Goal: Task Accomplishment & Management: Use online tool/utility

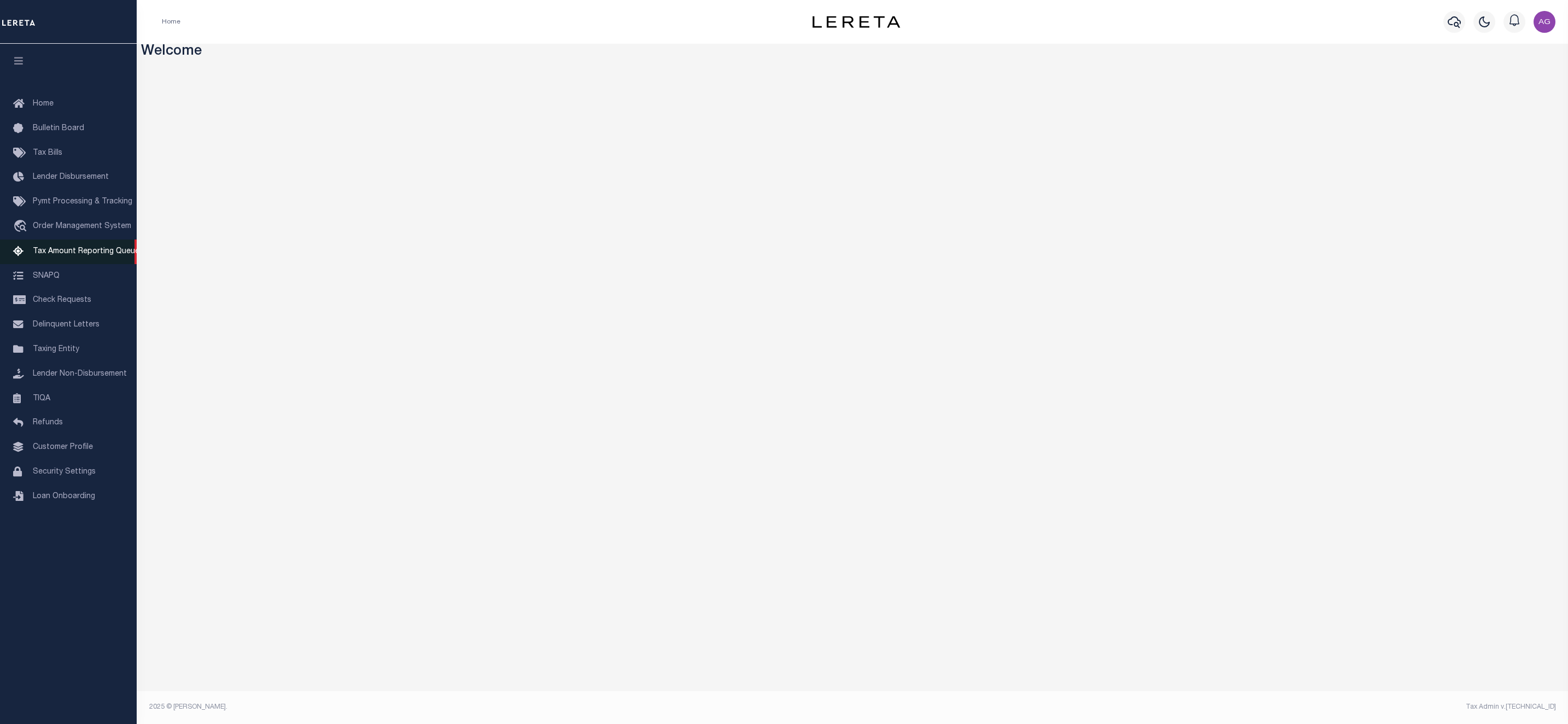
click at [99, 256] on span "Tax Amount Reporting Queue" at bounding box center [86, 252] width 107 height 8
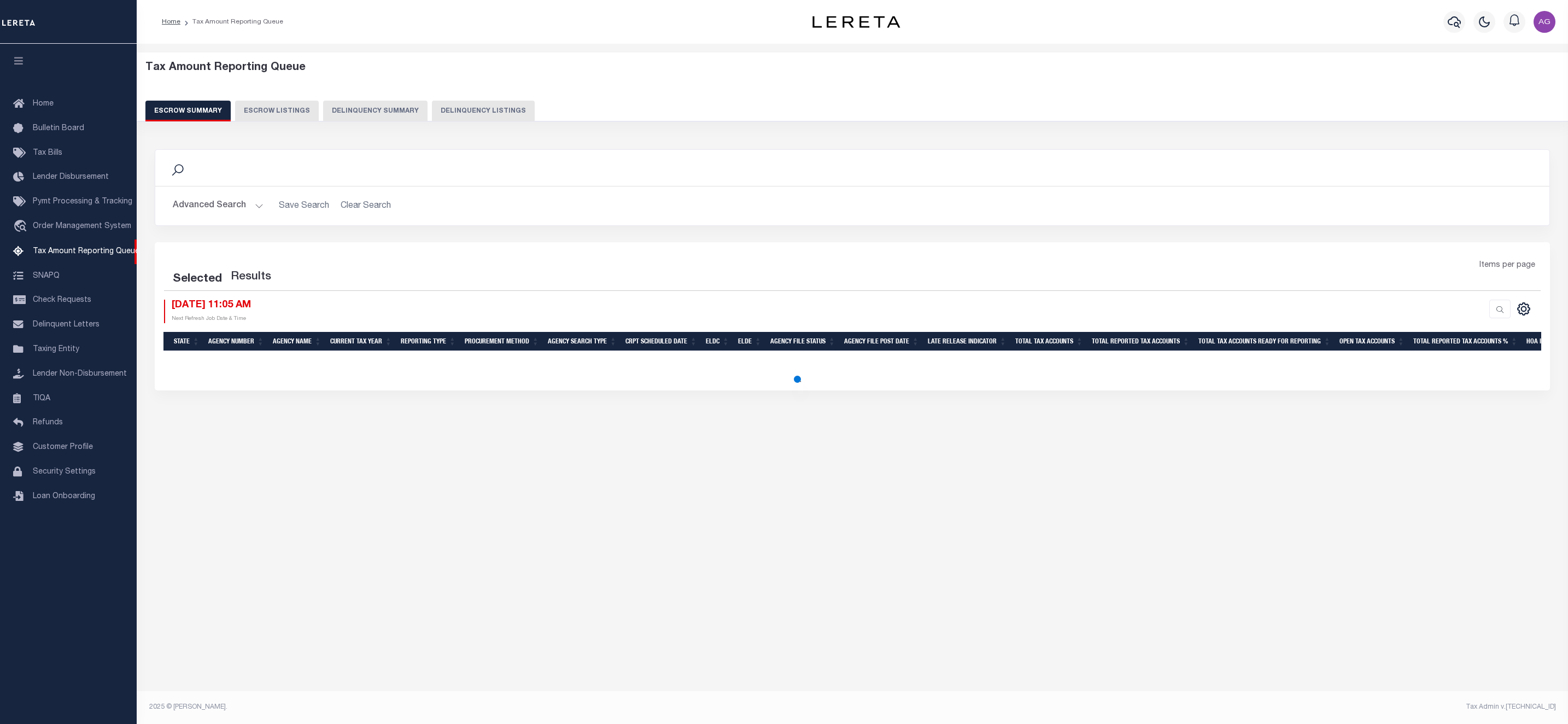
select select "100"
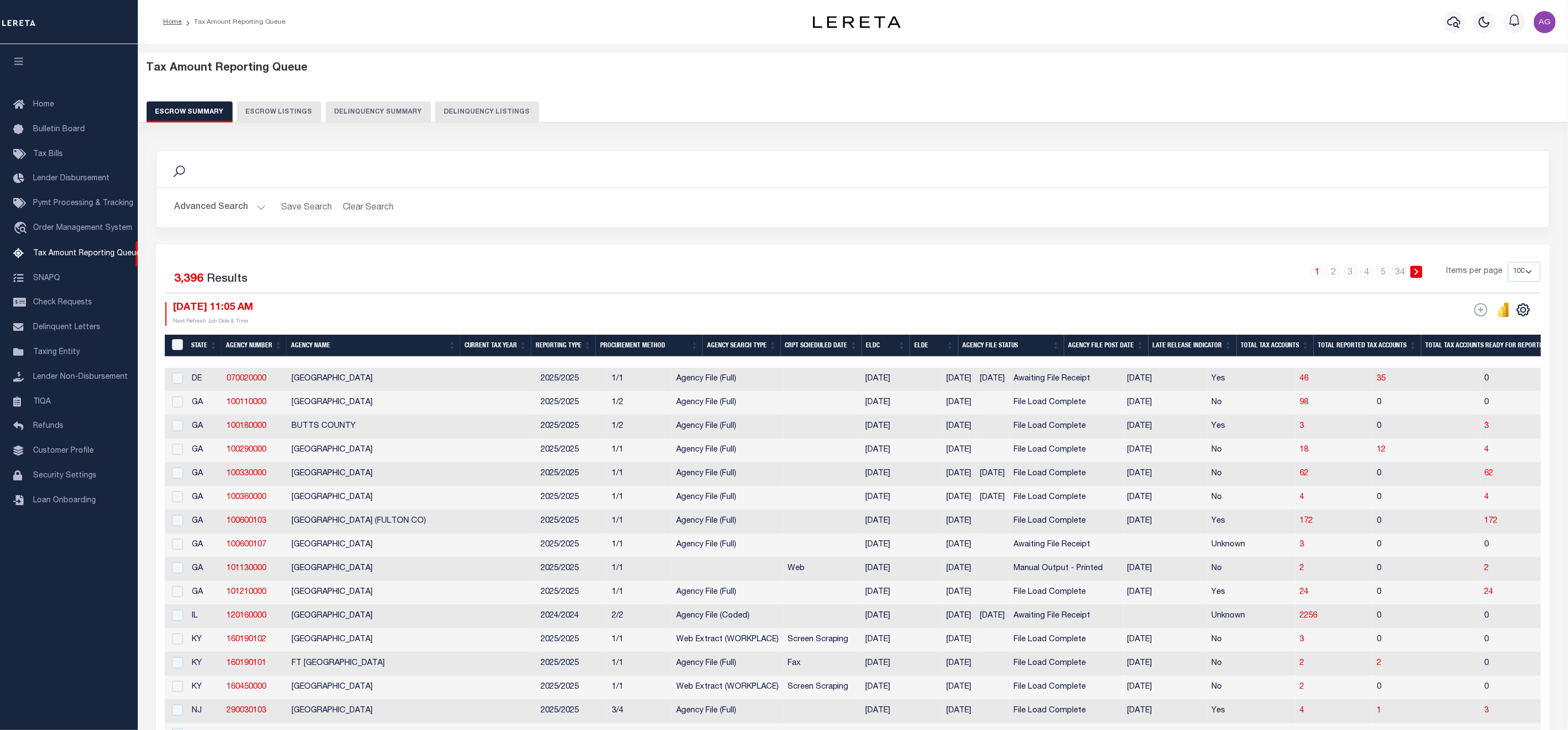
click at [379, 113] on button "Delinquency Summary" at bounding box center [378, 112] width 105 height 21
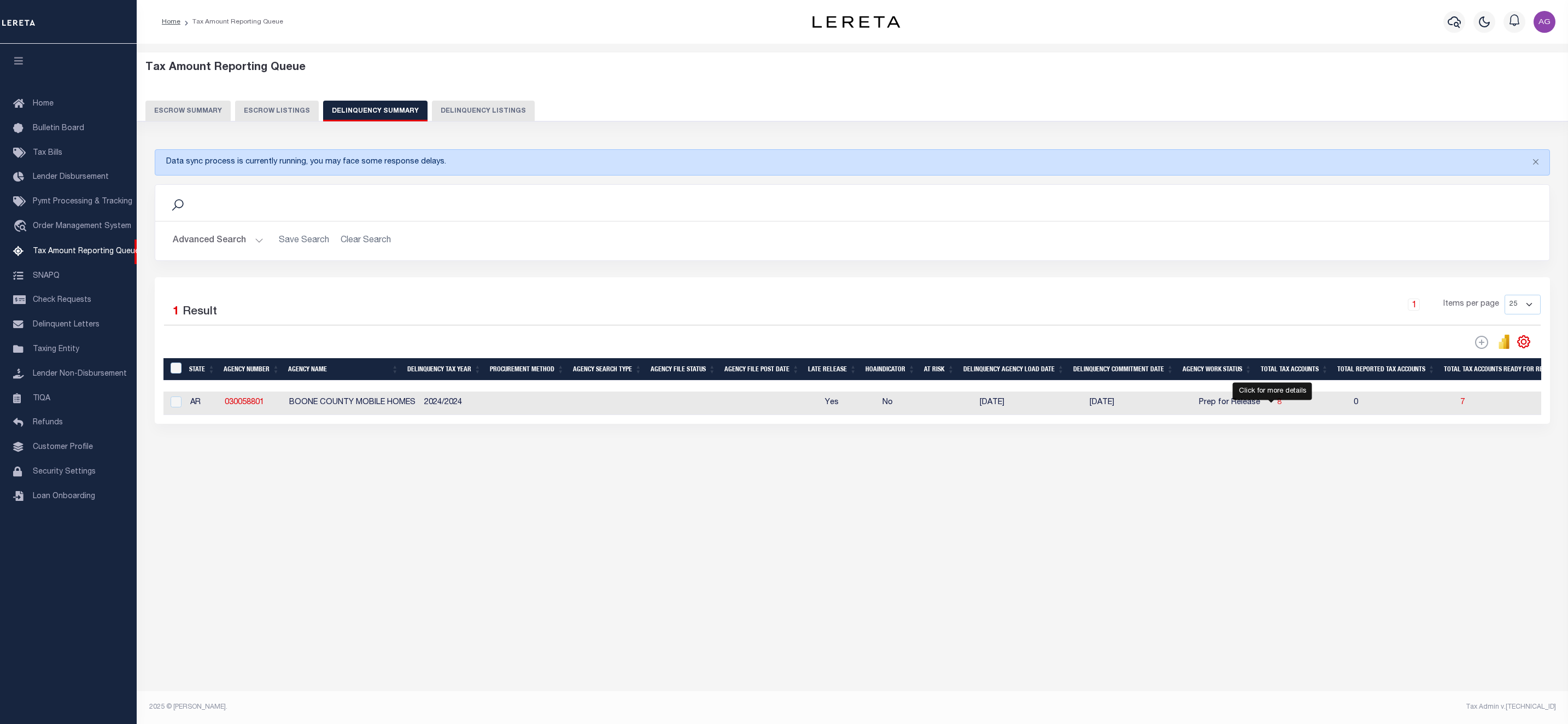
click at [1277, 406] on span "8" at bounding box center [1279, 403] width 5 height 8
select select "100"
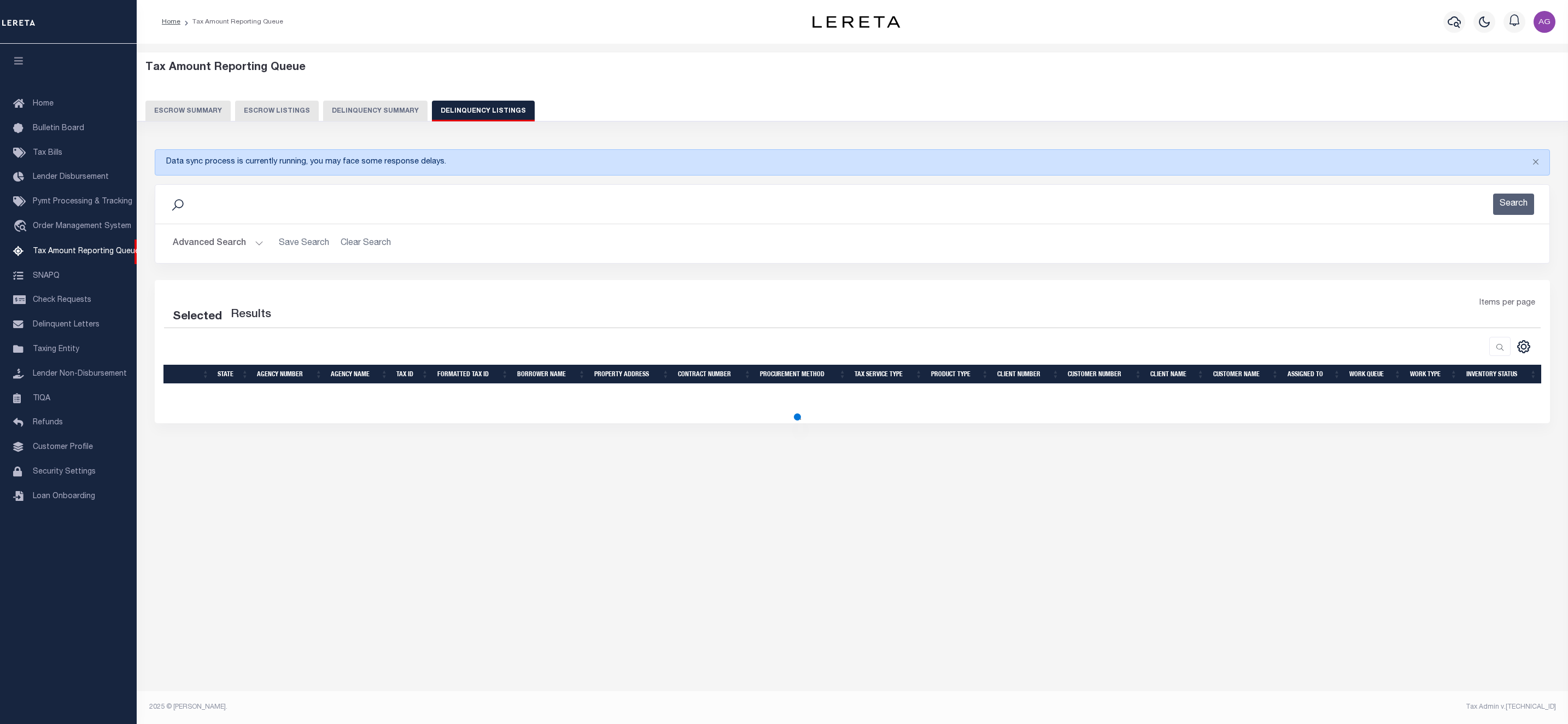
select select "100"
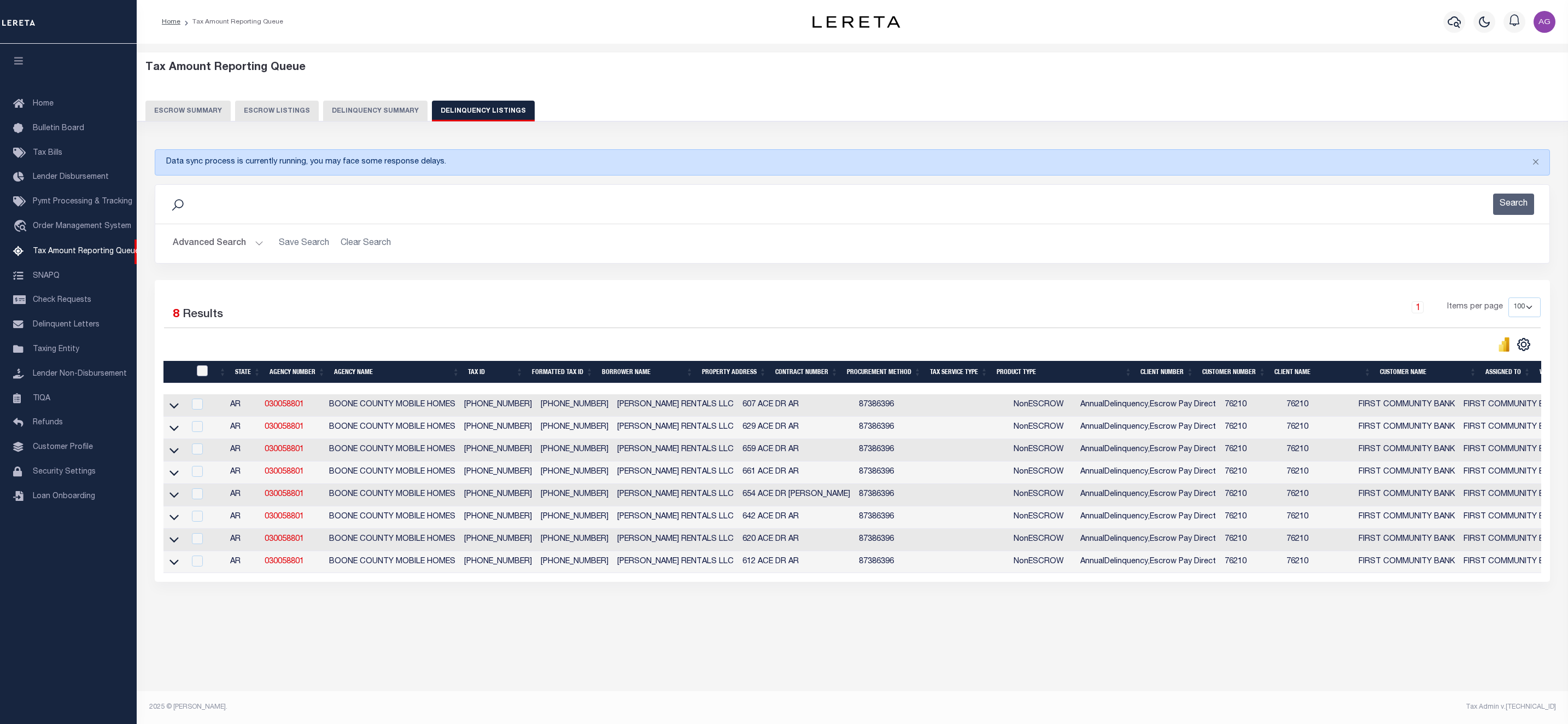
click at [205, 376] on input "checkbox" at bounding box center [202, 371] width 11 height 11
checkbox input "true"
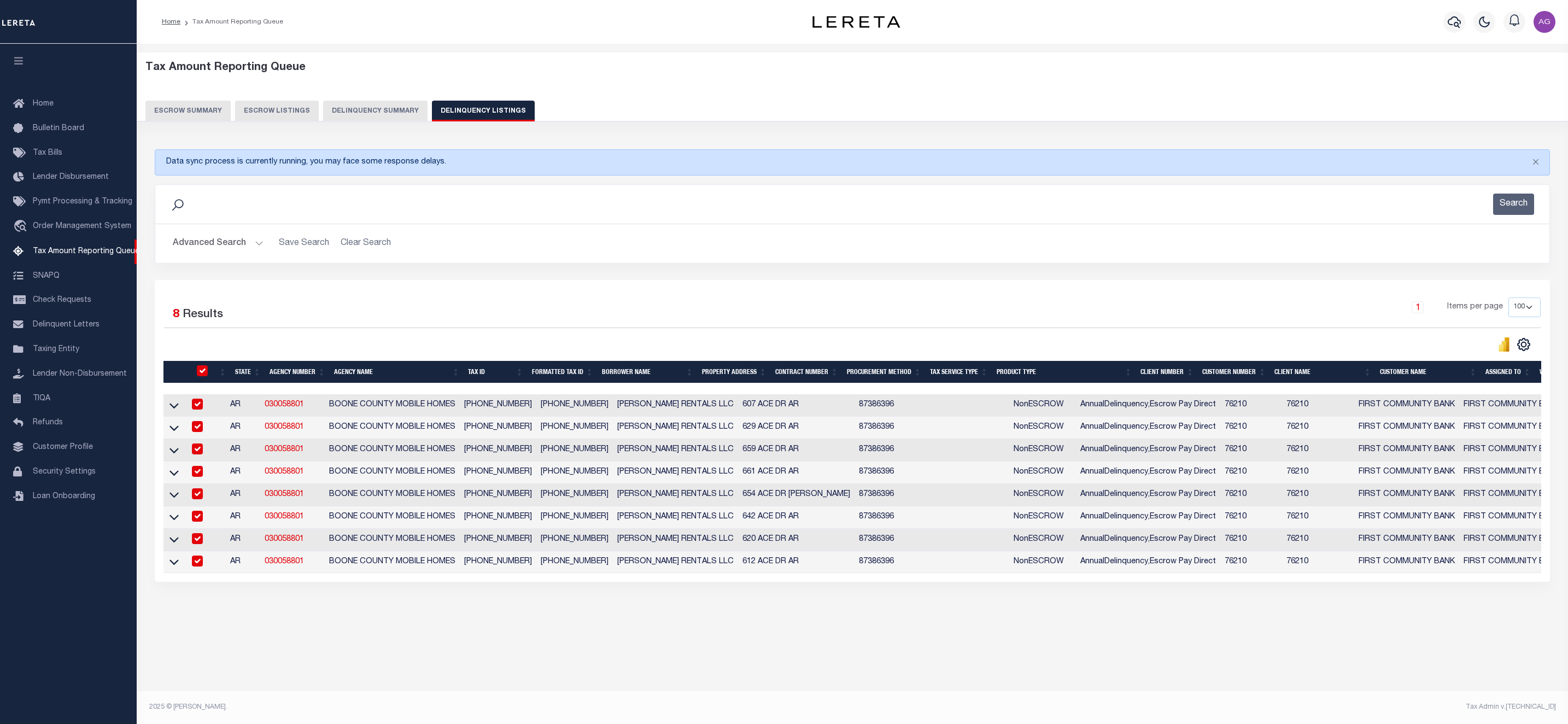
checkbox input "true"
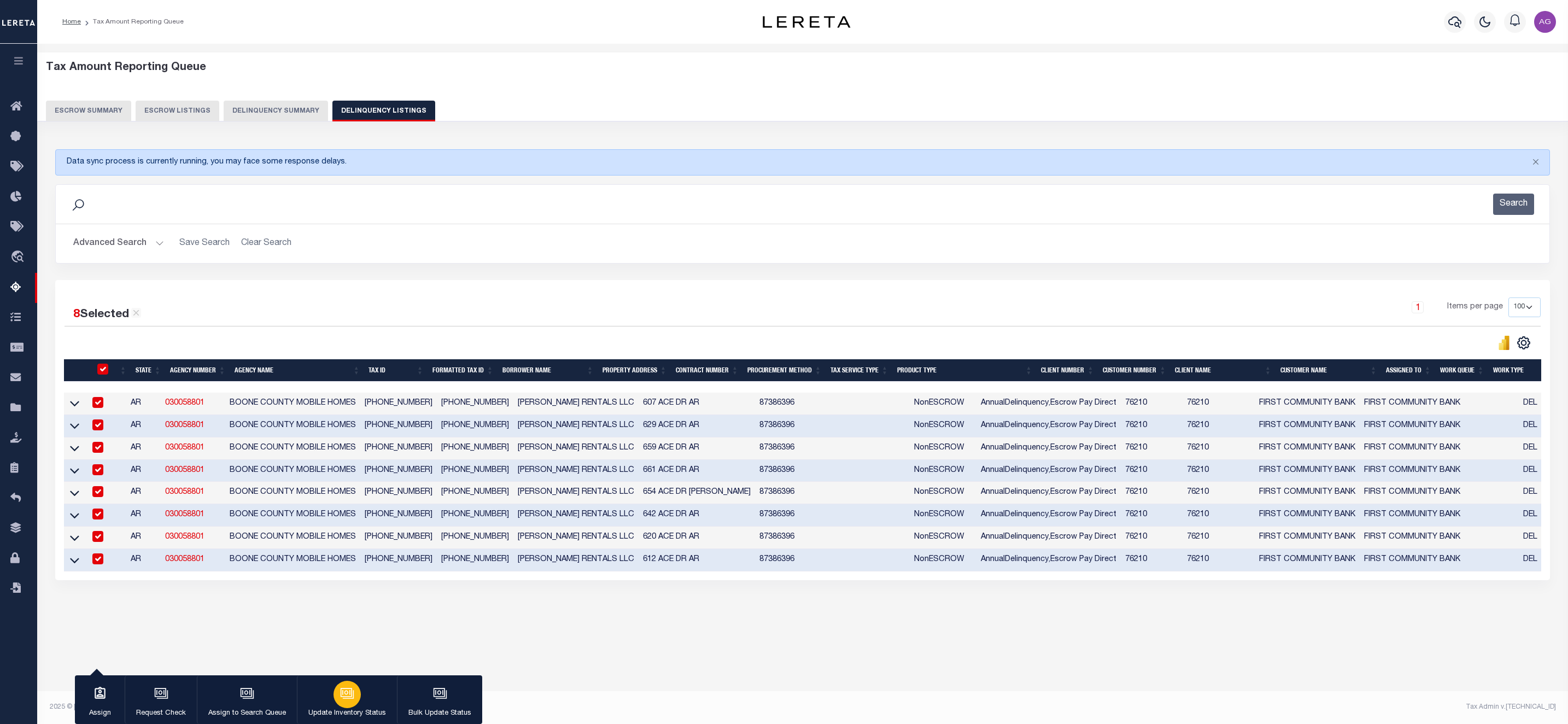
click at [343, 693] on icon "button" at bounding box center [347, 693] width 14 height 14
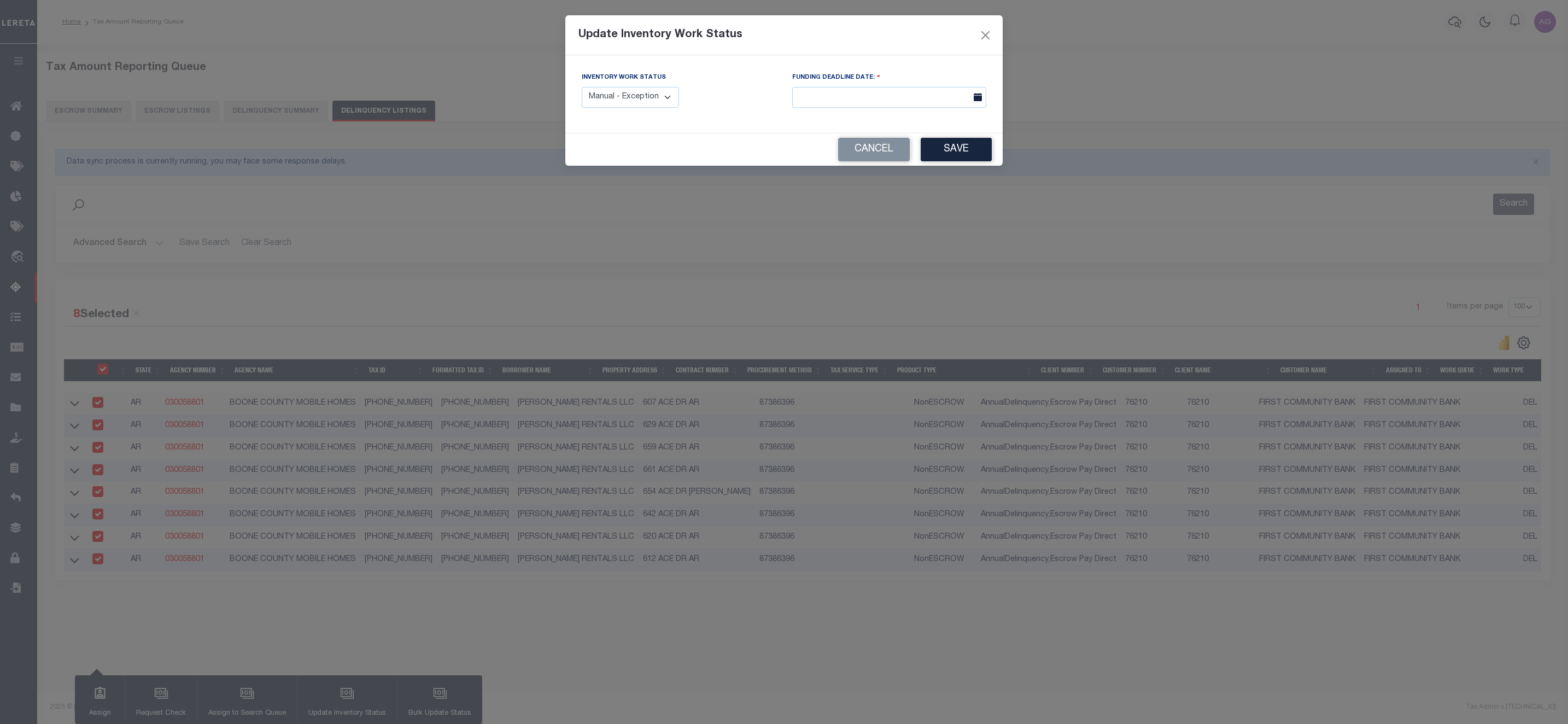
click at [634, 95] on select "Manual - Exception Pended - Awaiting Search Late Add Exception Completed" at bounding box center [630, 97] width 97 height 22
select select "4"
click at [582, 88] on select "Manual - Exception Pended - Awaiting Search Late Add Exception Completed" at bounding box center [630, 97] width 97 height 22
click at [947, 156] on button "Save" at bounding box center [956, 150] width 71 height 24
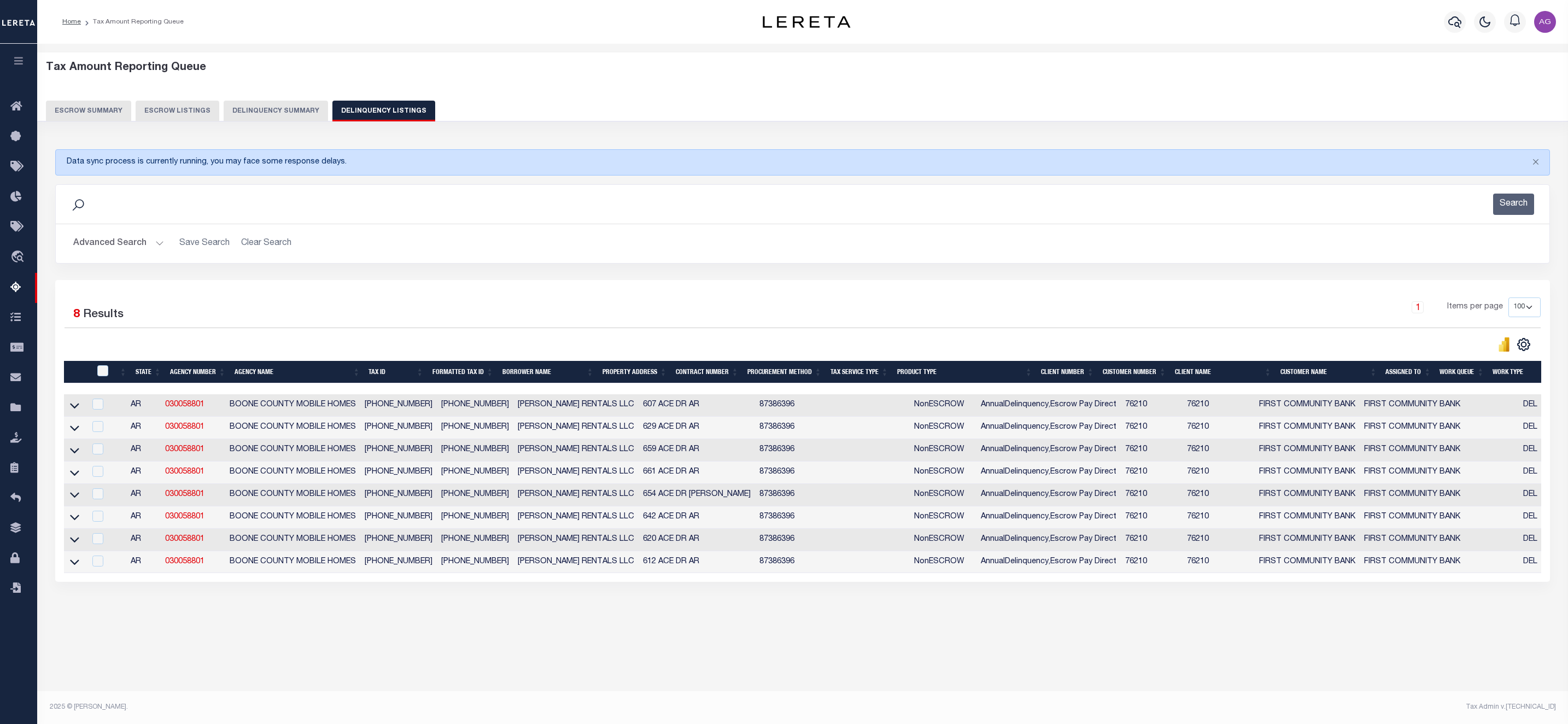
click at [1120, 704] on div "Tax Admin v.[TECHNICAL_ID]" at bounding box center [1184, 707] width 745 height 10
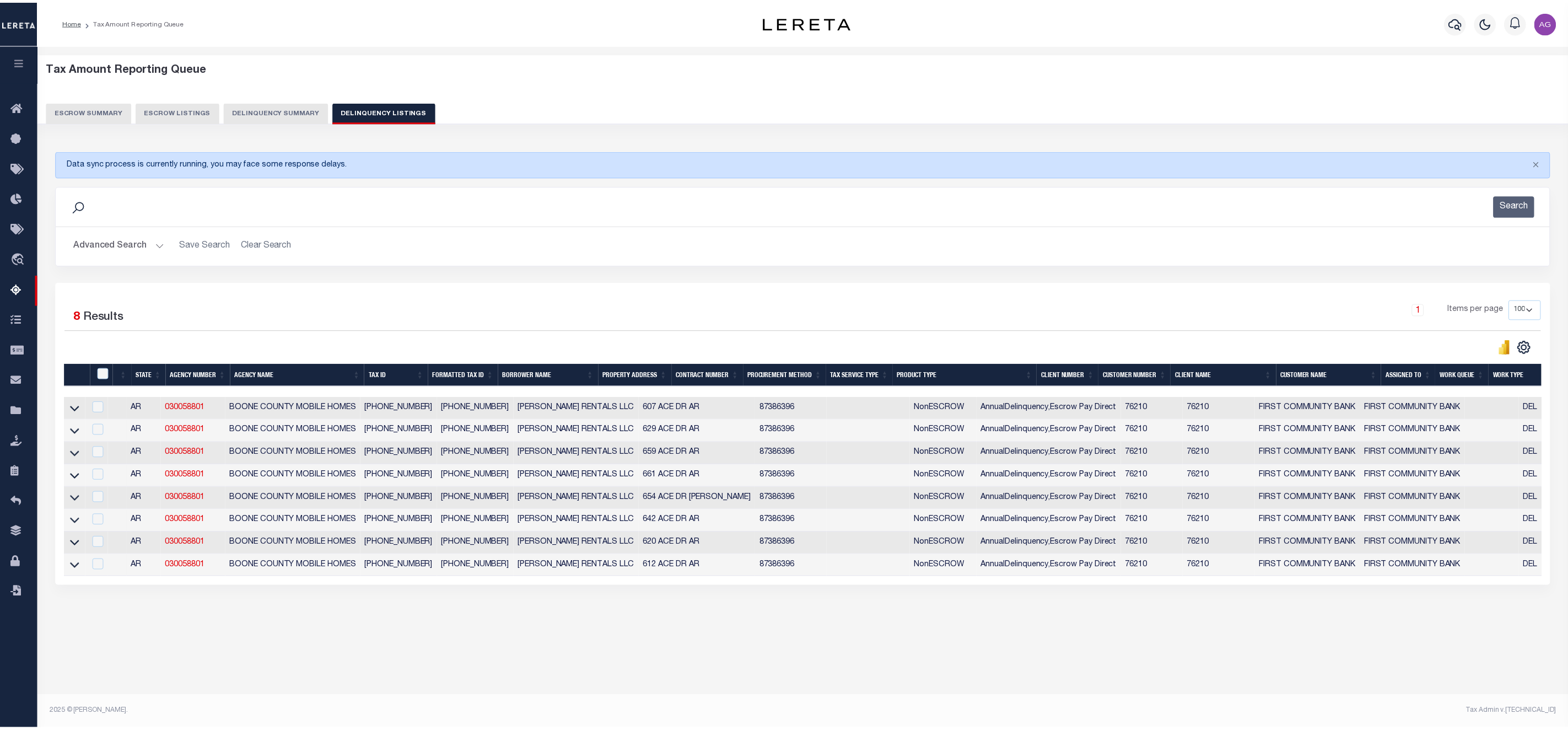
scroll to position [0, 95]
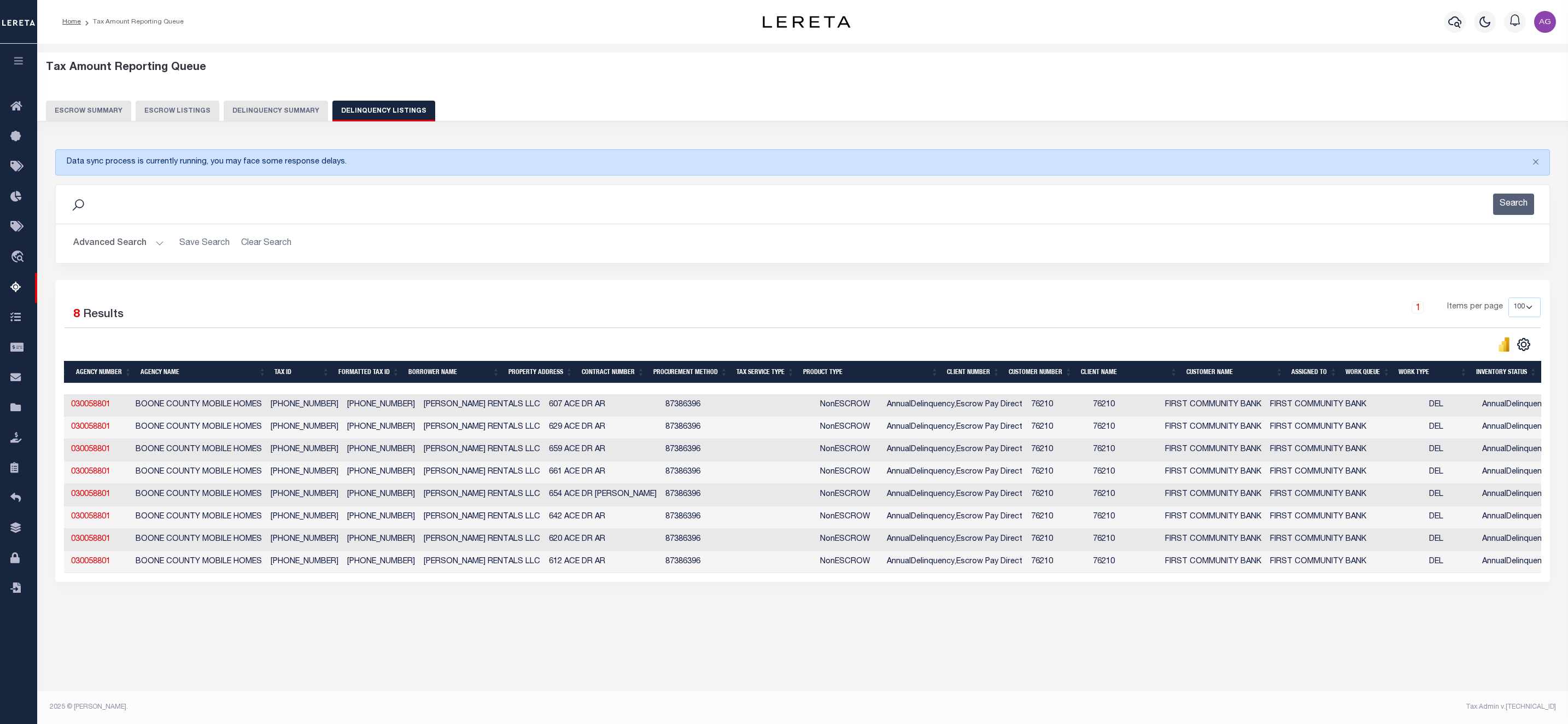
click at [279, 113] on button "Delinquency Summary" at bounding box center [276, 111] width 105 height 21
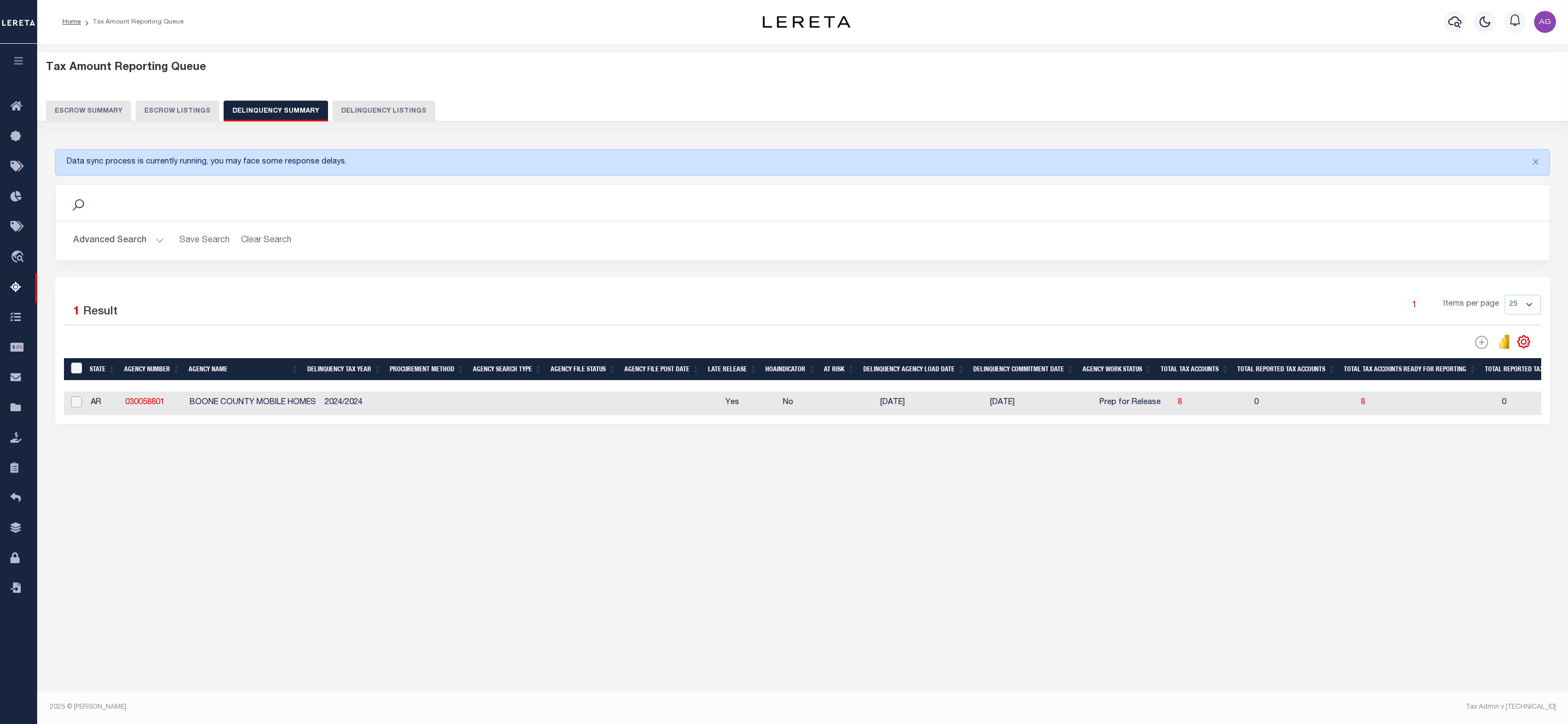
click at [74, 407] on input "checkbox" at bounding box center [77, 402] width 11 height 11
checkbox input "true"
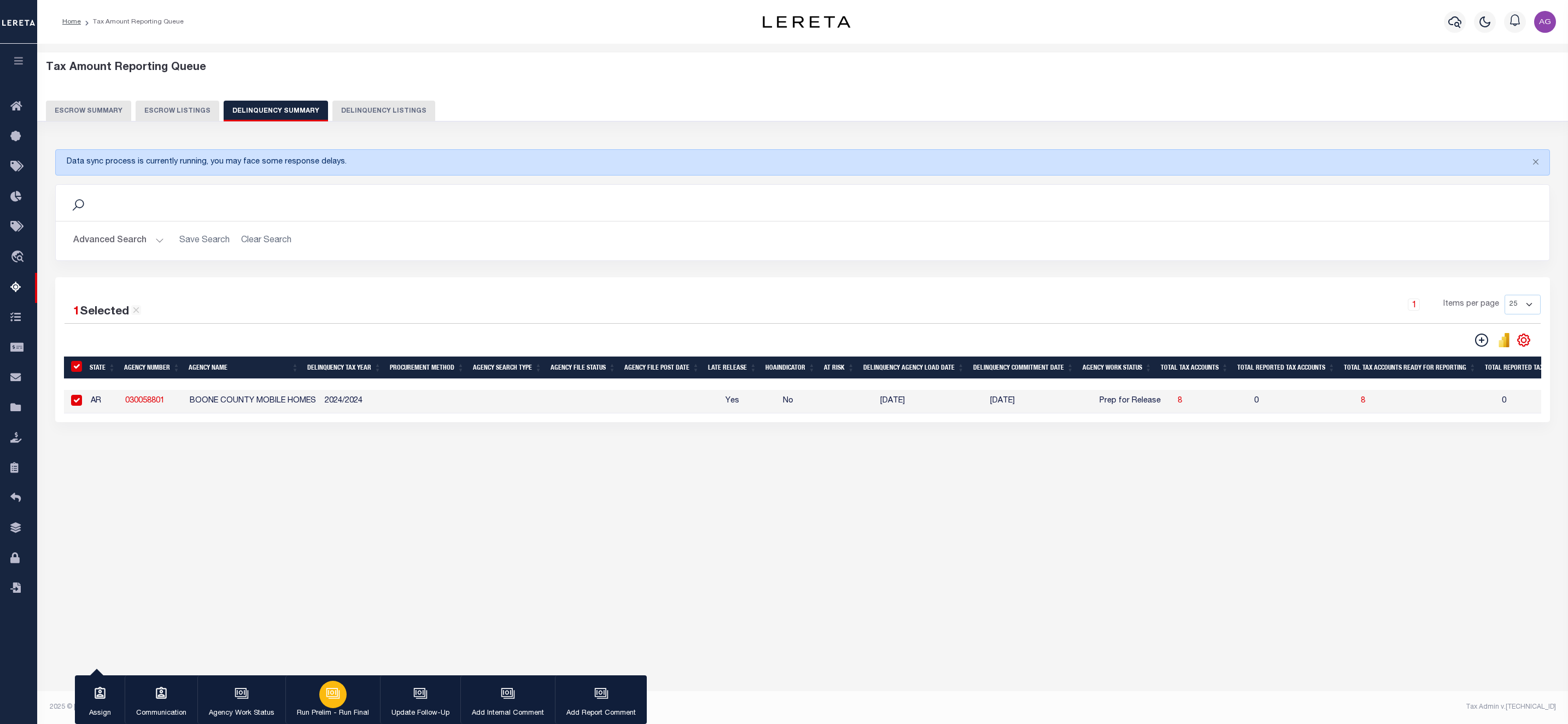
click at [332, 694] on icon "button" at bounding box center [333, 693] width 14 height 14
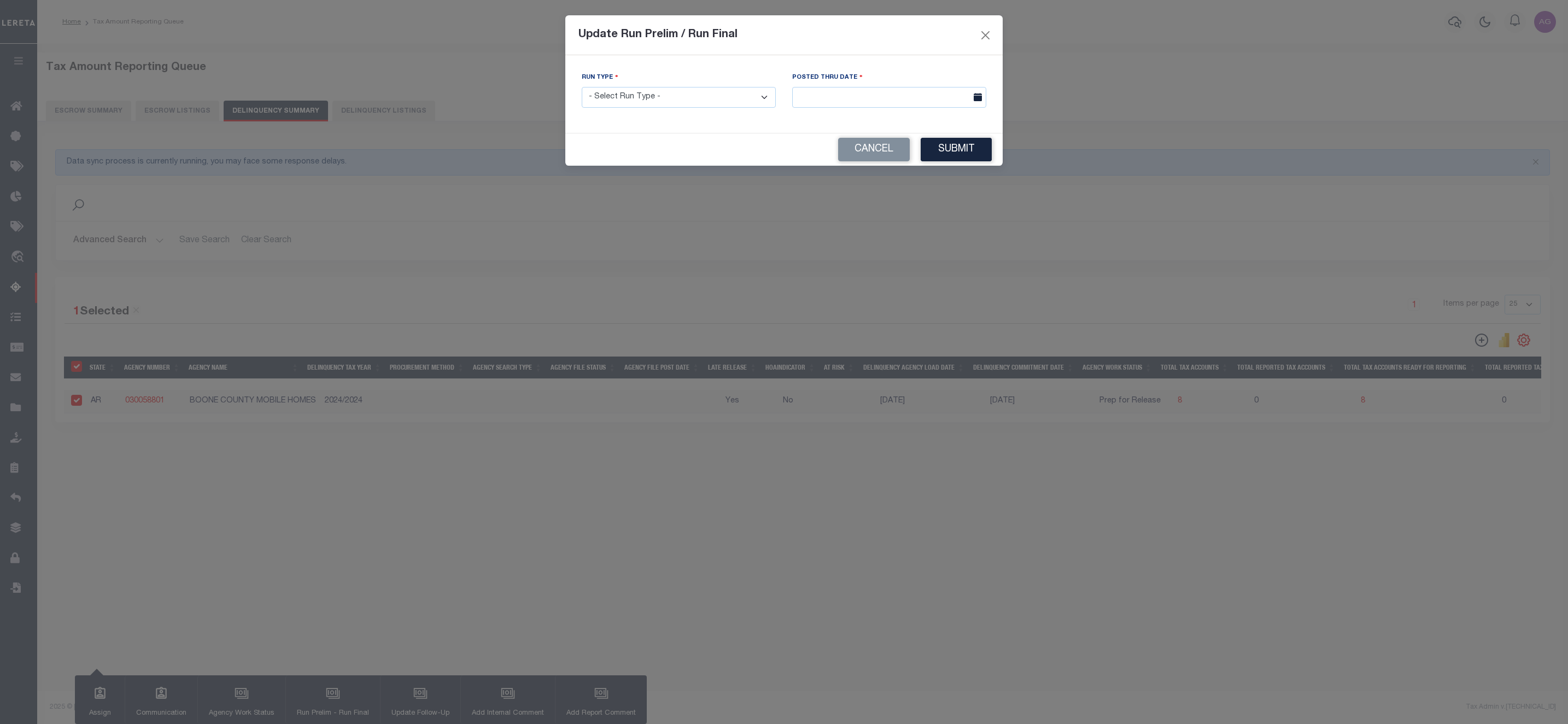
click at [643, 99] on select "- Select Run Type - Prelim Run Final Run" at bounding box center [679, 97] width 194 height 22
select select "P"
click at [582, 88] on select "- Select Run Type - Prelim Run Final Run" at bounding box center [679, 97] width 194 height 22
click at [857, 100] on input "text" at bounding box center [889, 97] width 194 height 22
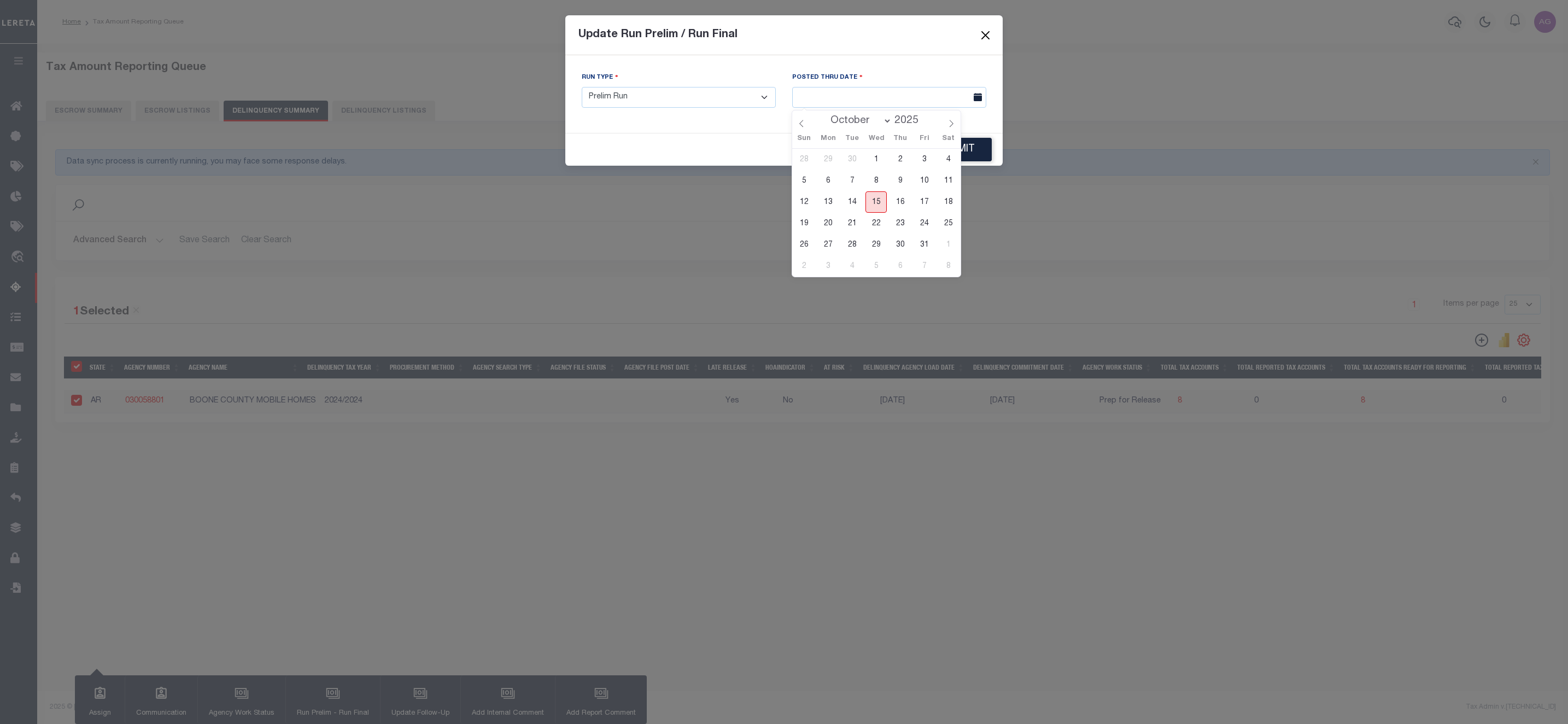
click at [876, 196] on span "15" at bounding box center [876, 202] width 22 height 22
type input "[DATE]"
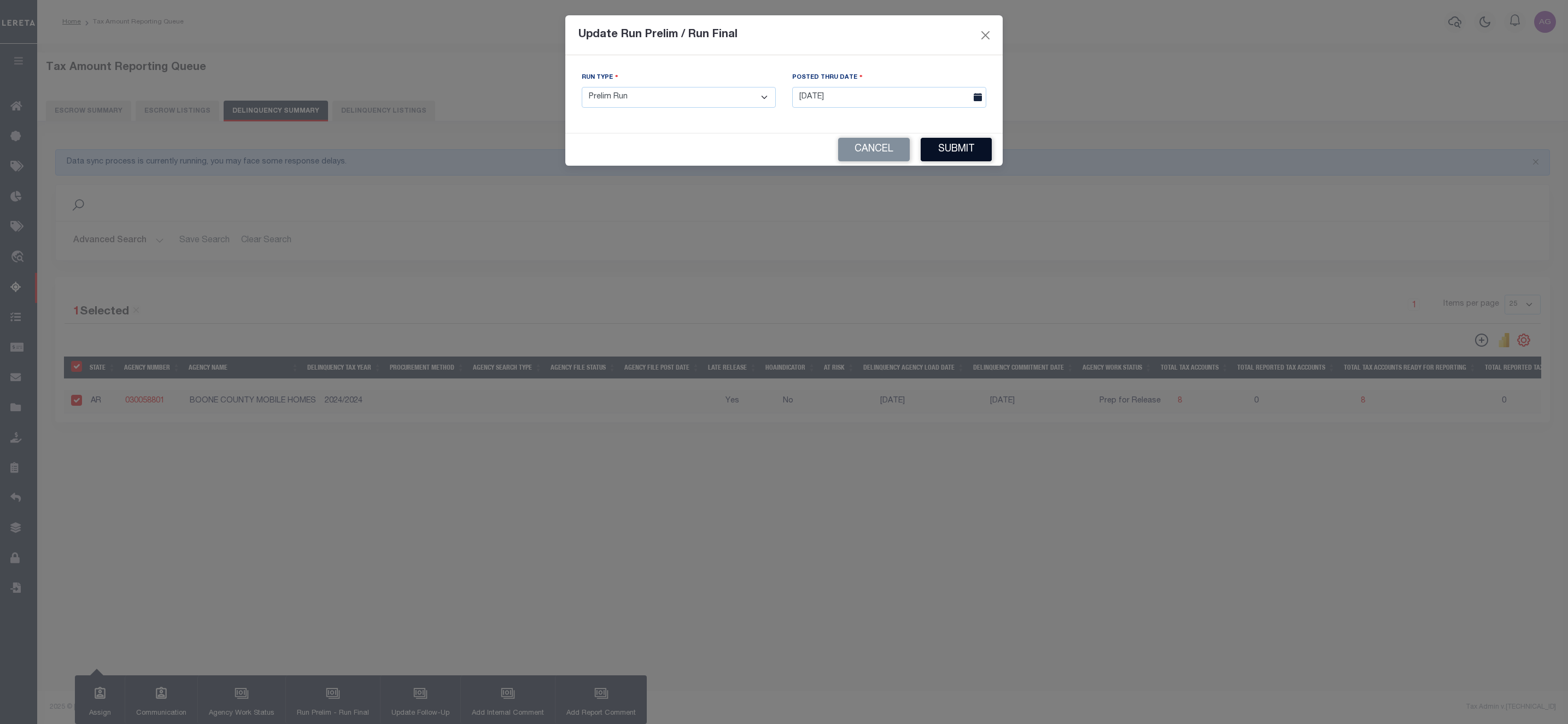
click at [972, 147] on button "Submit" at bounding box center [956, 150] width 71 height 24
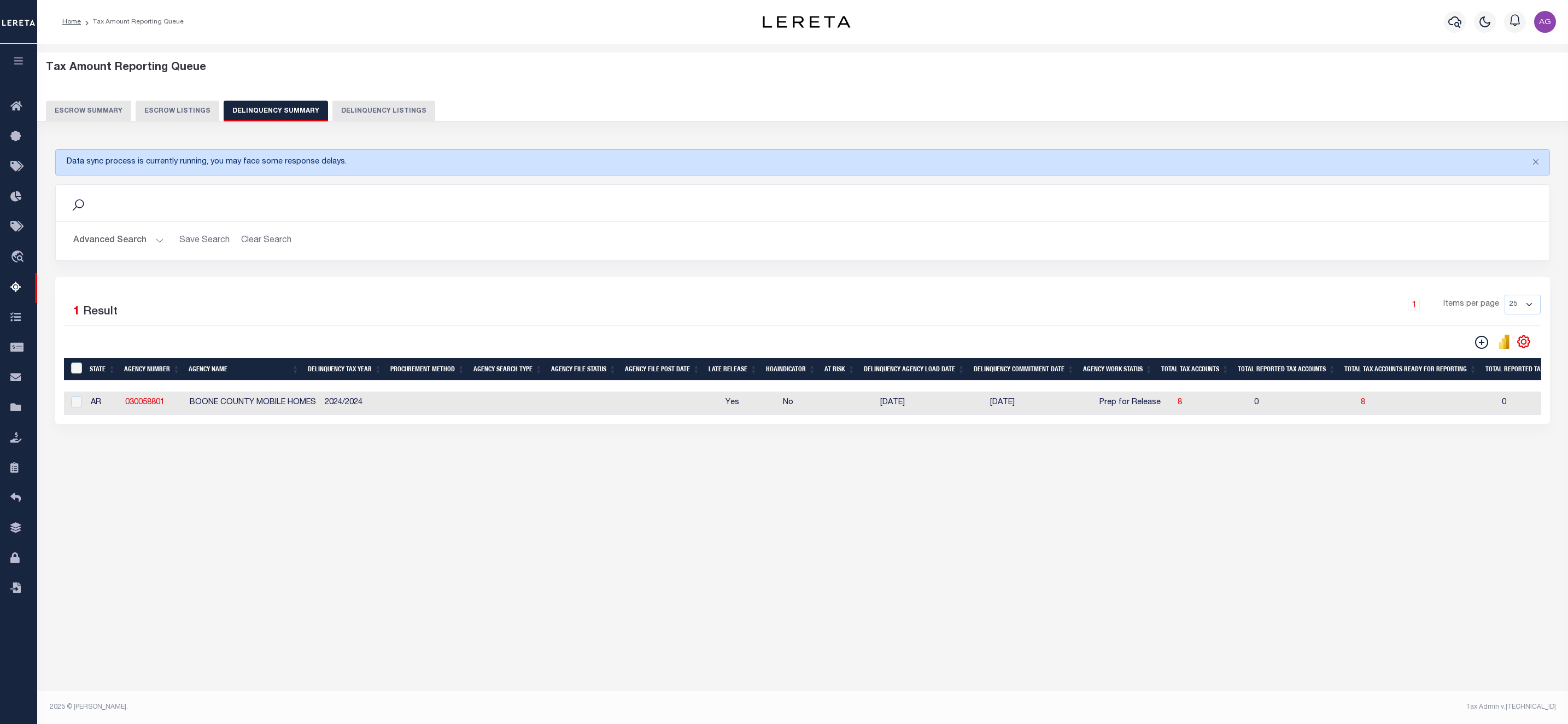
click at [152, 237] on button "Advanced Search" at bounding box center [118, 241] width 91 height 22
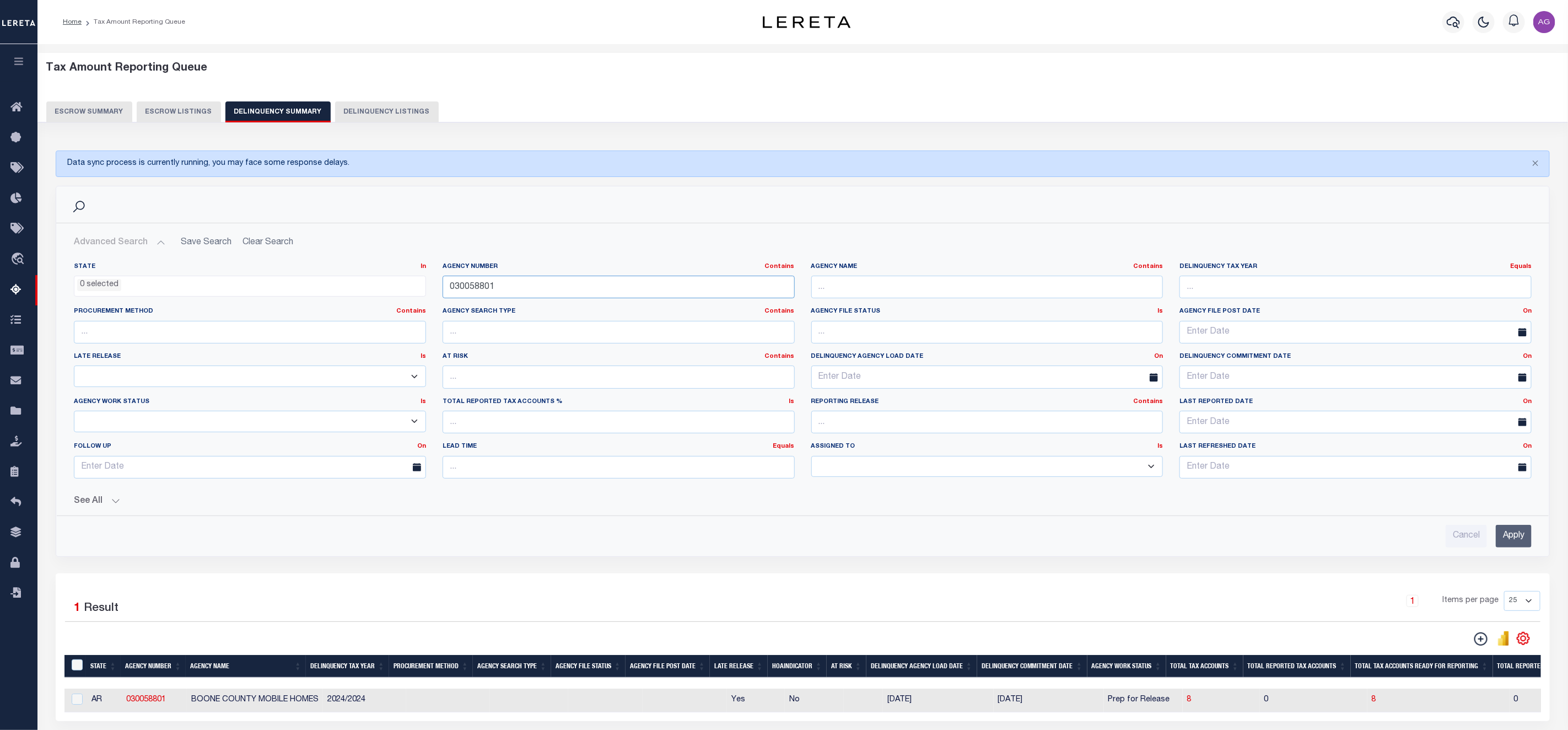
click at [680, 290] on input "030058801" at bounding box center [619, 287] width 352 height 22
click at [1523, 546] on input "Apply" at bounding box center [1514, 536] width 36 height 22
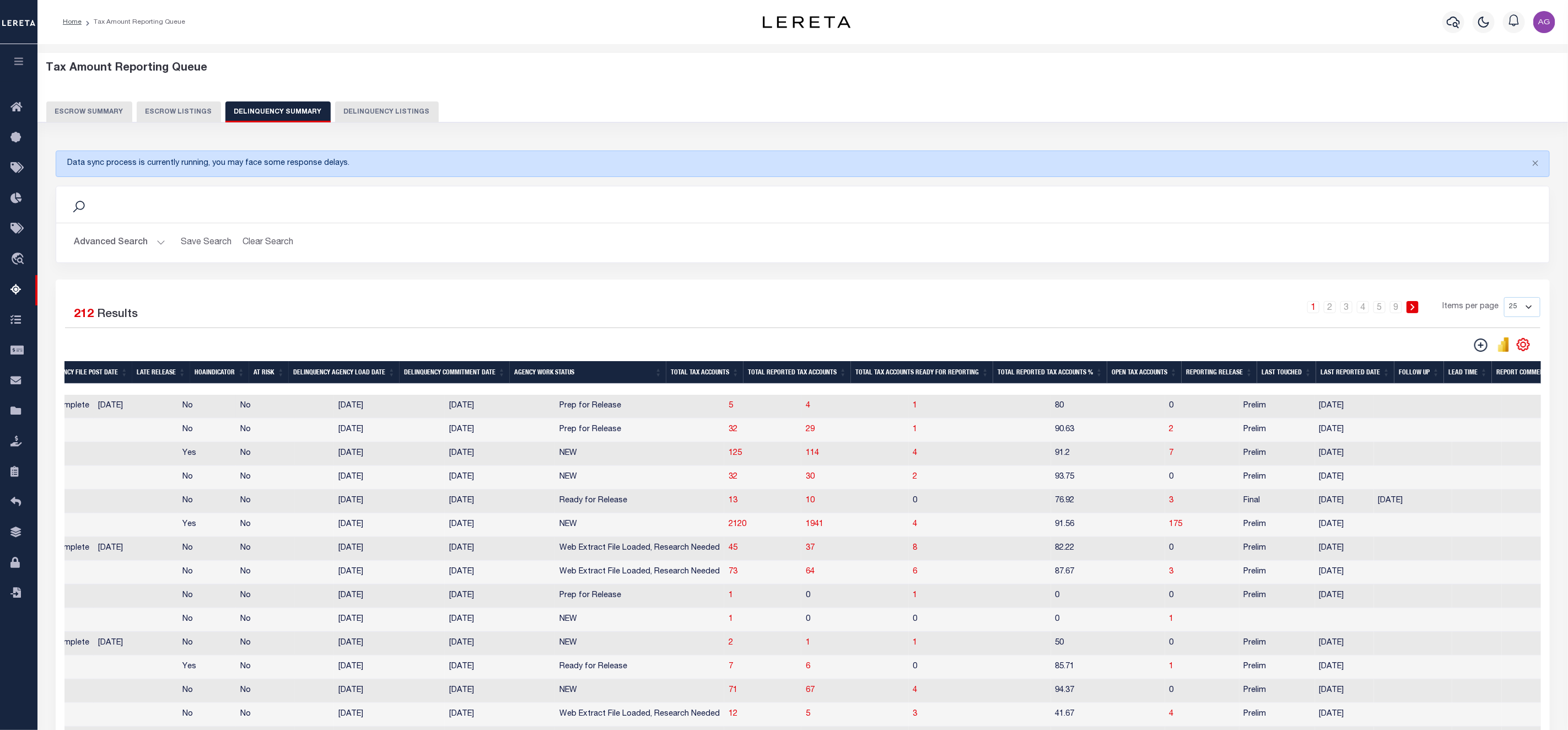
scroll to position [0, 599]
click at [1123, 372] on th "Open Tax Accounts" at bounding box center [1140, 373] width 74 height 22
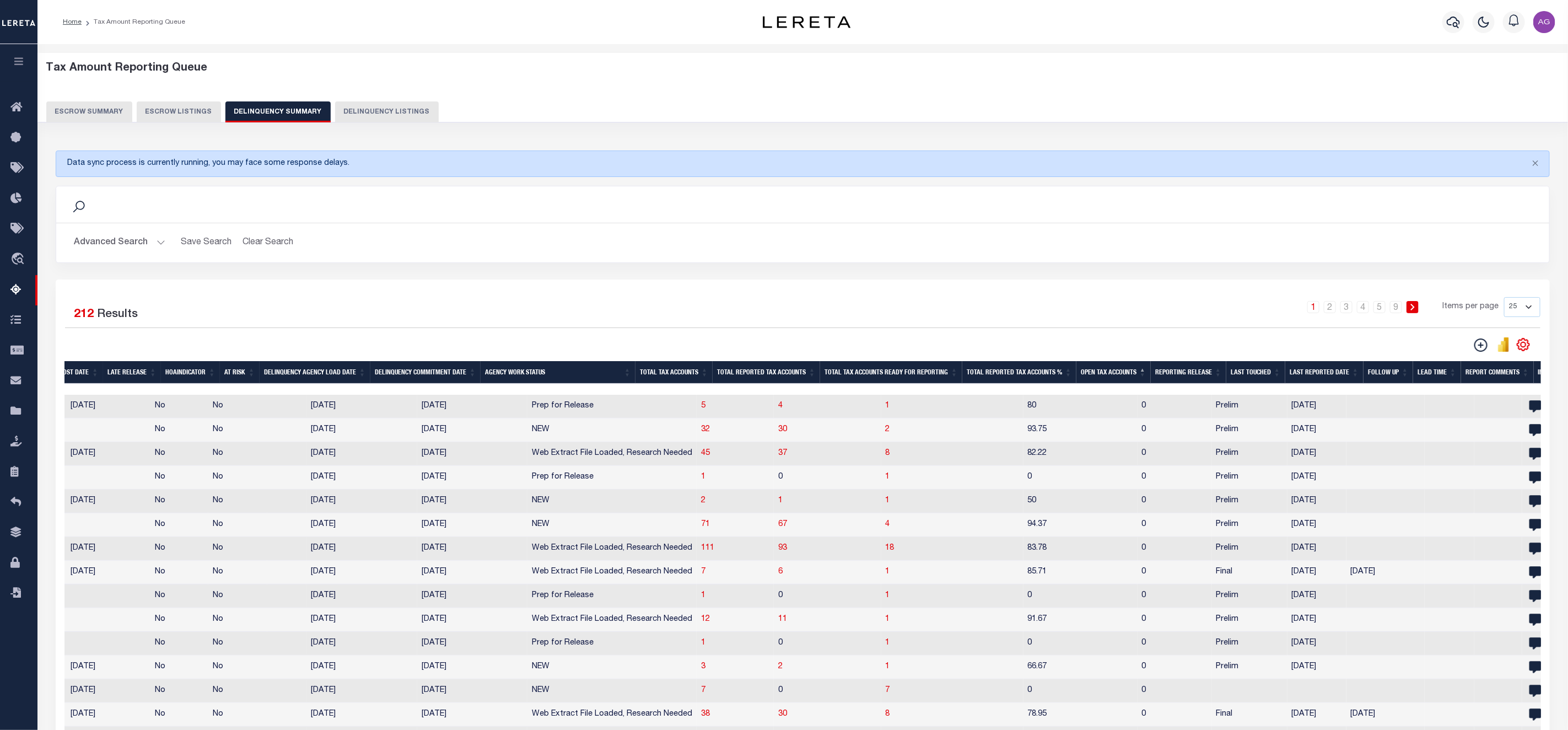
click at [1123, 372] on th "Open Tax Accounts" at bounding box center [1113, 373] width 74 height 22
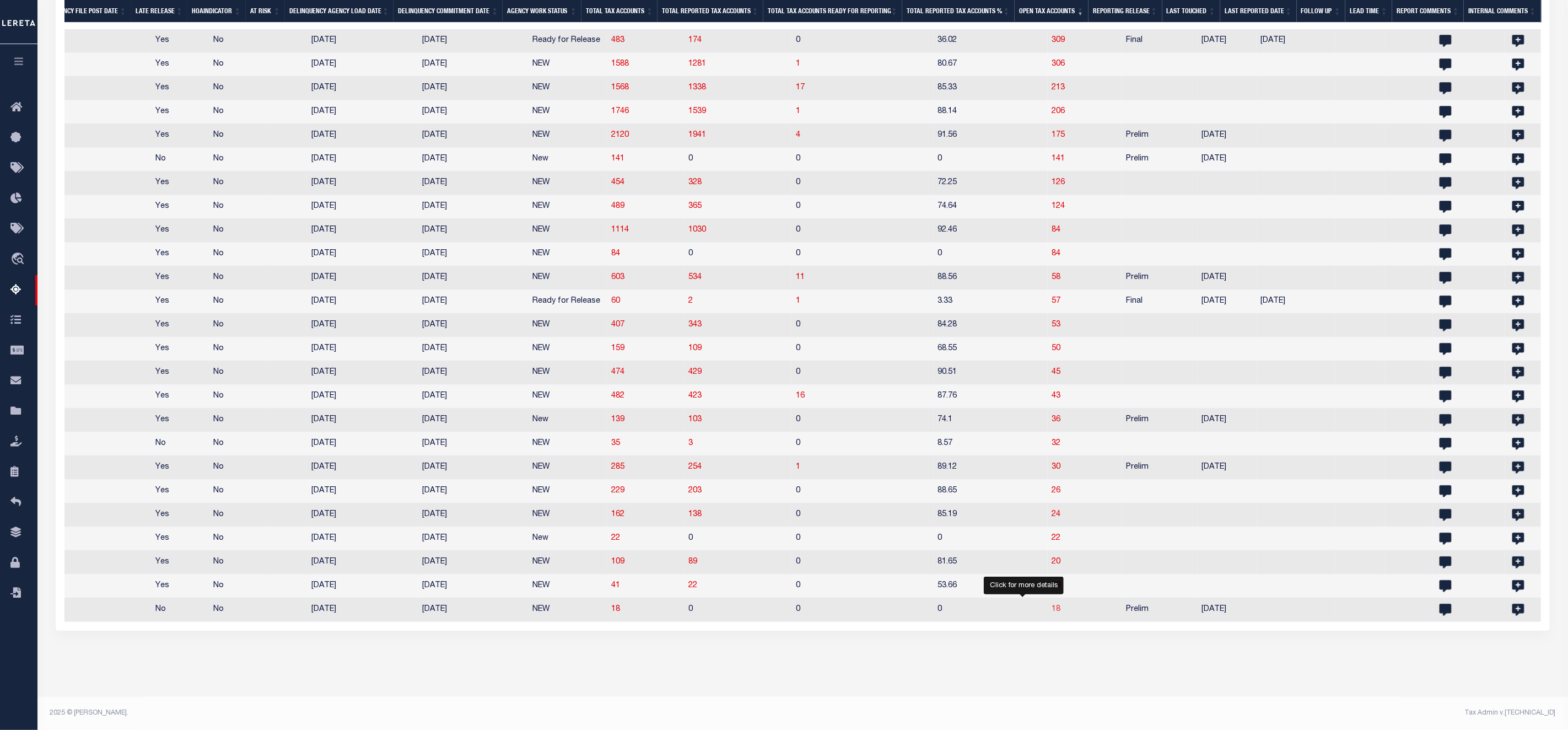
click at [1052, 605] on span "18" at bounding box center [1056, 609] width 9 height 8
select select "100"
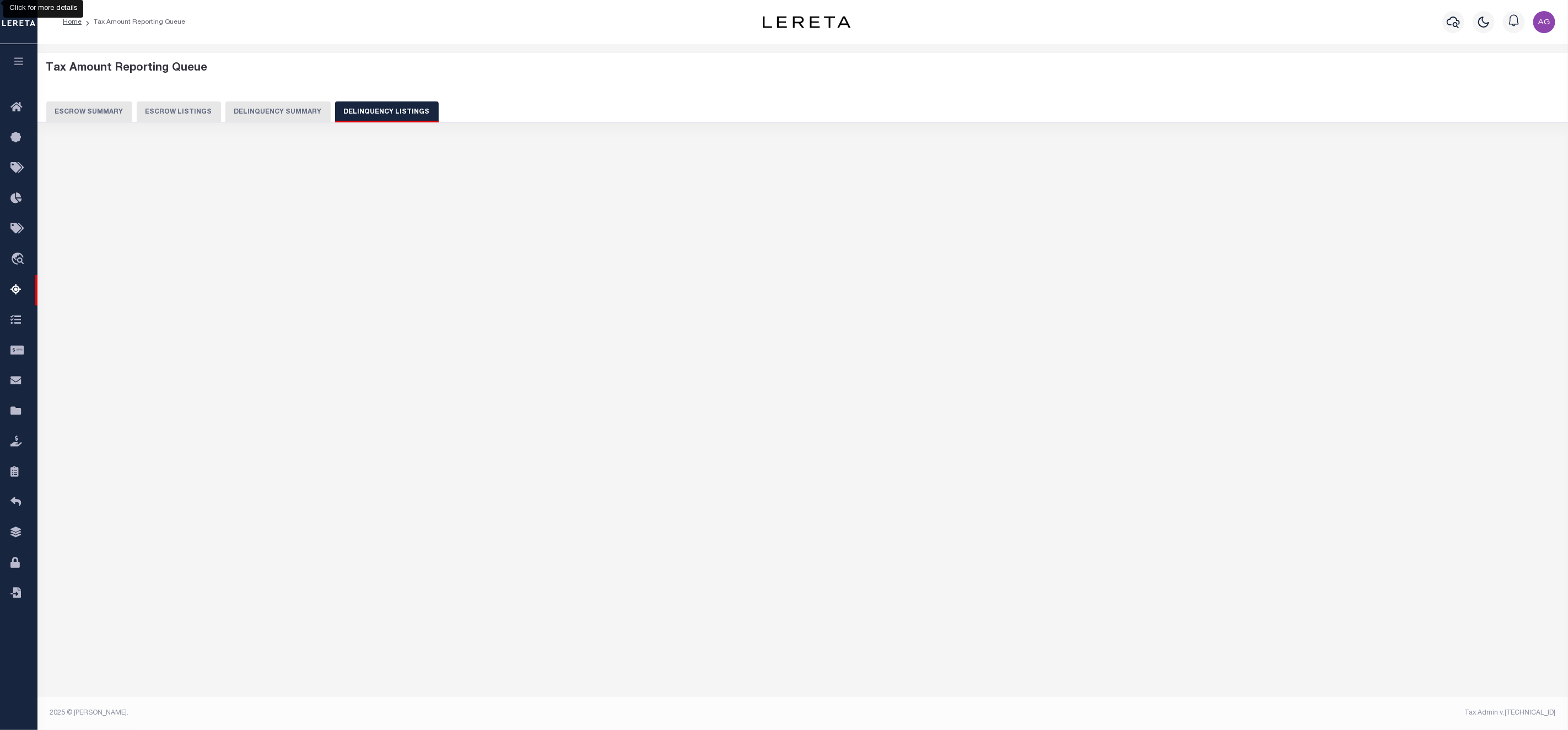
scroll to position [0, 0]
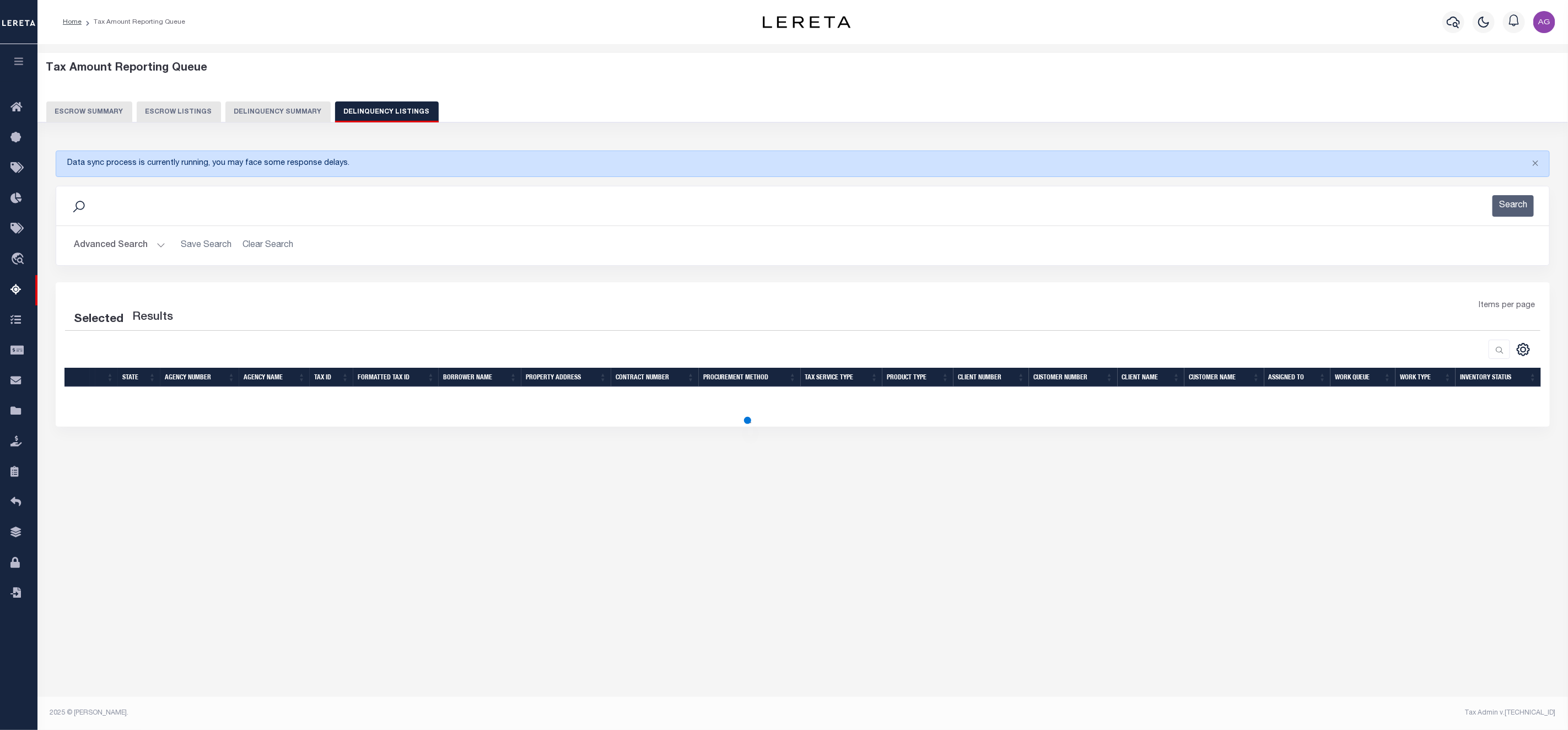
select select "100"
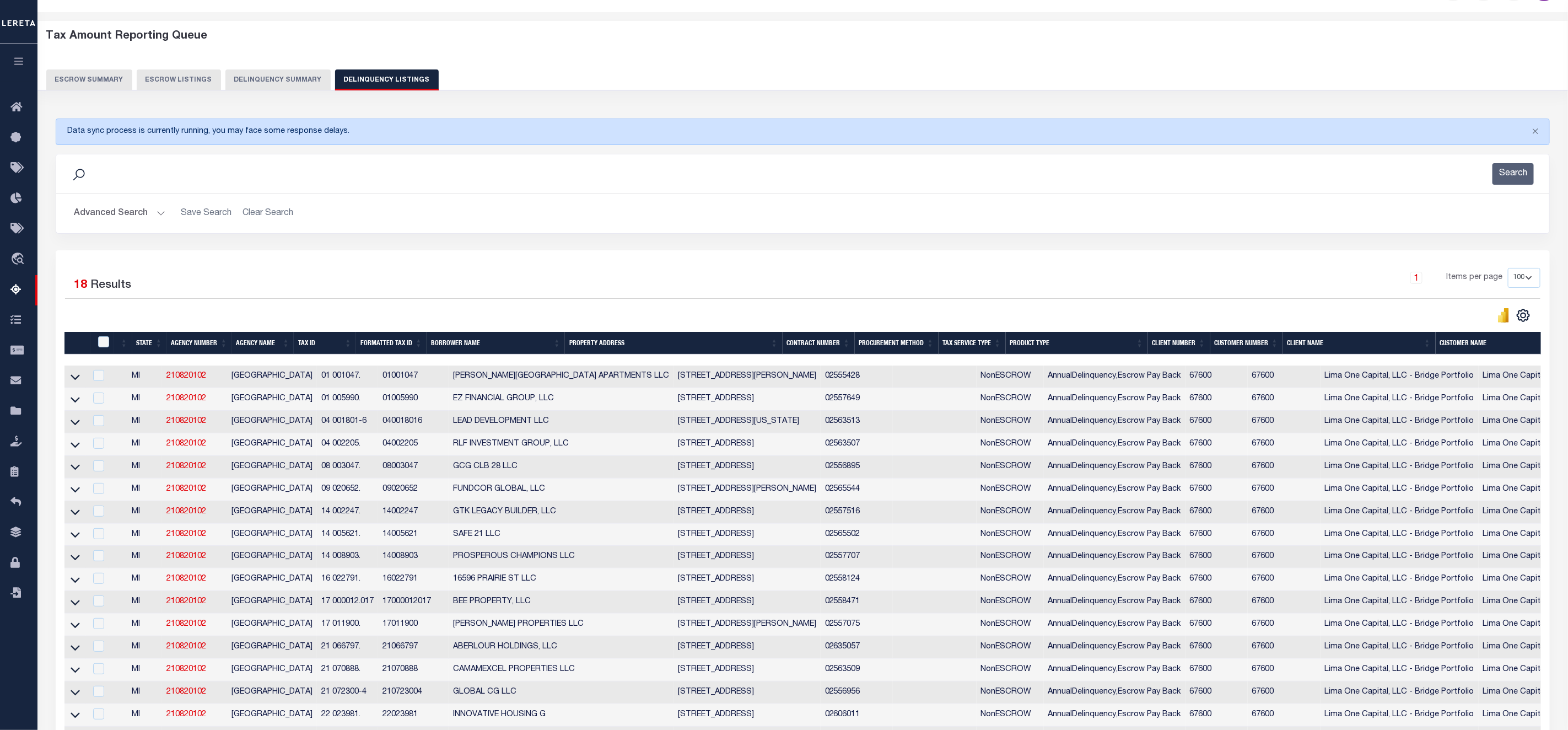
scroll to position [197, 0]
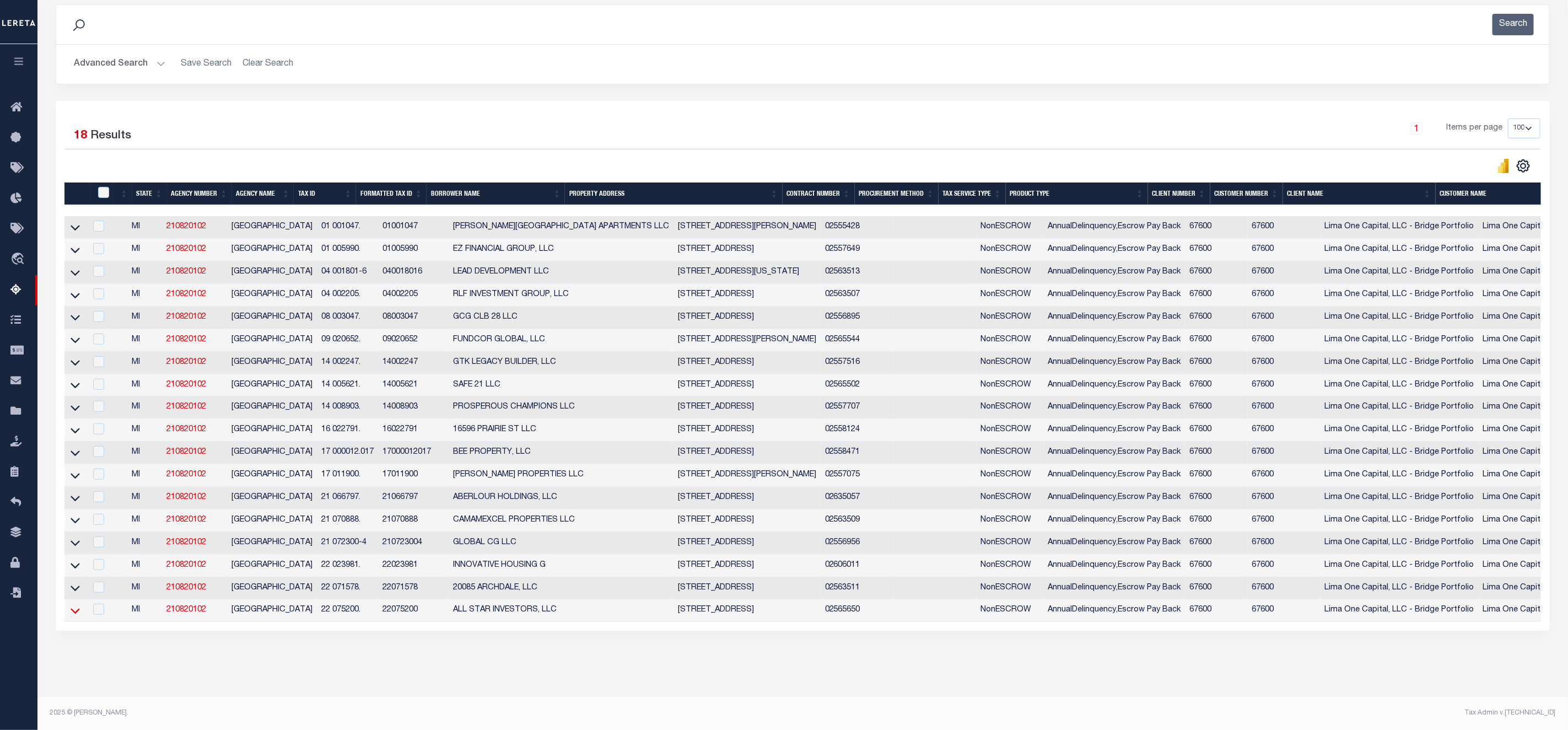
click at [76, 605] on icon at bounding box center [75, 611] width 9 height 12
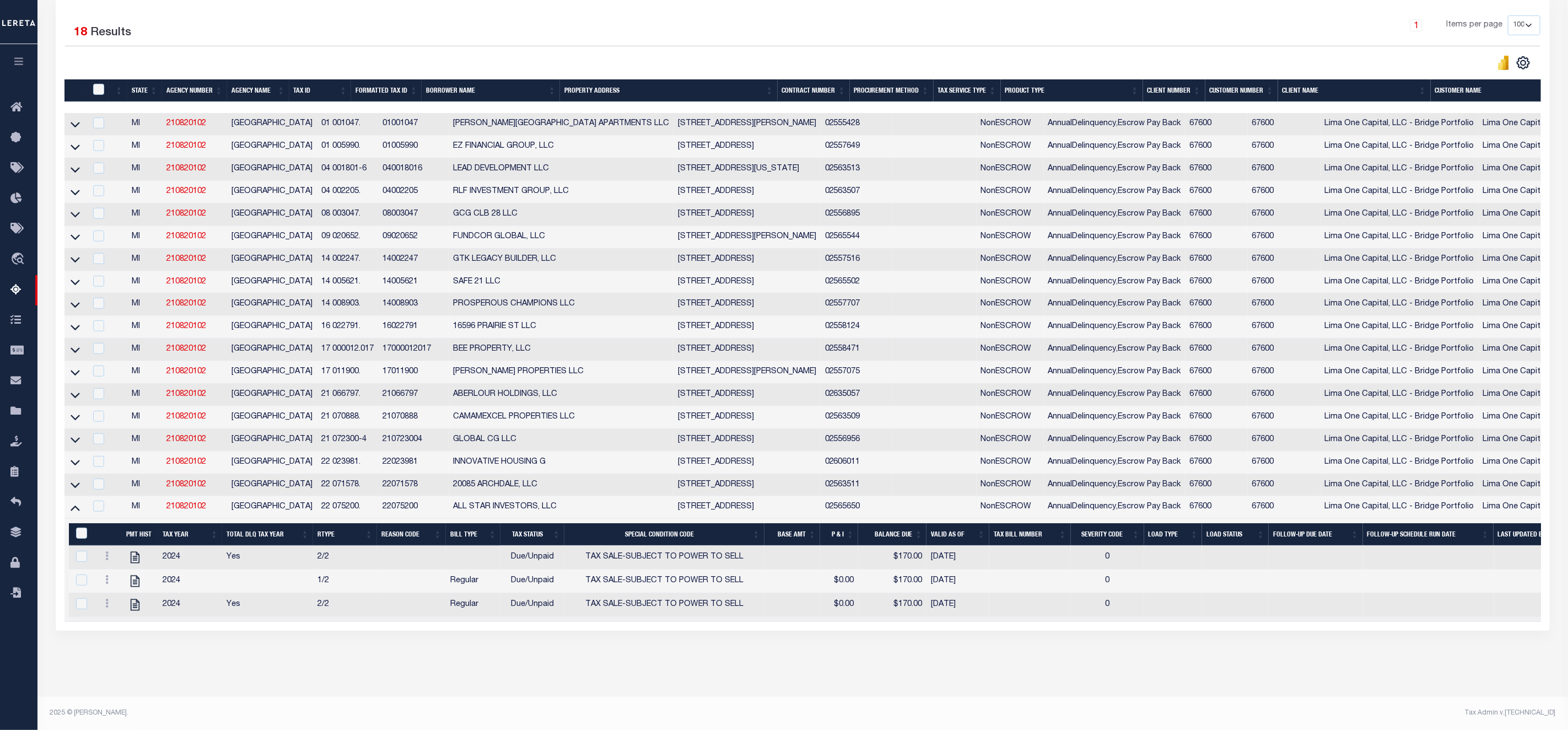
scroll to position [303, 0]
click at [74, 480] on icon at bounding box center [75, 485] width 9 height 12
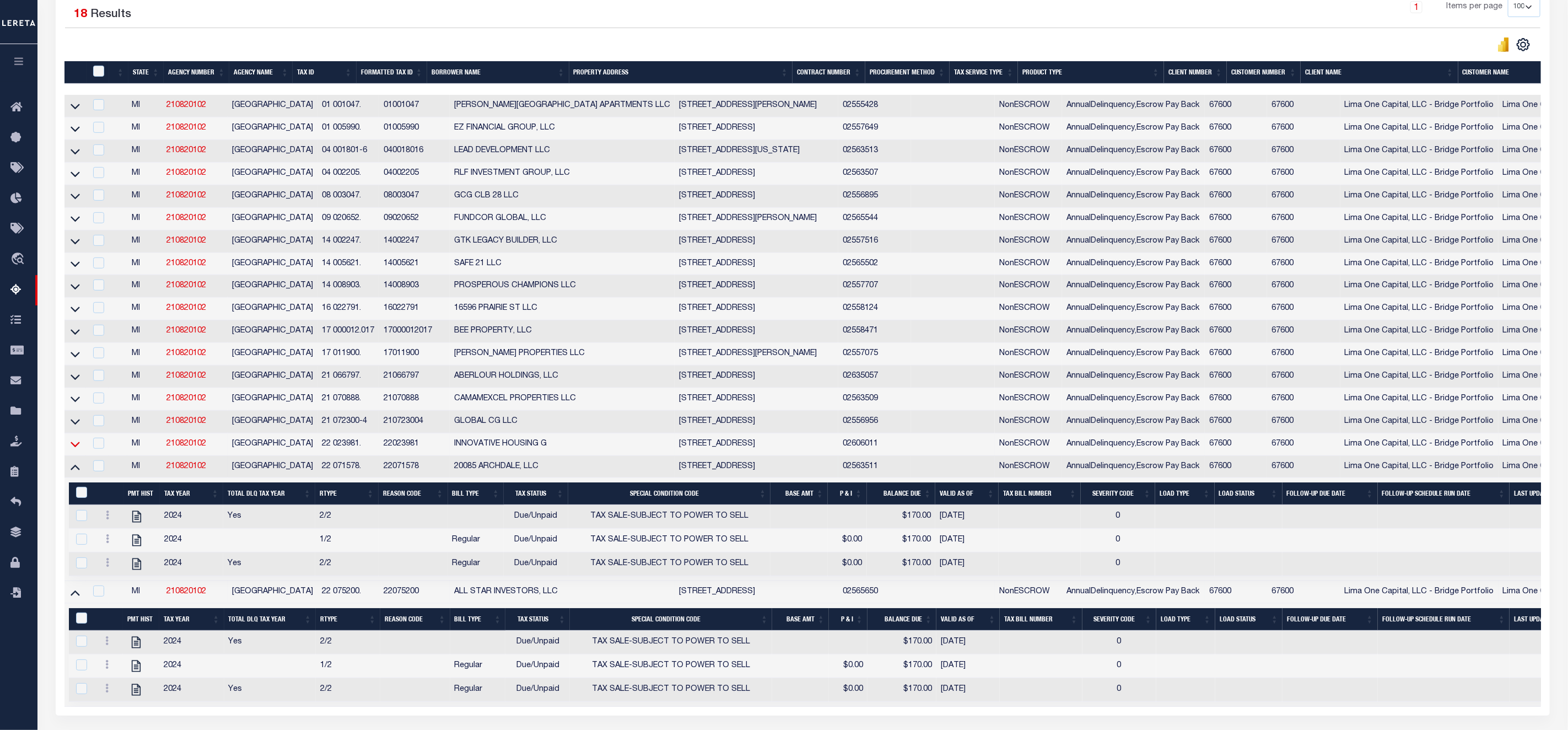
click at [71, 450] on icon at bounding box center [75, 444] width 9 height 12
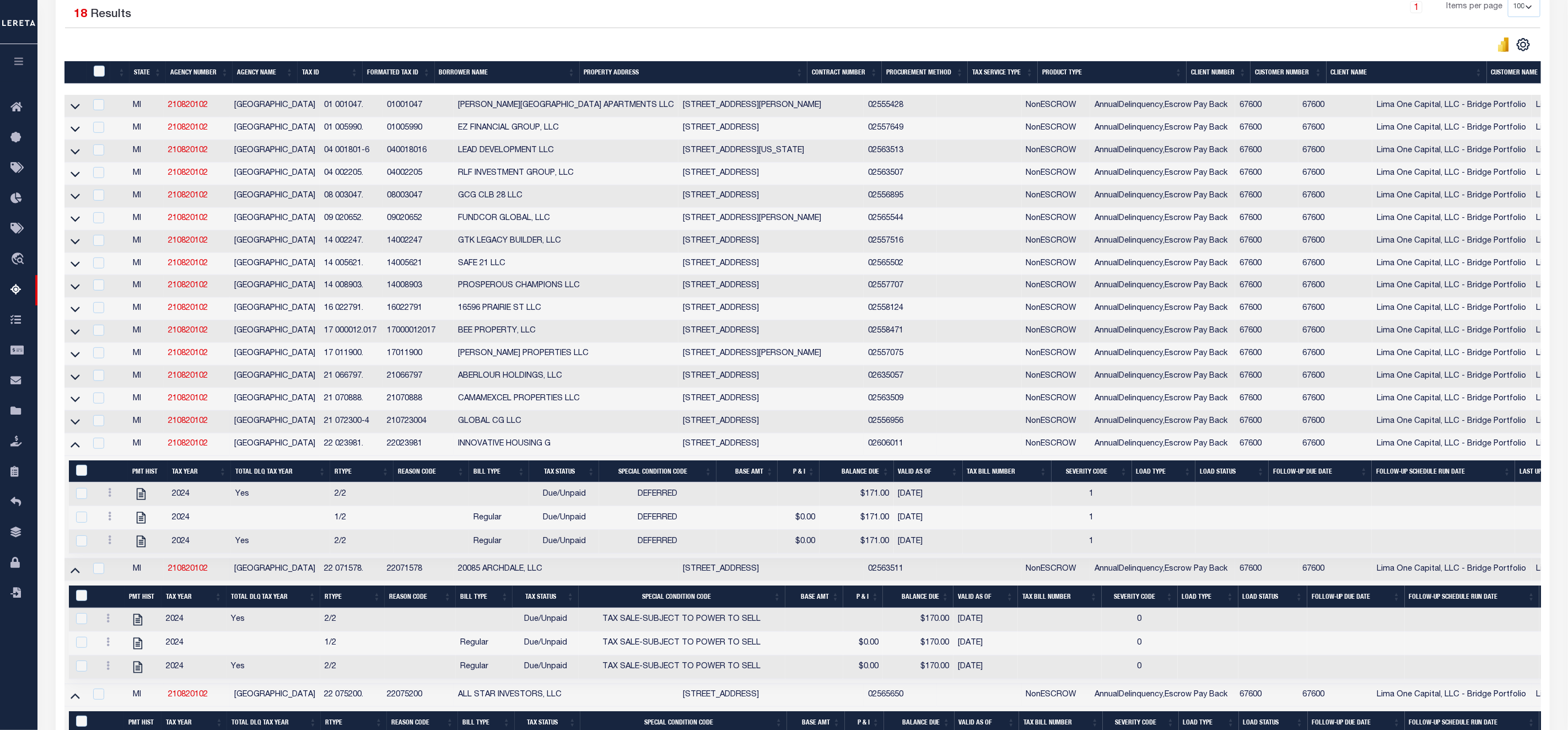
click at [76, 433] on td at bounding box center [75, 422] width 22 height 22
checkbox input "true"
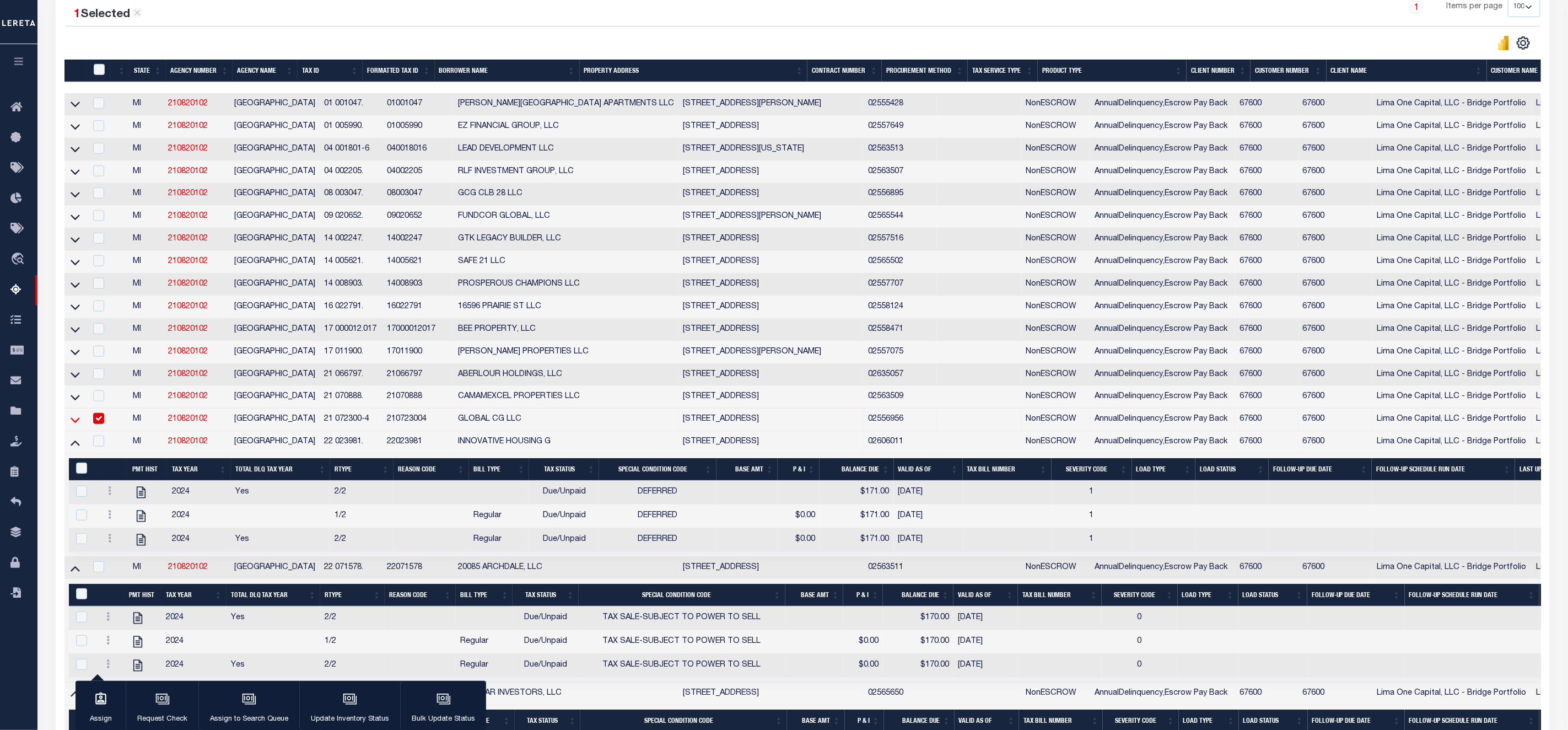
click at [76, 426] on icon at bounding box center [75, 420] width 9 height 12
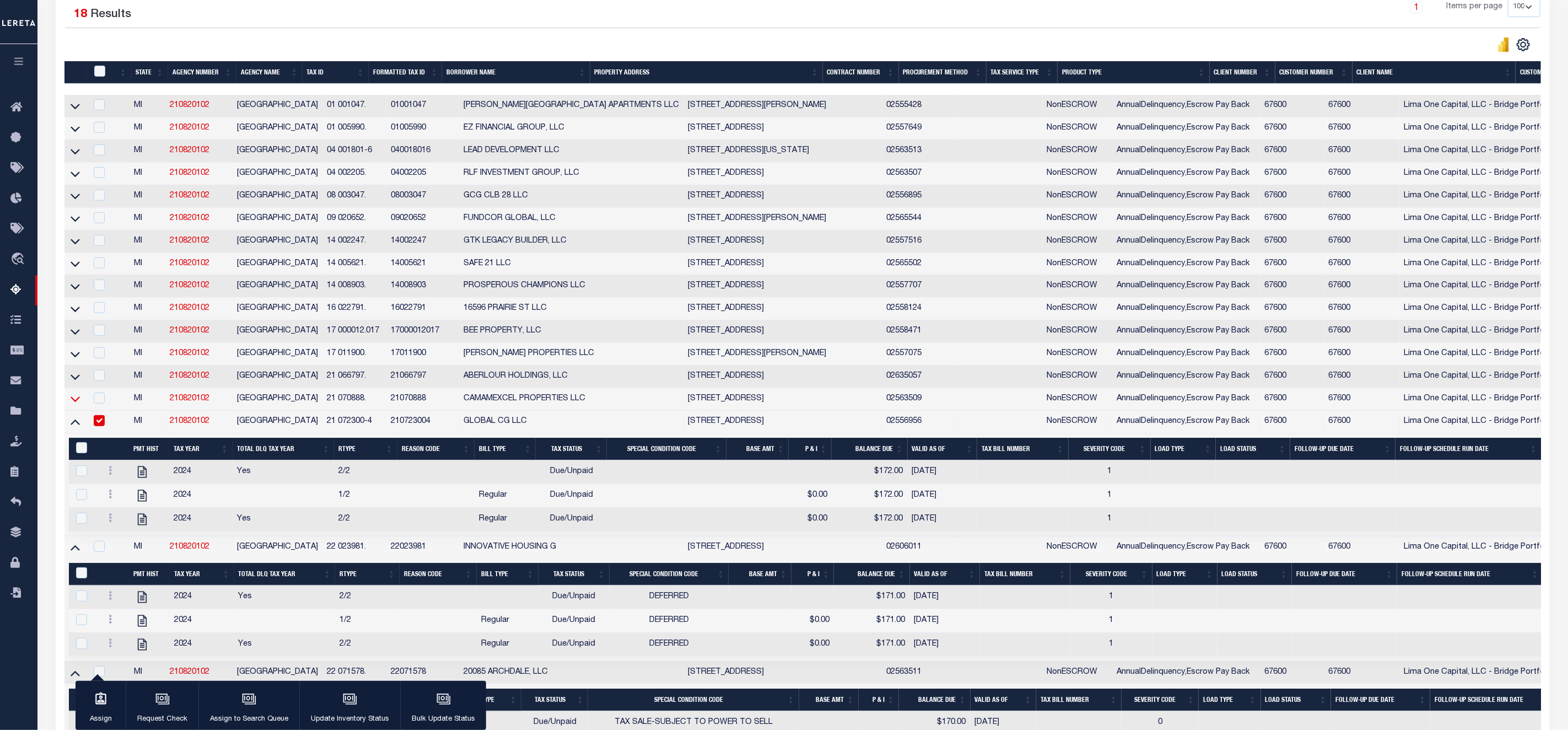
click at [76, 405] on icon at bounding box center [75, 399] width 9 height 12
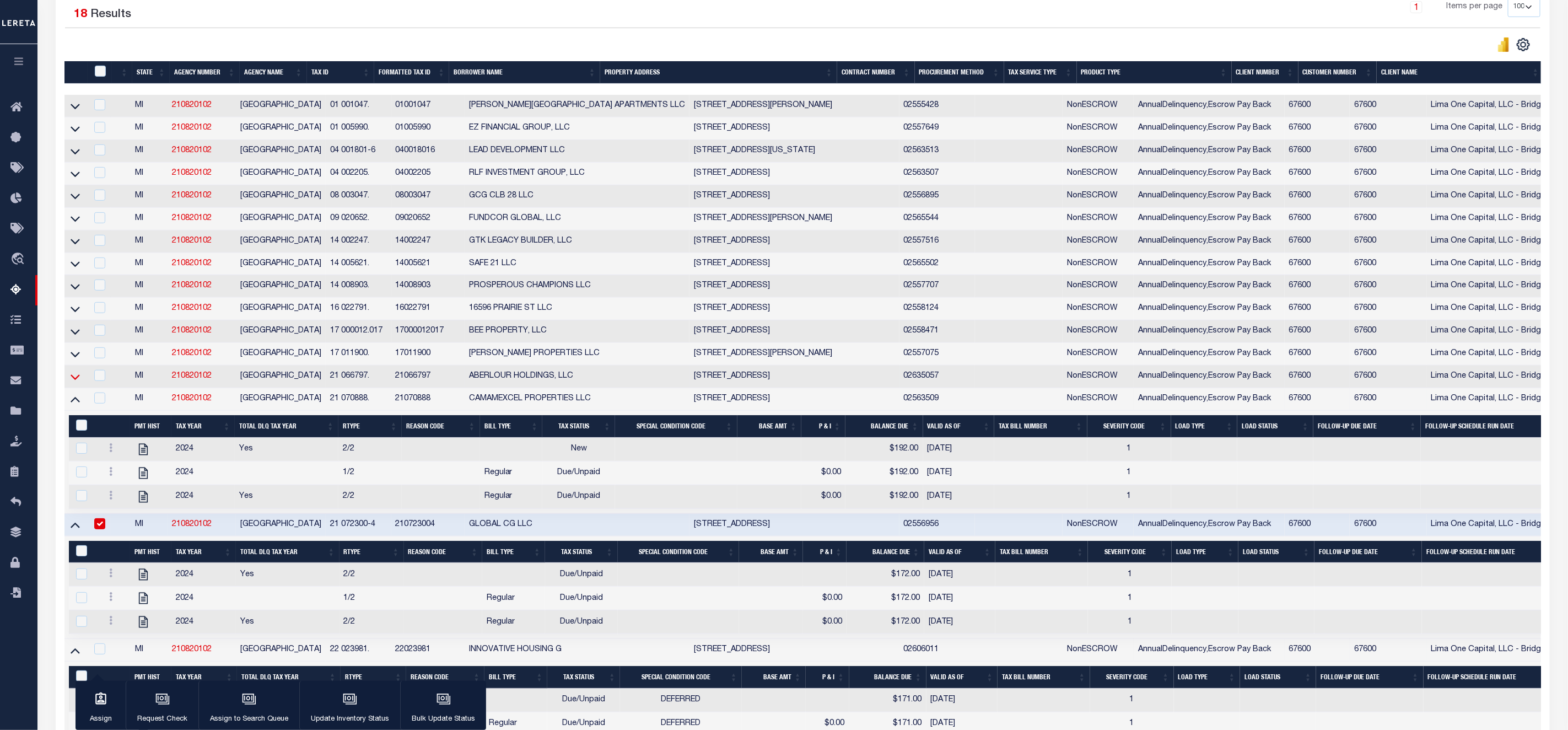
click at [76, 382] on icon at bounding box center [75, 377] width 9 height 12
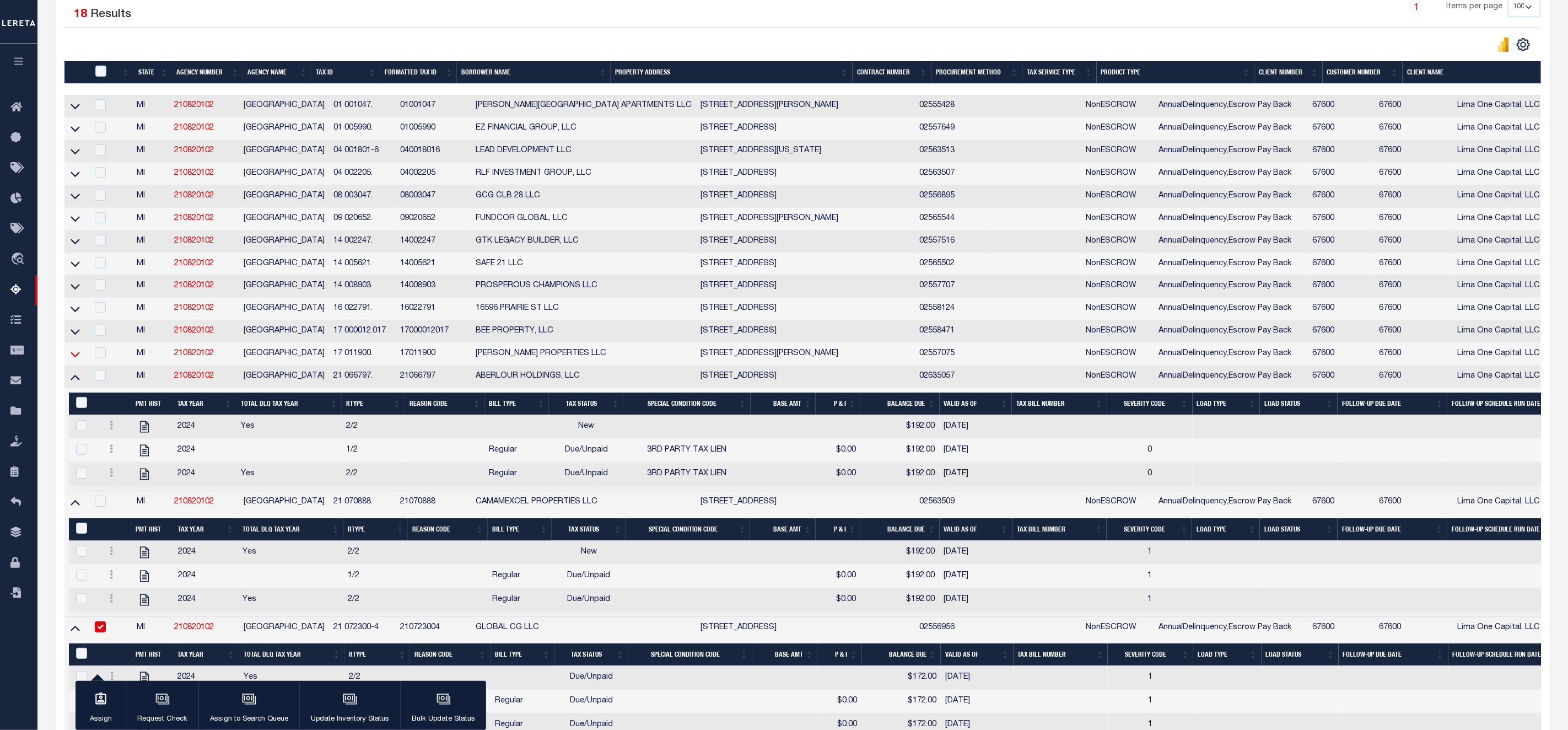
click at [75, 357] on icon at bounding box center [75, 355] width 9 height 5
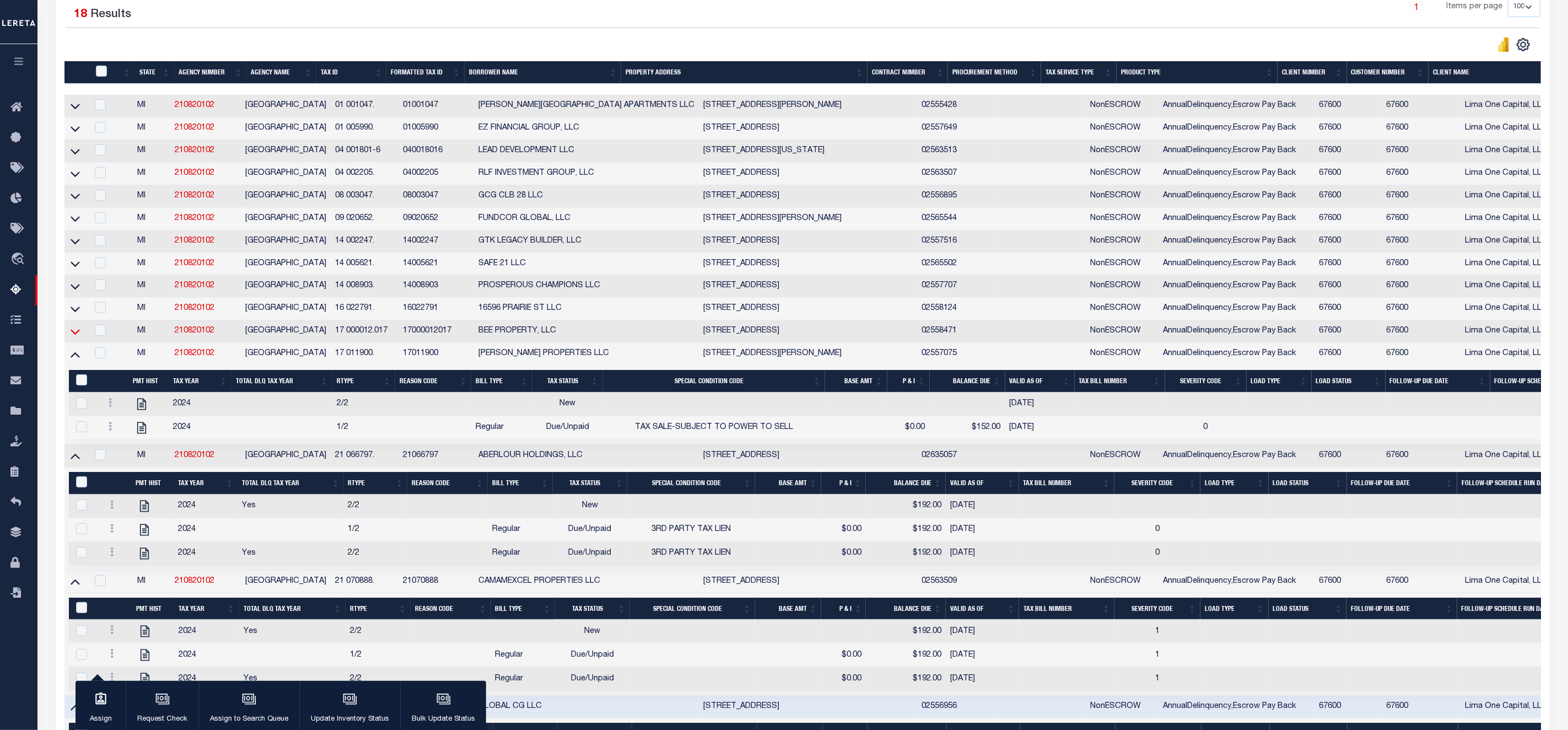
click at [73, 336] on icon at bounding box center [75, 332] width 9 height 12
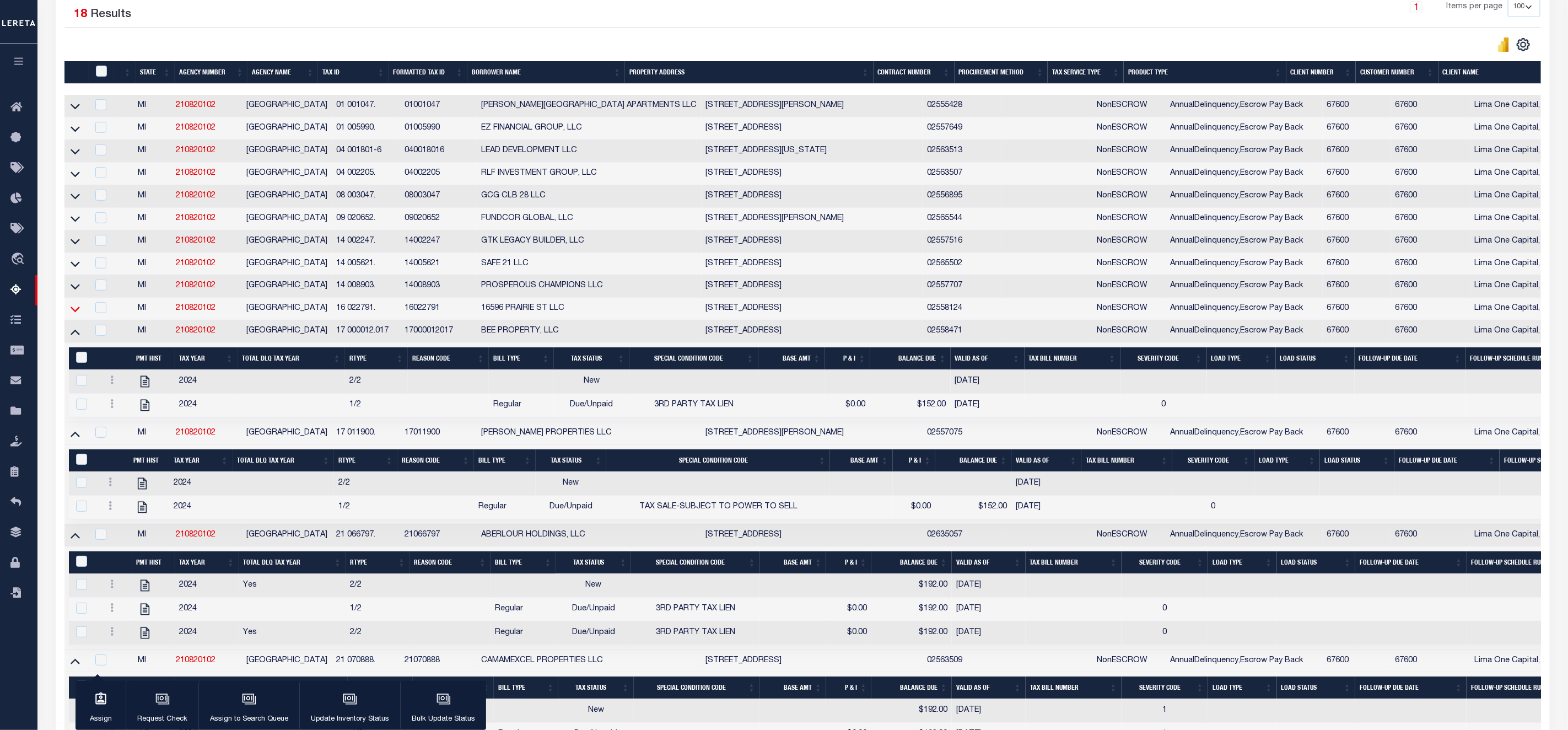
click at [75, 315] on icon at bounding box center [75, 309] width 9 height 12
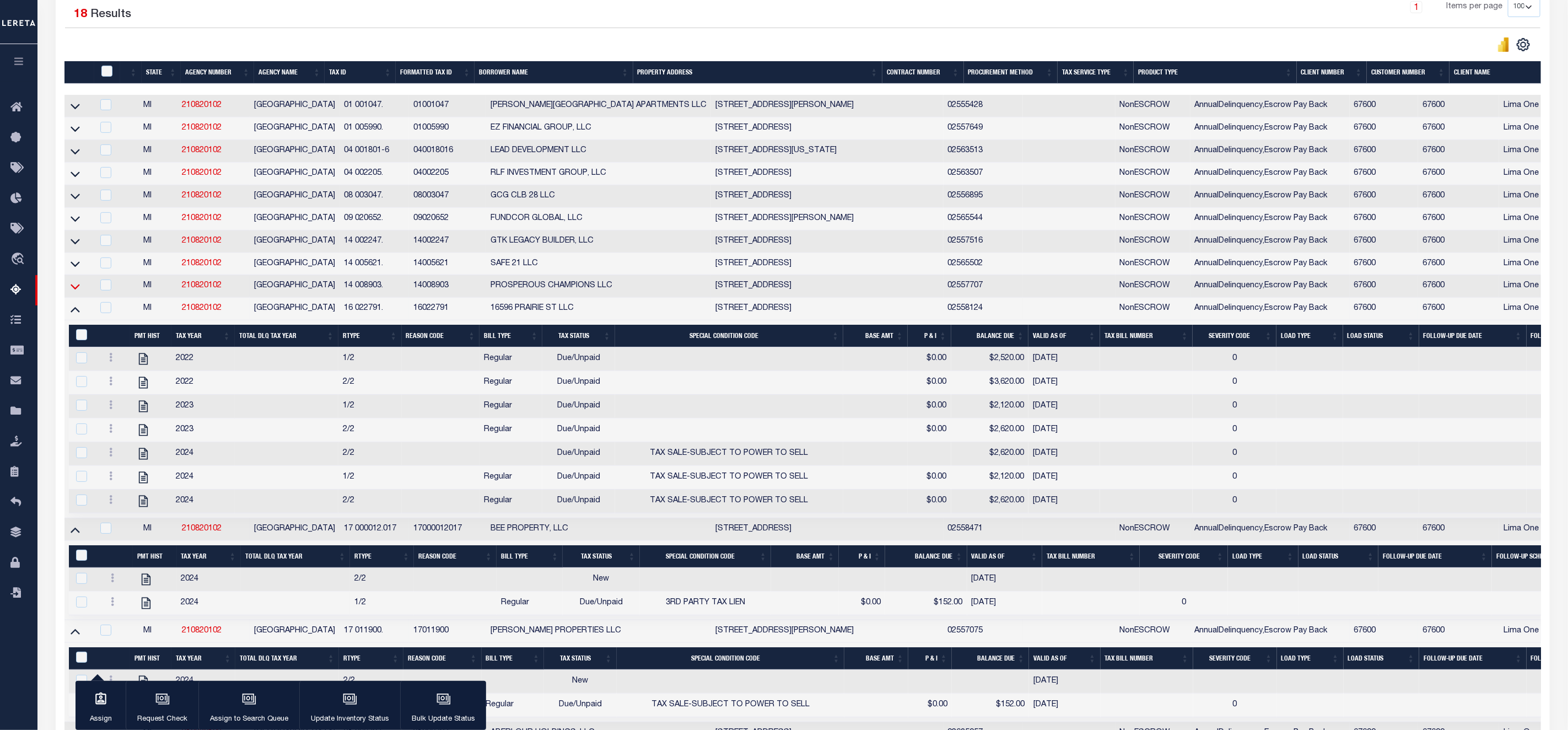
click at [75, 292] on icon at bounding box center [75, 287] width 9 height 12
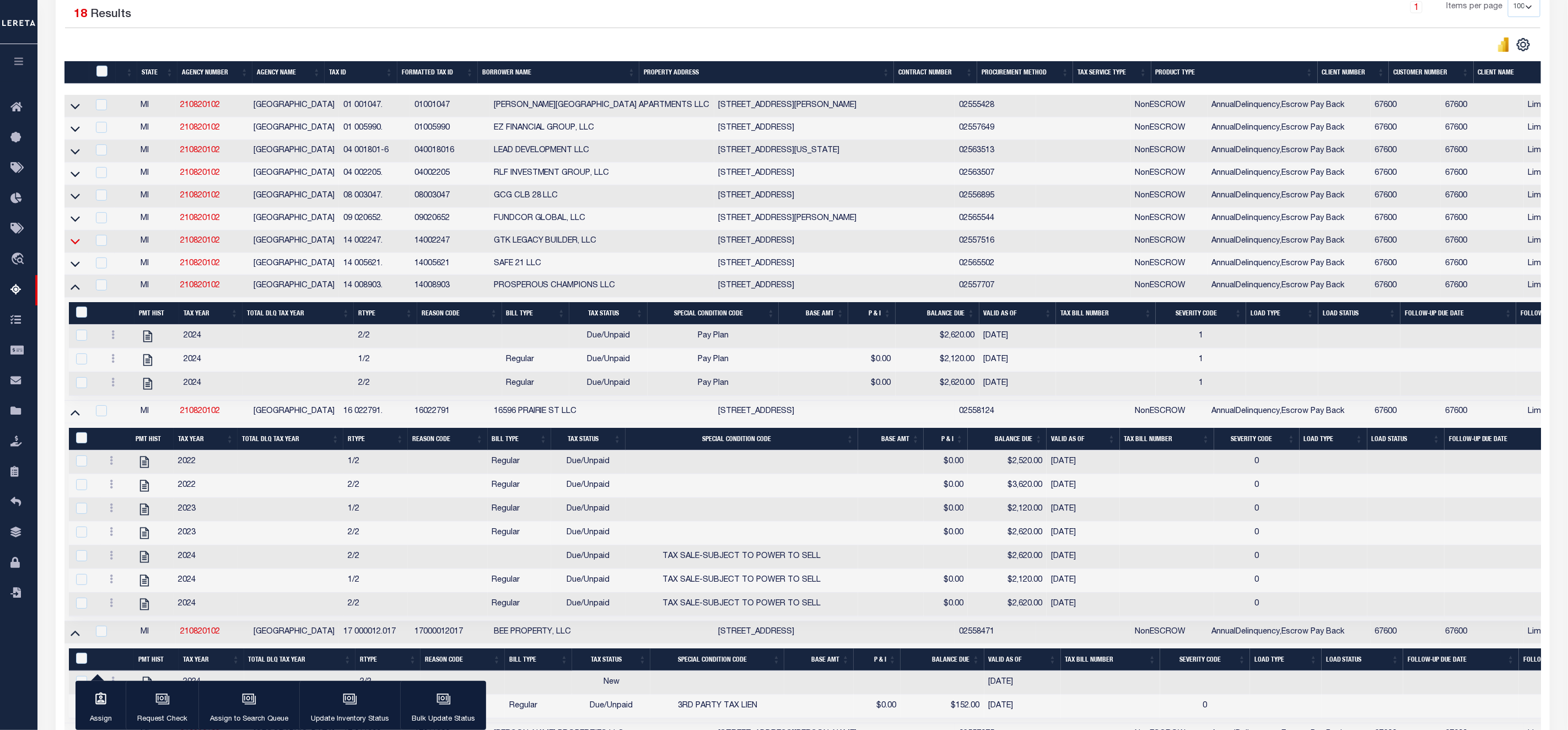
click at [76, 245] on icon at bounding box center [75, 242] width 9 height 5
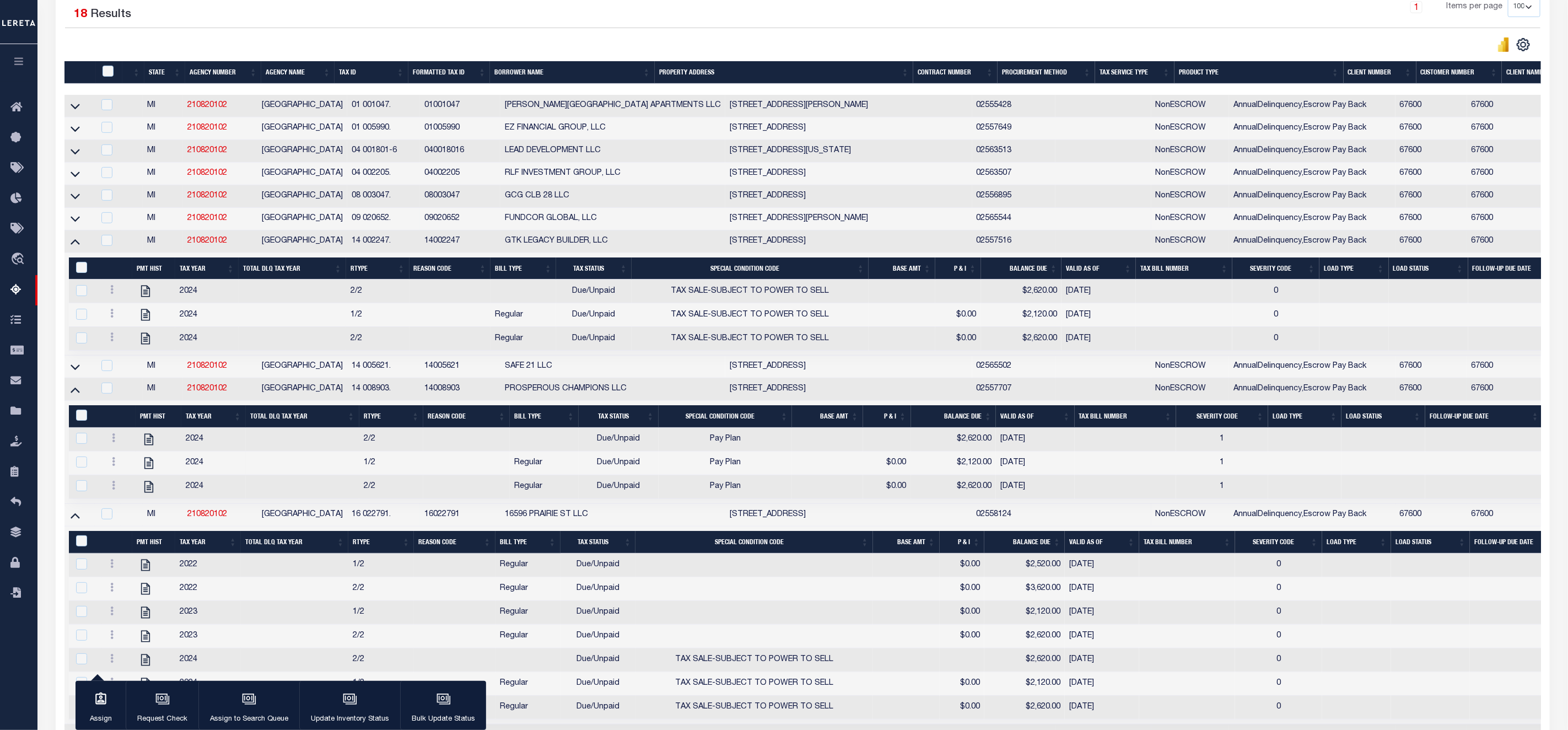
click at [80, 222] on link at bounding box center [75, 218] width 13 height 8
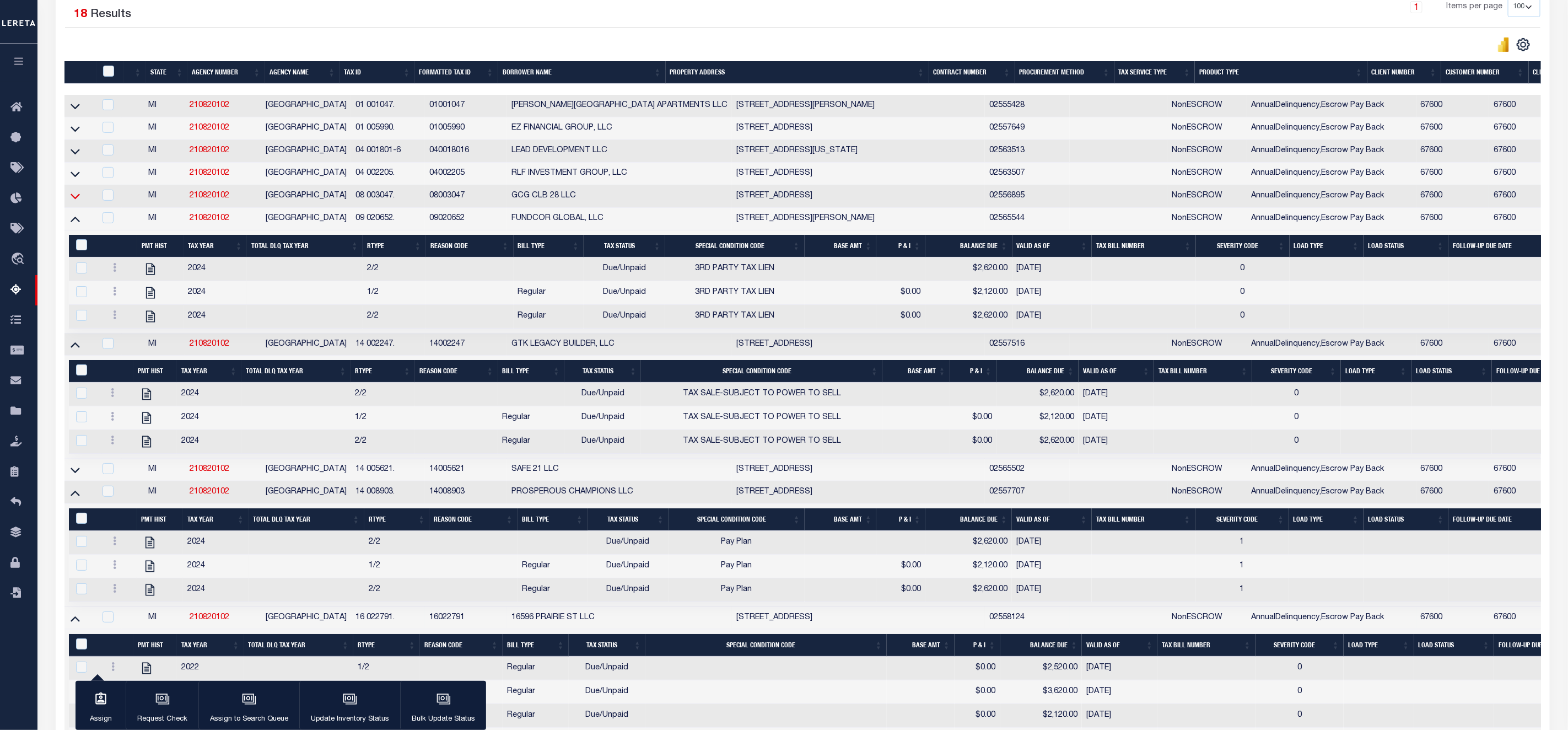
click at [74, 202] on icon at bounding box center [75, 197] width 9 height 12
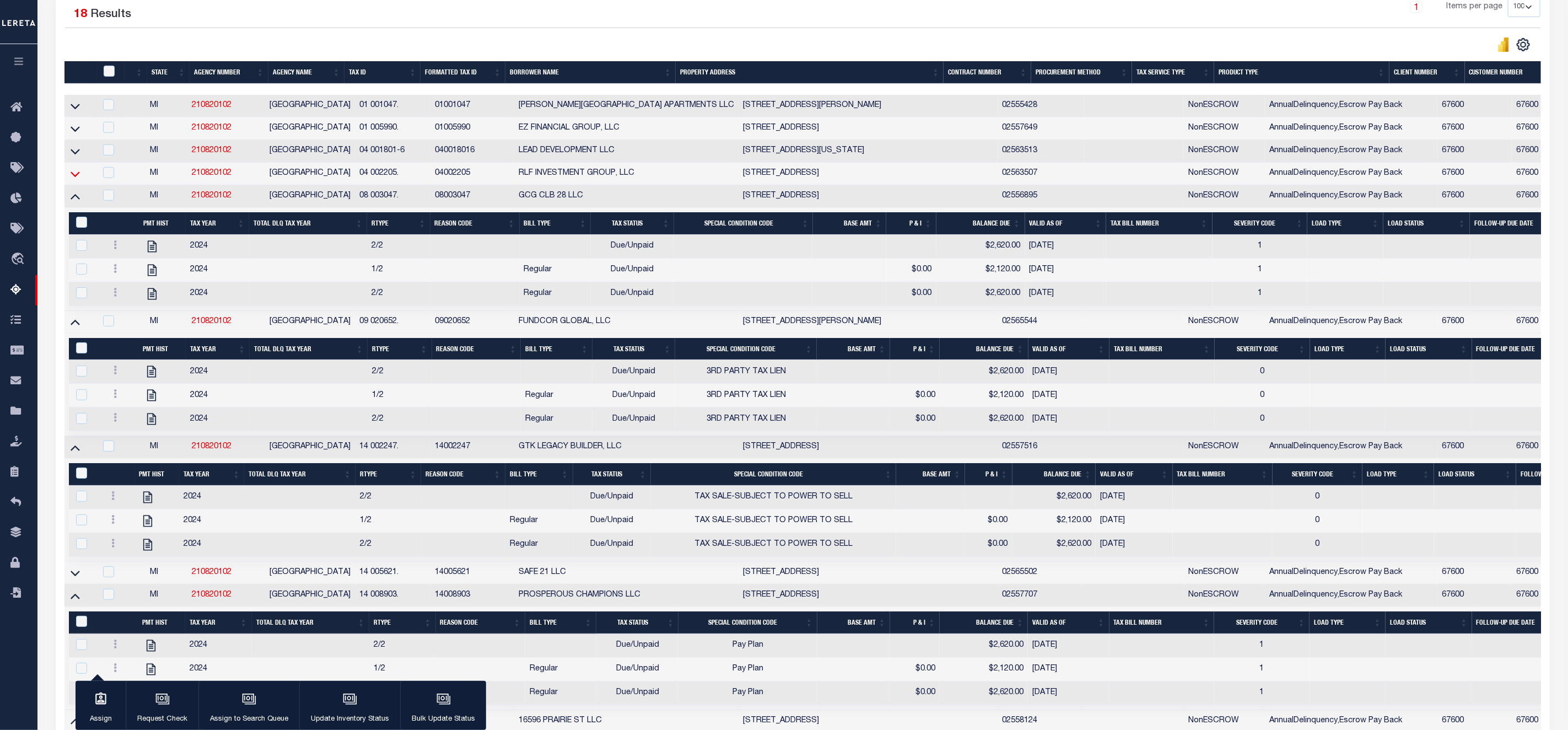
click at [74, 180] on icon at bounding box center [75, 174] width 9 height 12
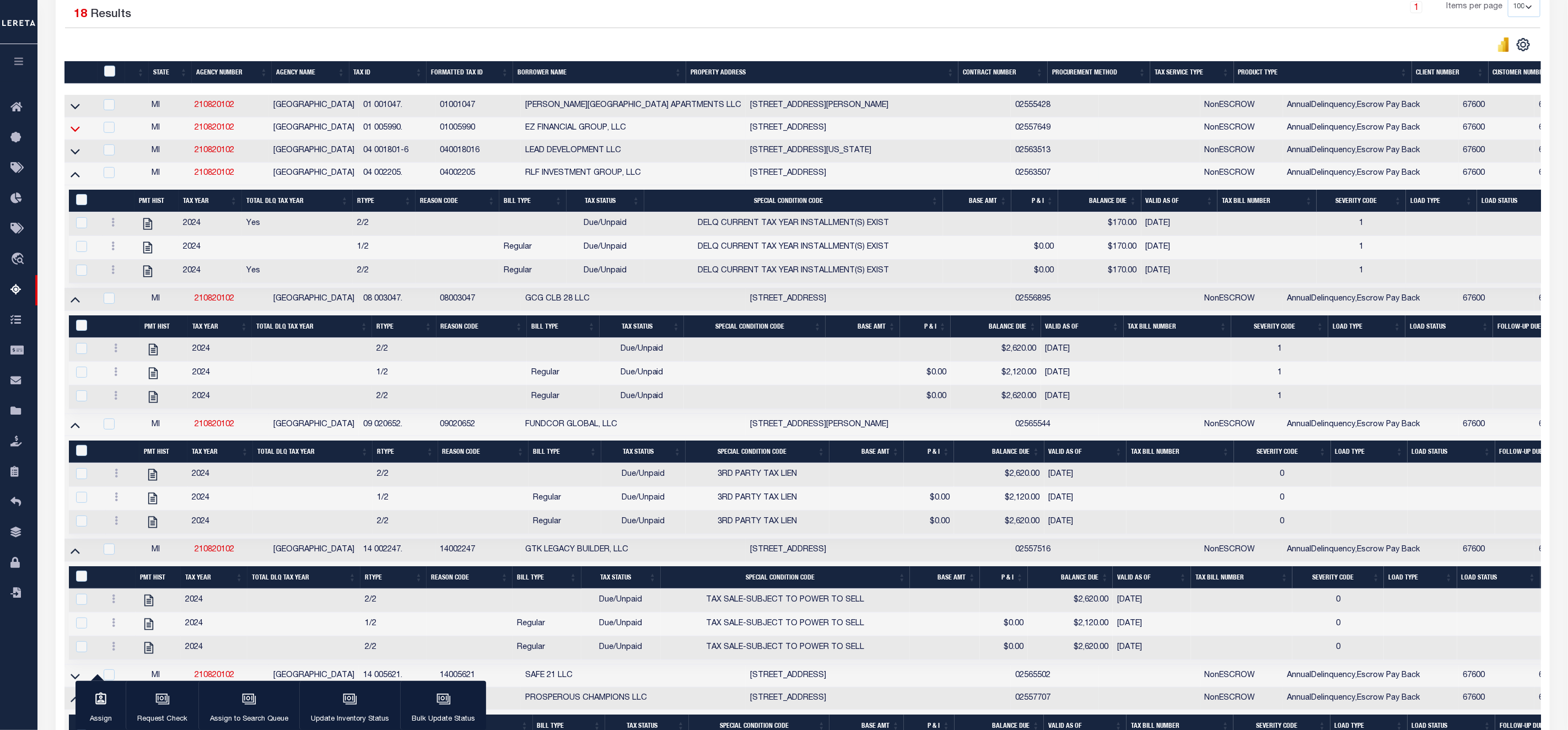
click at [73, 132] on icon at bounding box center [75, 129] width 9 height 5
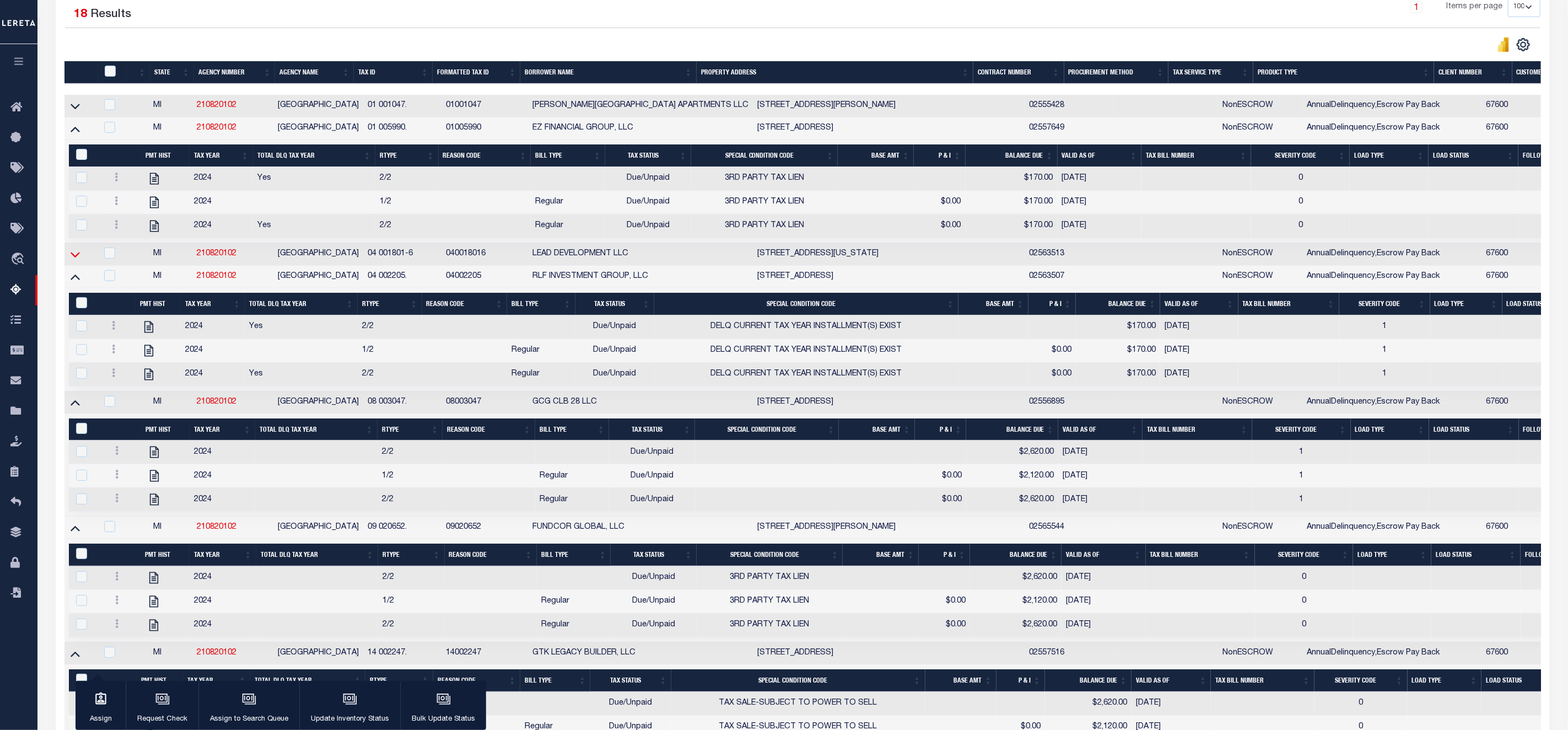
click at [76, 260] on icon at bounding box center [75, 255] width 9 height 12
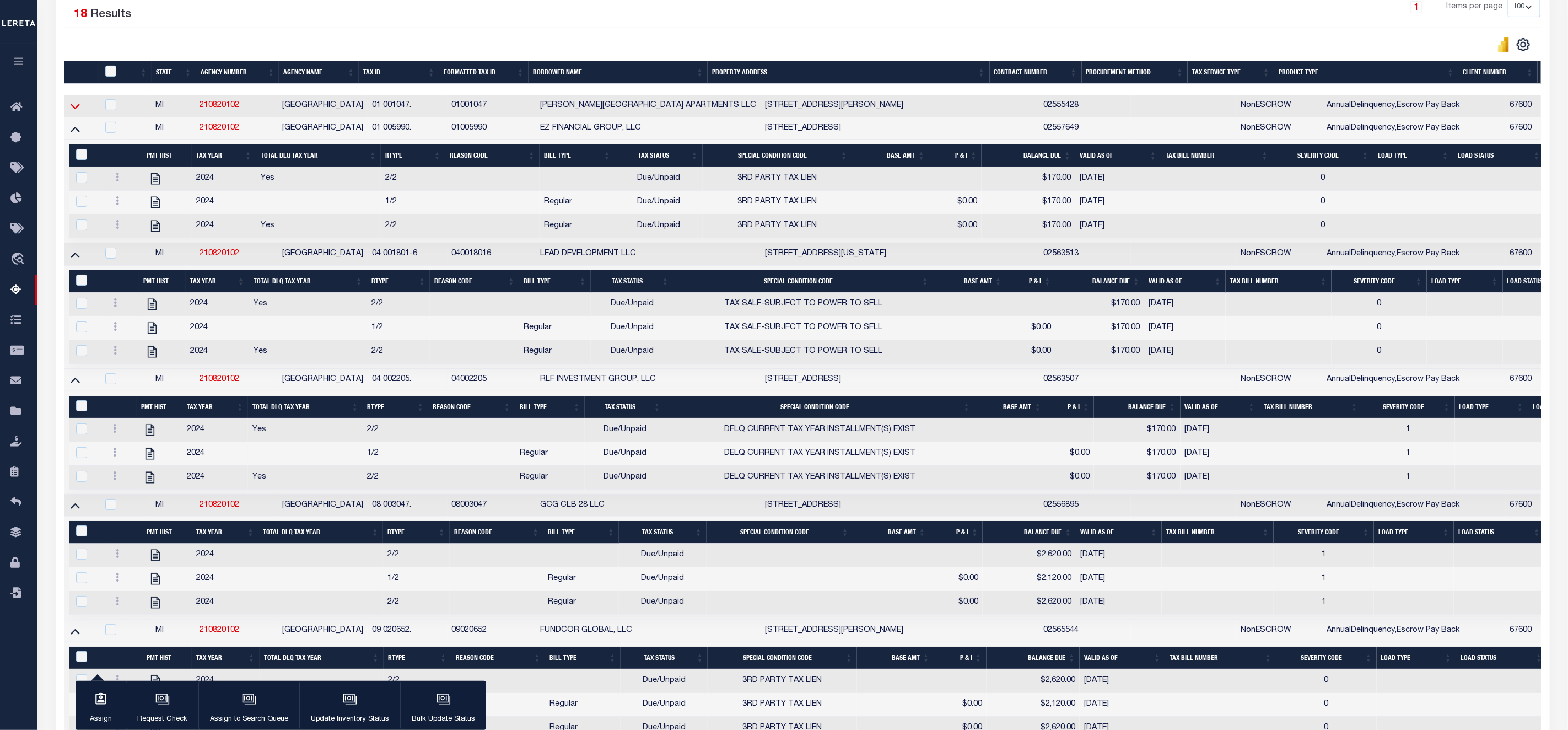
click at [78, 109] on icon at bounding box center [75, 106] width 9 height 5
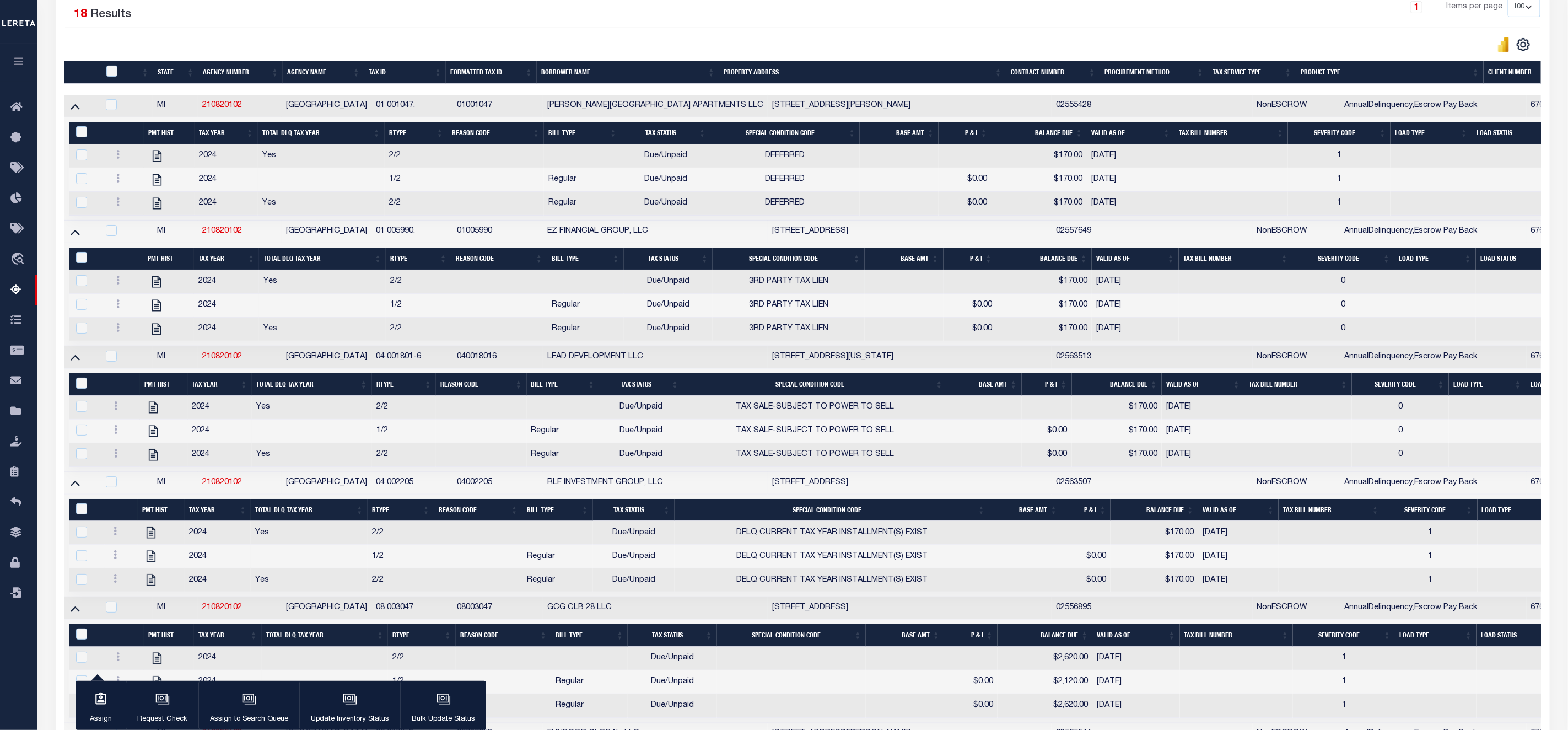
scroll to position [137, 0]
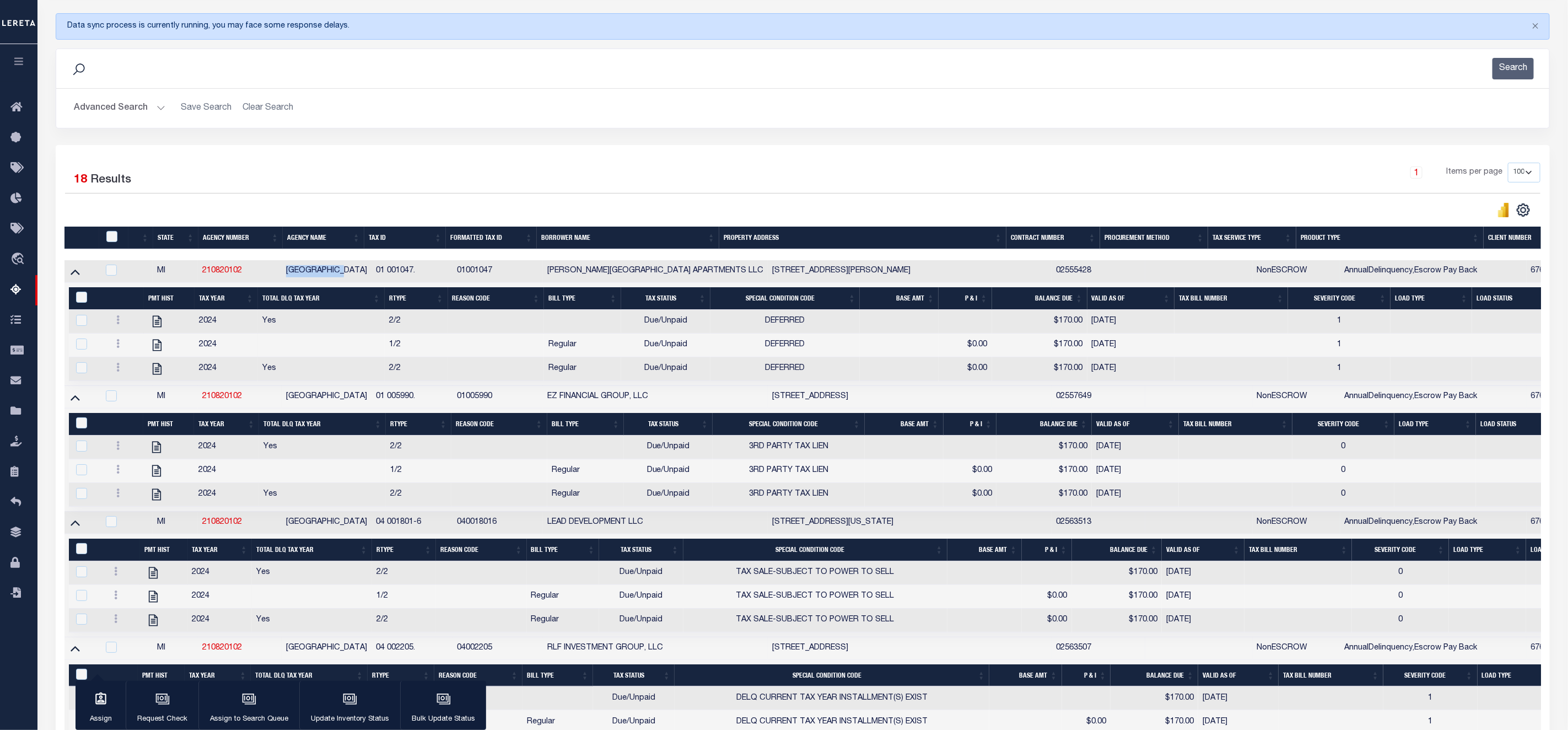
drag, startPoint x: 277, startPoint y: 285, endPoint x: 354, endPoint y: 286, distance: 77.0
click at [354, 283] on tr "MI 210820102 DETROIT CITY 01 001047. 01001047 WILLIS STREET APARTMENTS LLC 68 E…" at bounding box center [1256, 272] width 2384 height 22
copy tr "[GEOGRAPHIC_DATA]"
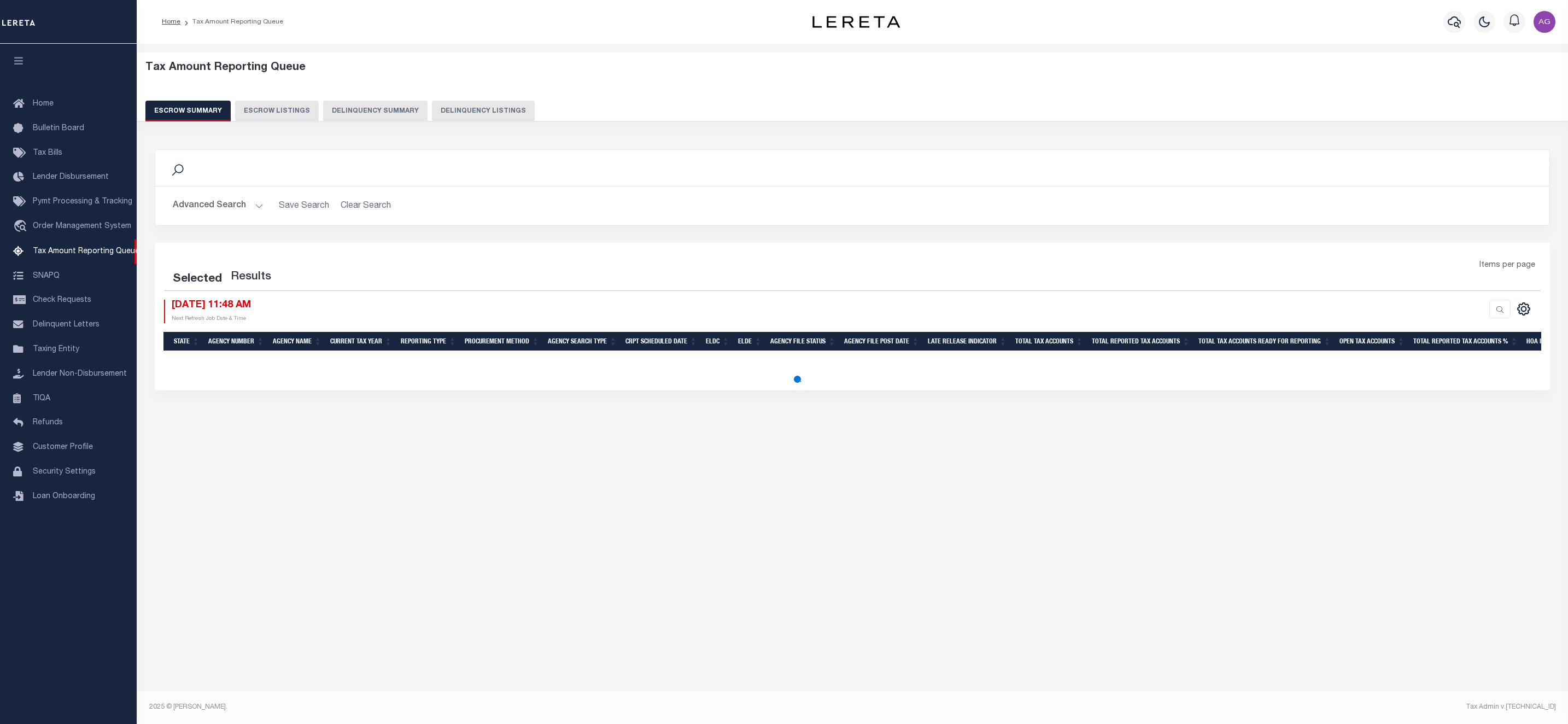
select select "100"
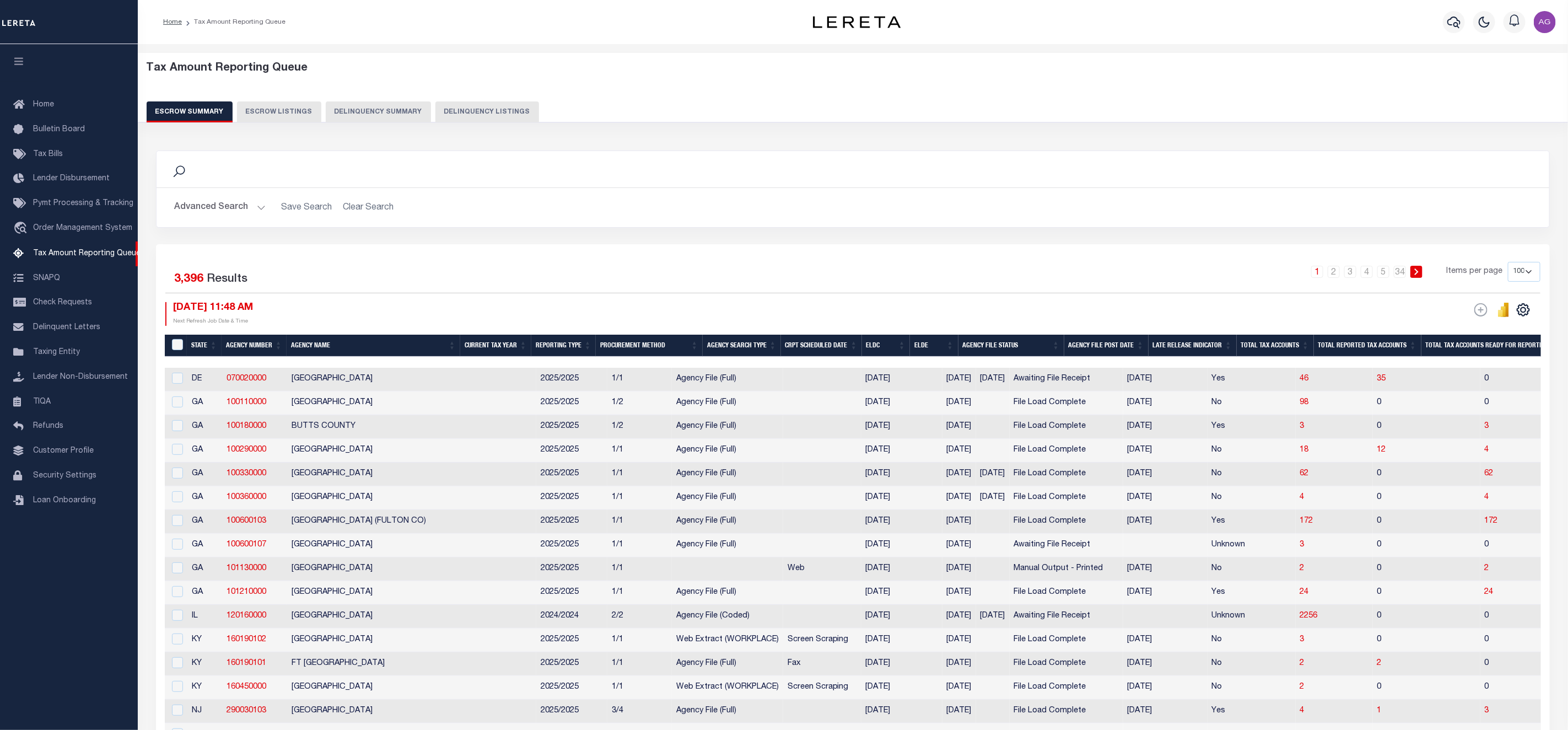
drag, startPoint x: 382, startPoint y: 108, endPoint x: 480, endPoint y: 107, distance: 98.0
click at [381, 108] on button "Delinquency Summary" at bounding box center [378, 112] width 105 height 21
select select
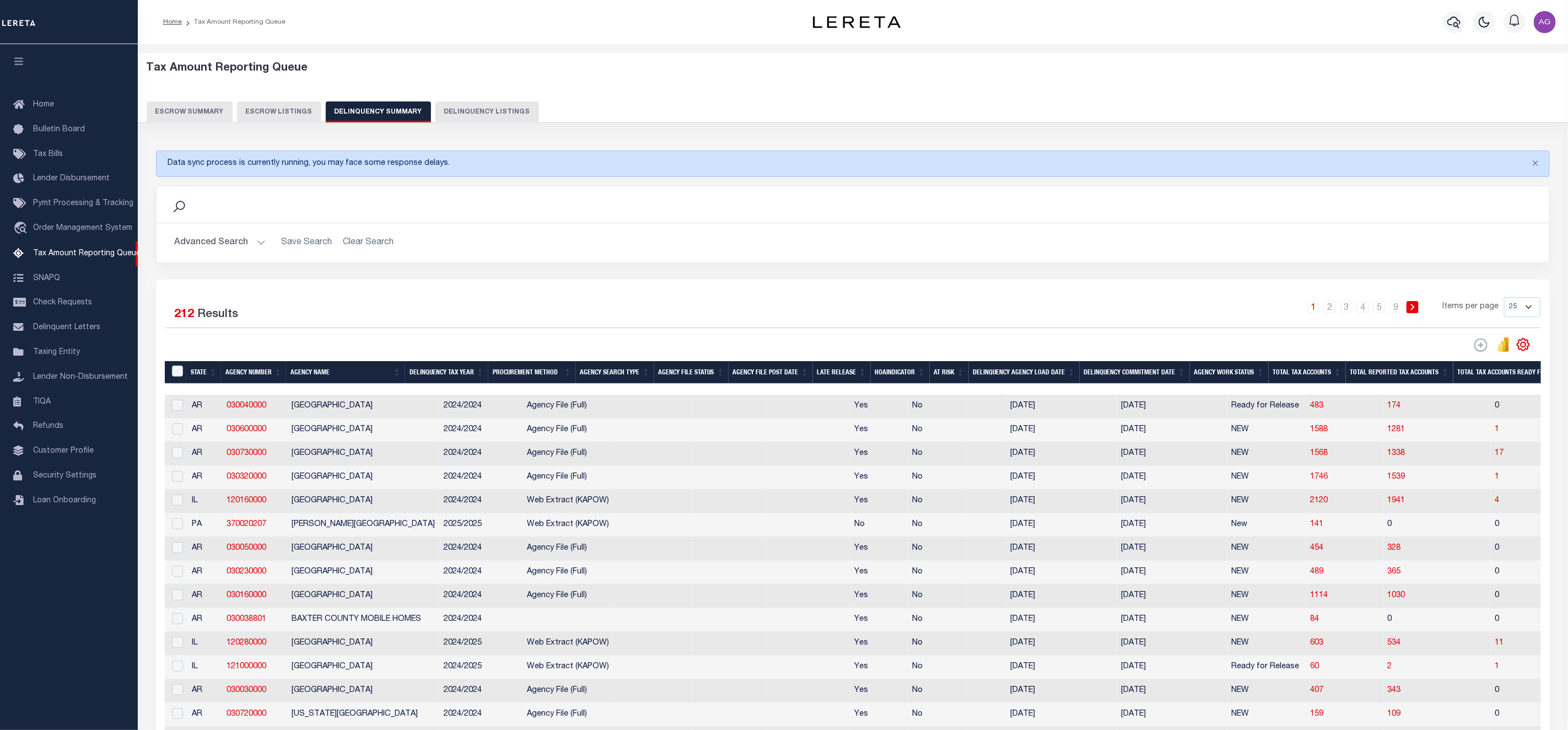
click at [480, 107] on button "Delinquency Listings" at bounding box center [487, 112] width 103 height 21
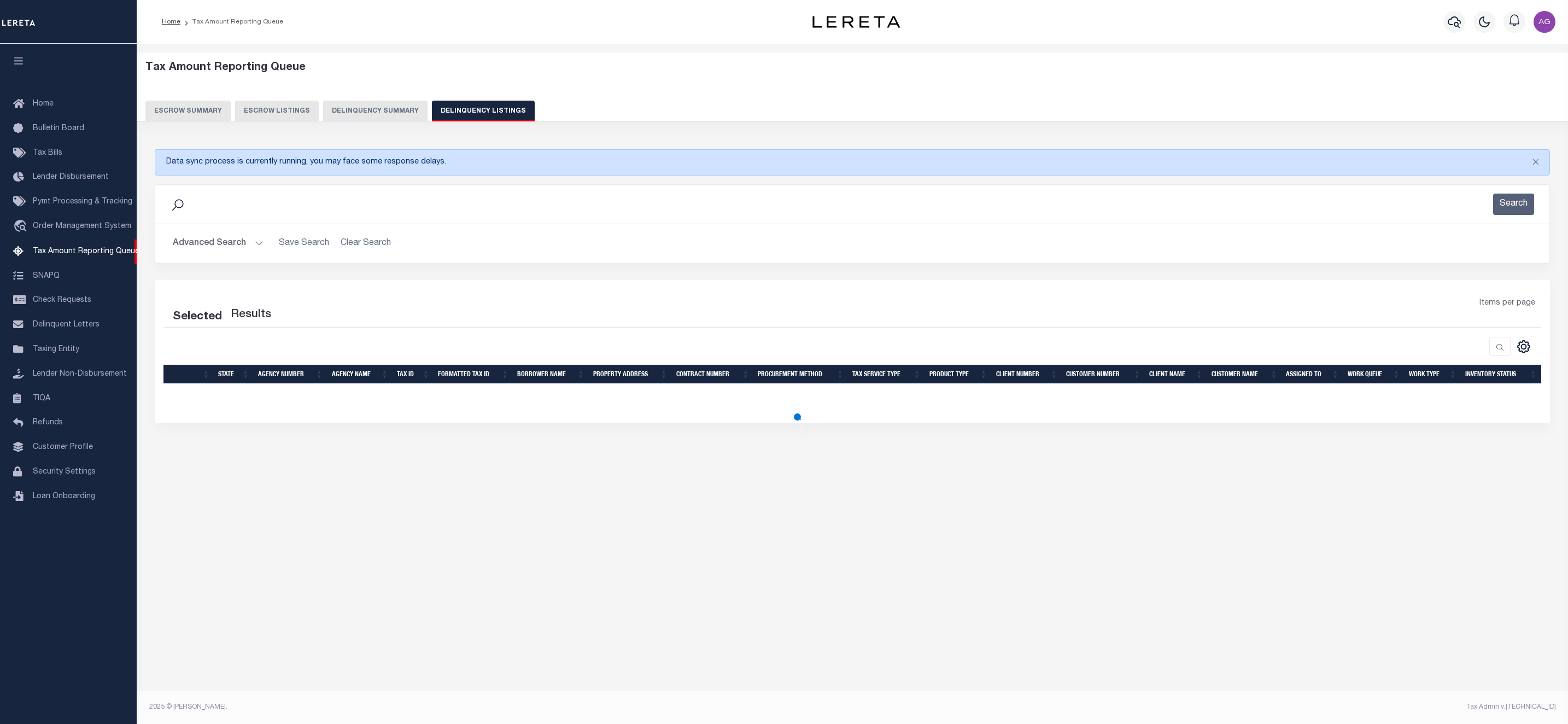
click at [220, 245] on button "Advanced Search" at bounding box center [218, 243] width 91 height 22
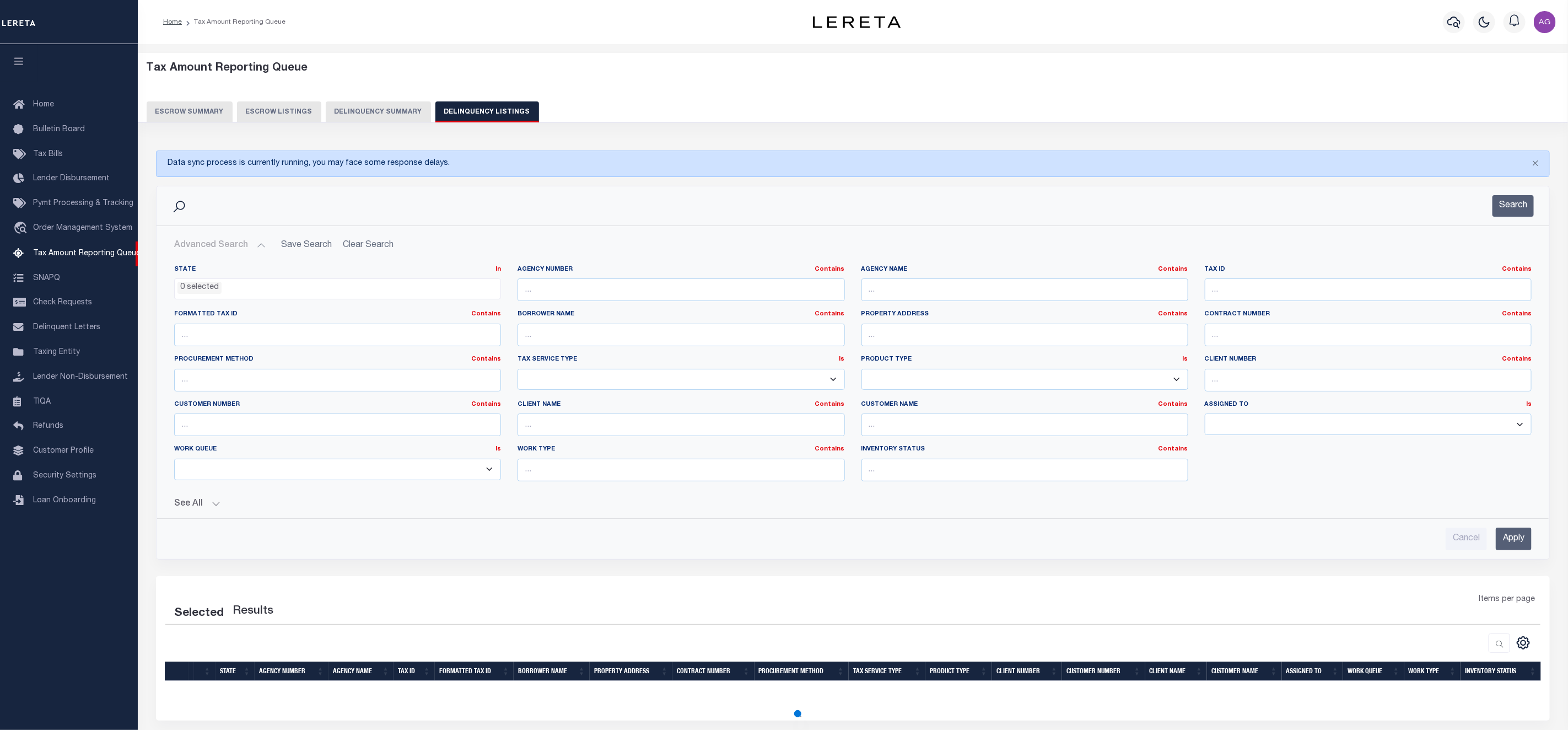
click at [378, 108] on button "Delinquency Summary" at bounding box center [378, 112] width 105 height 21
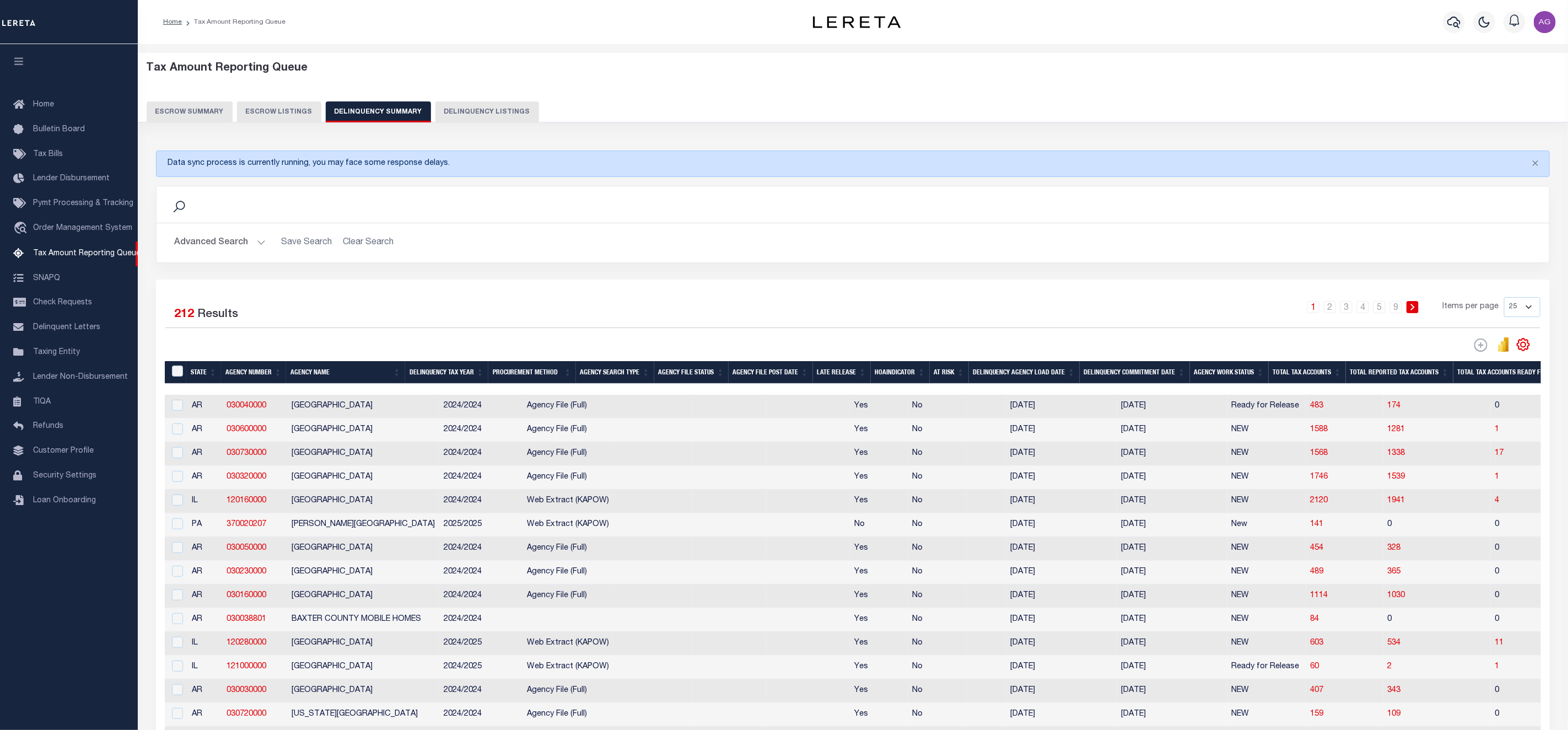
click at [205, 253] on button "Advanced Search" at bounding box center [219, 243] width 92 height 22
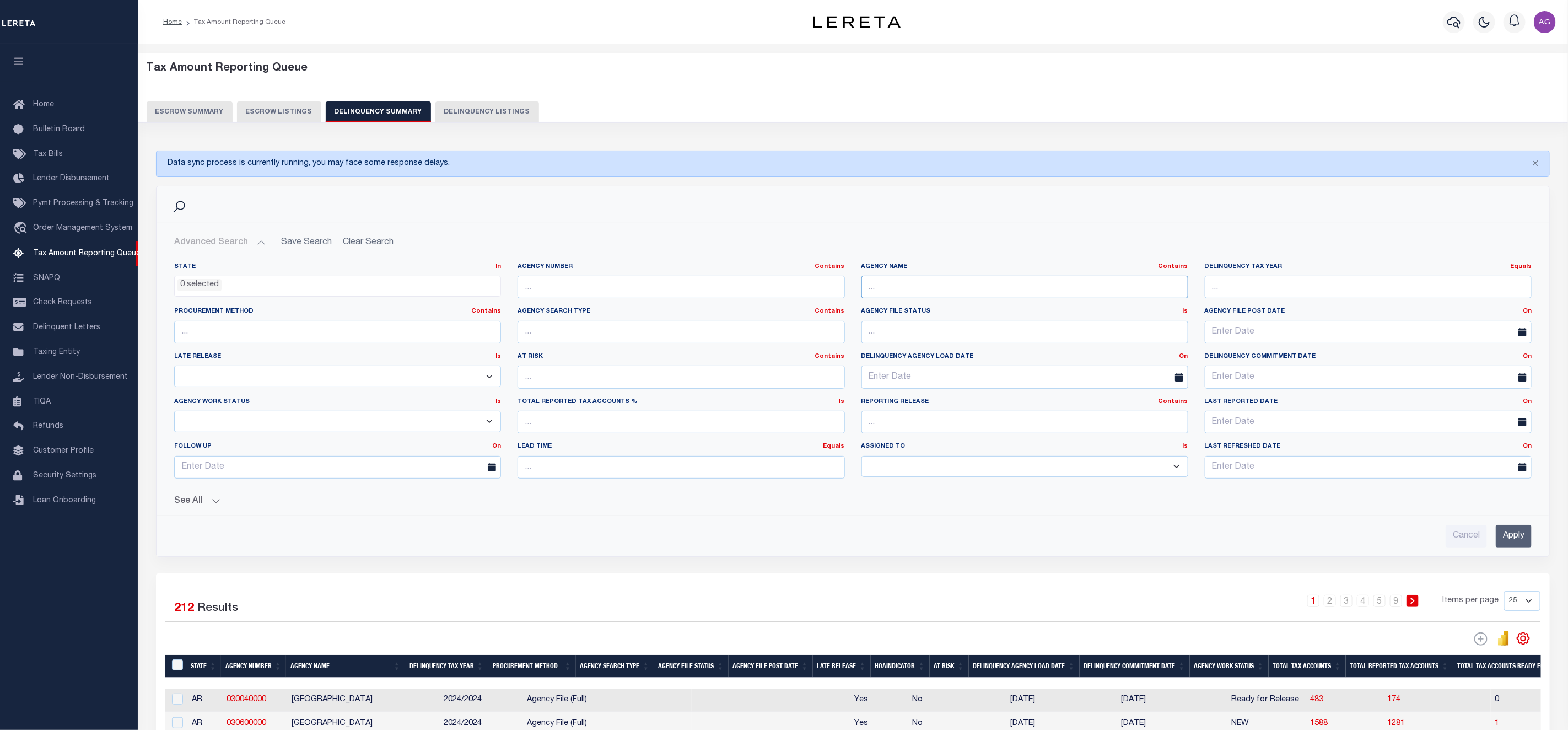
click at [896, 289] on input "text" at bounding box center [1025, 287] width 327 height 22
paste input "DETROIT CITY"
drag, startPoint x: 888, startPoint y: 290, endPoint x: 820, endPoint y: 291, distance: 68.0
click at [820, 291] on div "State In In AK AL AR AZ CA CO CT DC DE FL GA GU HI IA ID IL IN KS KY LA MA MD M…" at bounding box center [853, 375] width 1374 height 225
click at [933, 280] on input "DETROIT CITY" at bounding box center [1025, 287] width 327 height 22
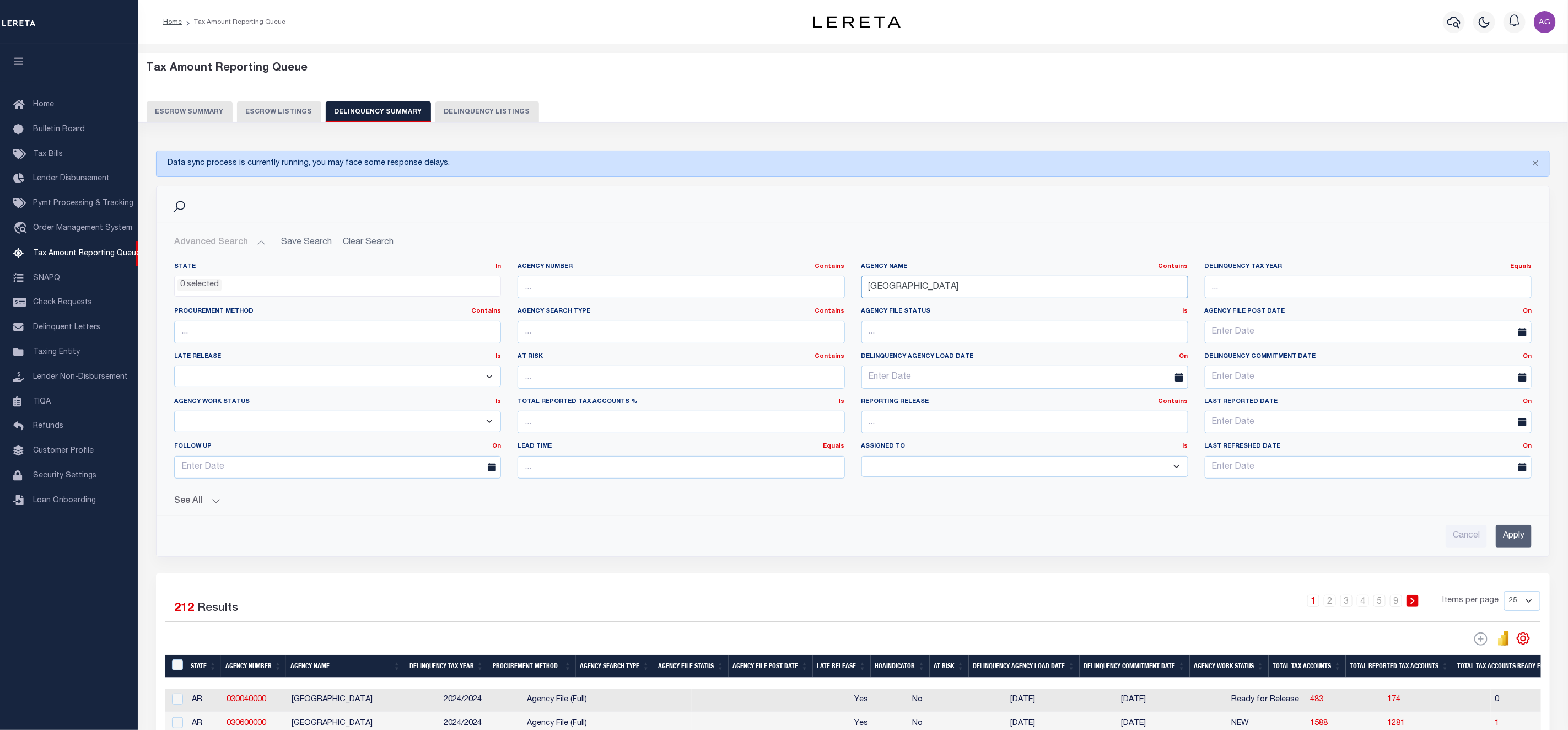
type input "DETROIT CITY"
click at [1508, 547] on input "Apply" at bounding box center [1514, 536] width 36 height 22
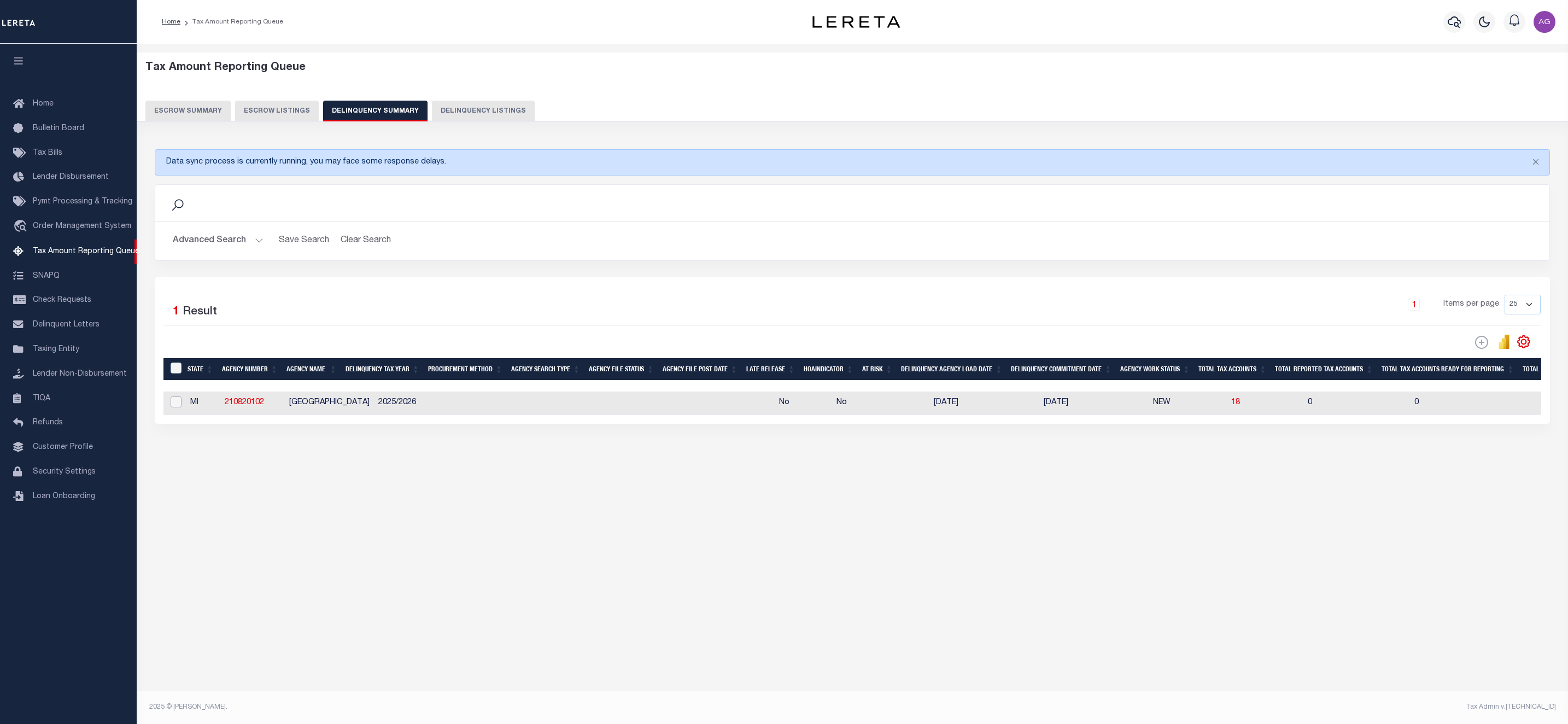
click at [177, 404] on input "checkbox" at bounding box center [176, 402] width 11 height 11
checkbox input "true"
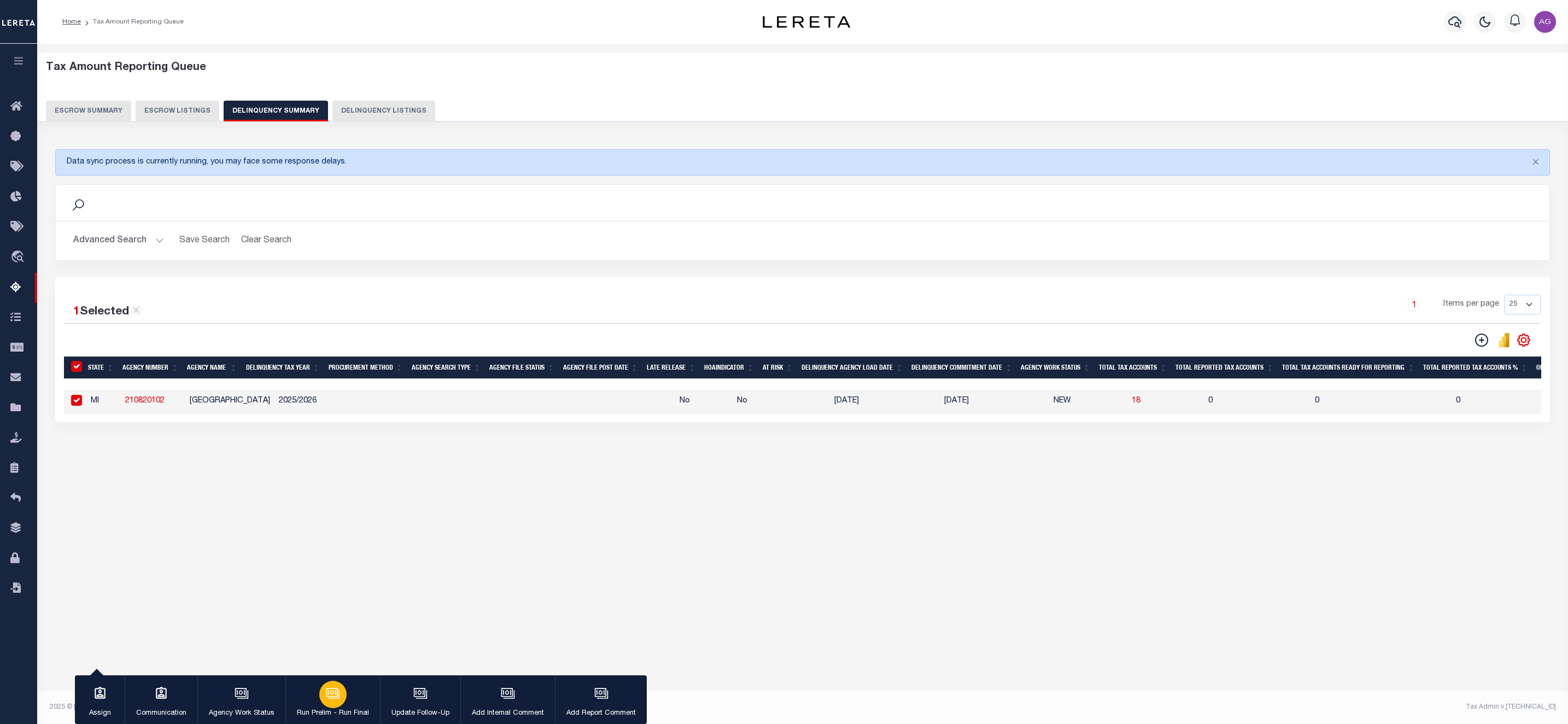
click at [339, 700] on icon "button" at bounding box center [333, 693] width 14 height 14
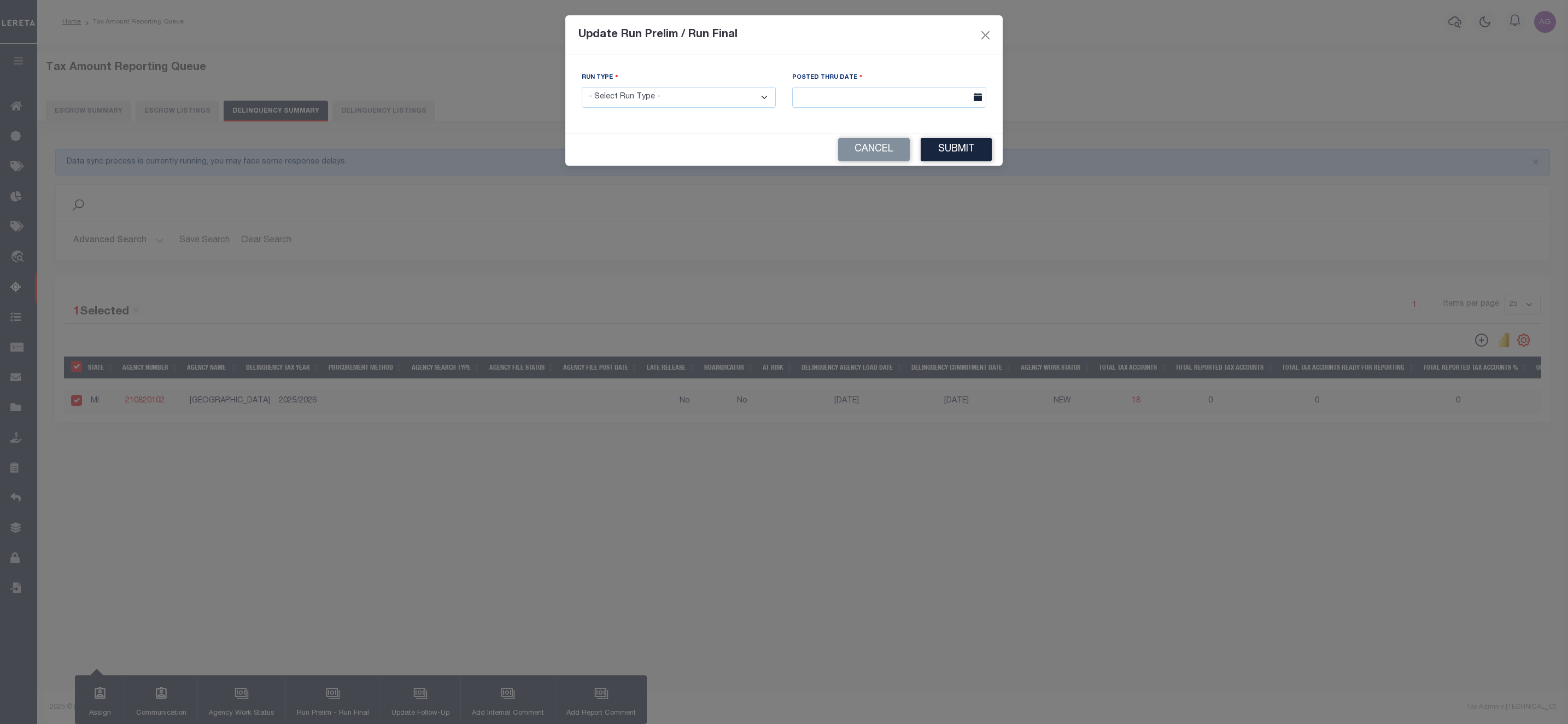
click at [625, 102] on select "- Select Run Type - Prelim Run Final Run" at bounding box center [679, 97] width 194 height 22
select select "P"
click at [582, 88] on select "- Select Run Type - Prelim Run Final Run" at bounding box center [679, 97] width 194 height 22
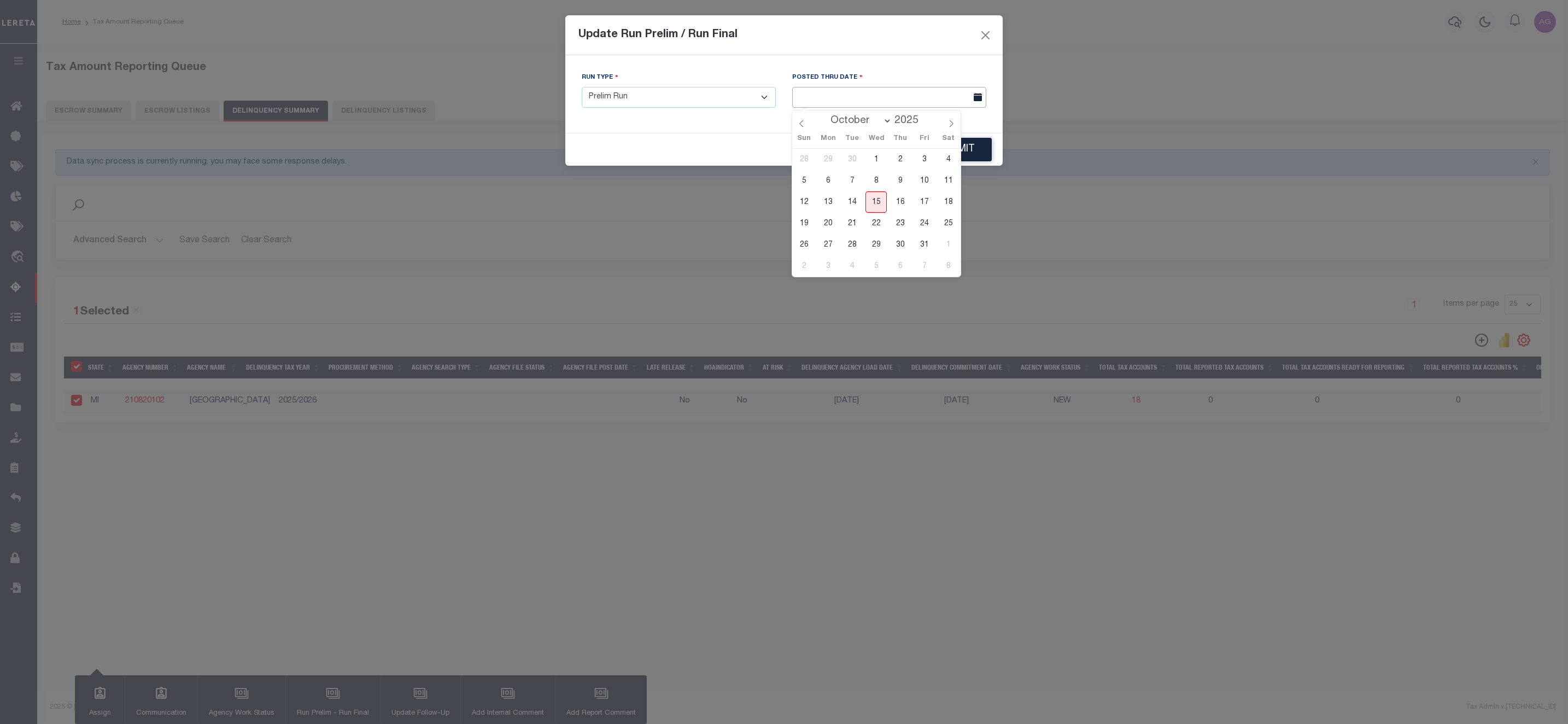
click at [857, 104] on input "text" at bounding box center [889, 97] width 194 height 22
click at [879, 200] on span "15" at bounding box center [876, 202] width 22 height 22
type input "[DATE]"
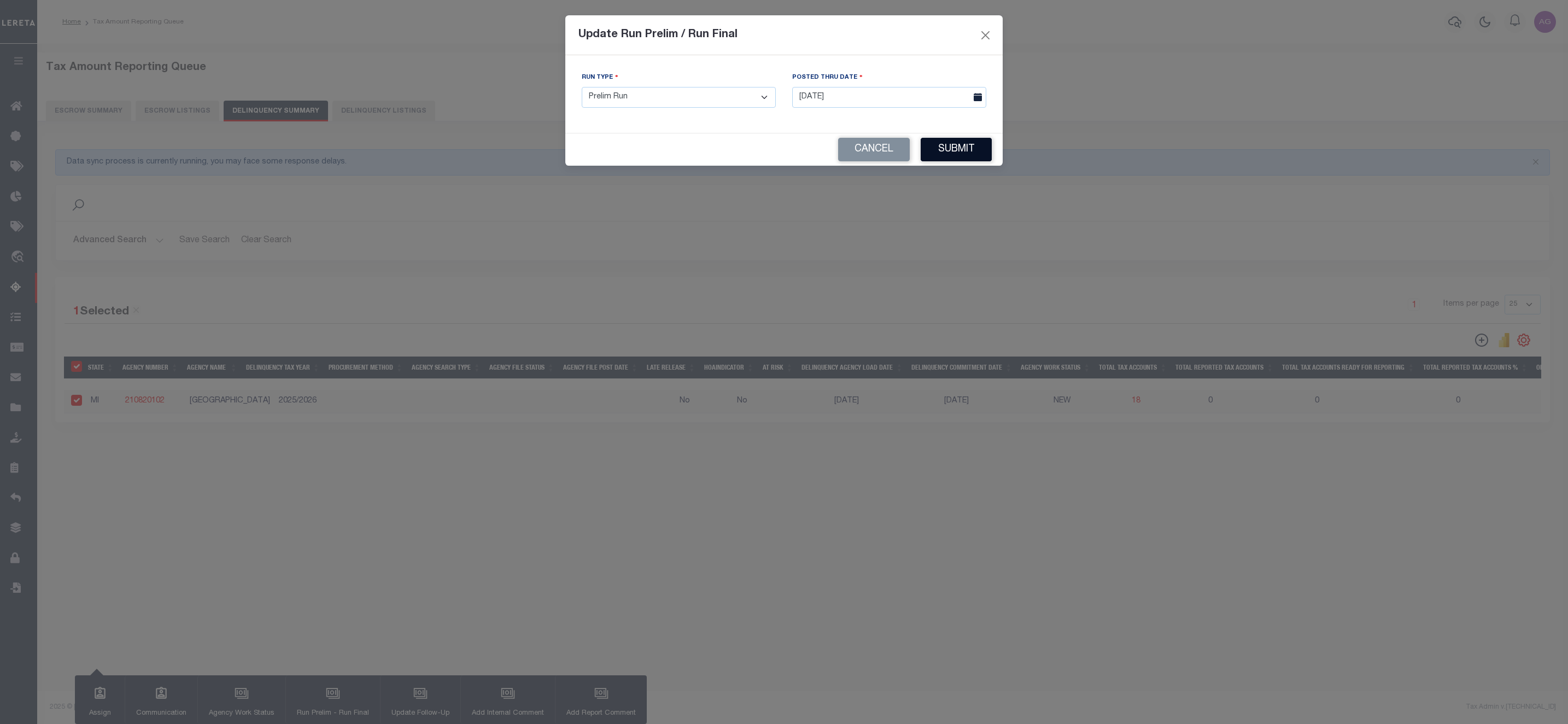
click at [955, 153] on button "Submit" at bounding box center [956, 150] width 71 height 24
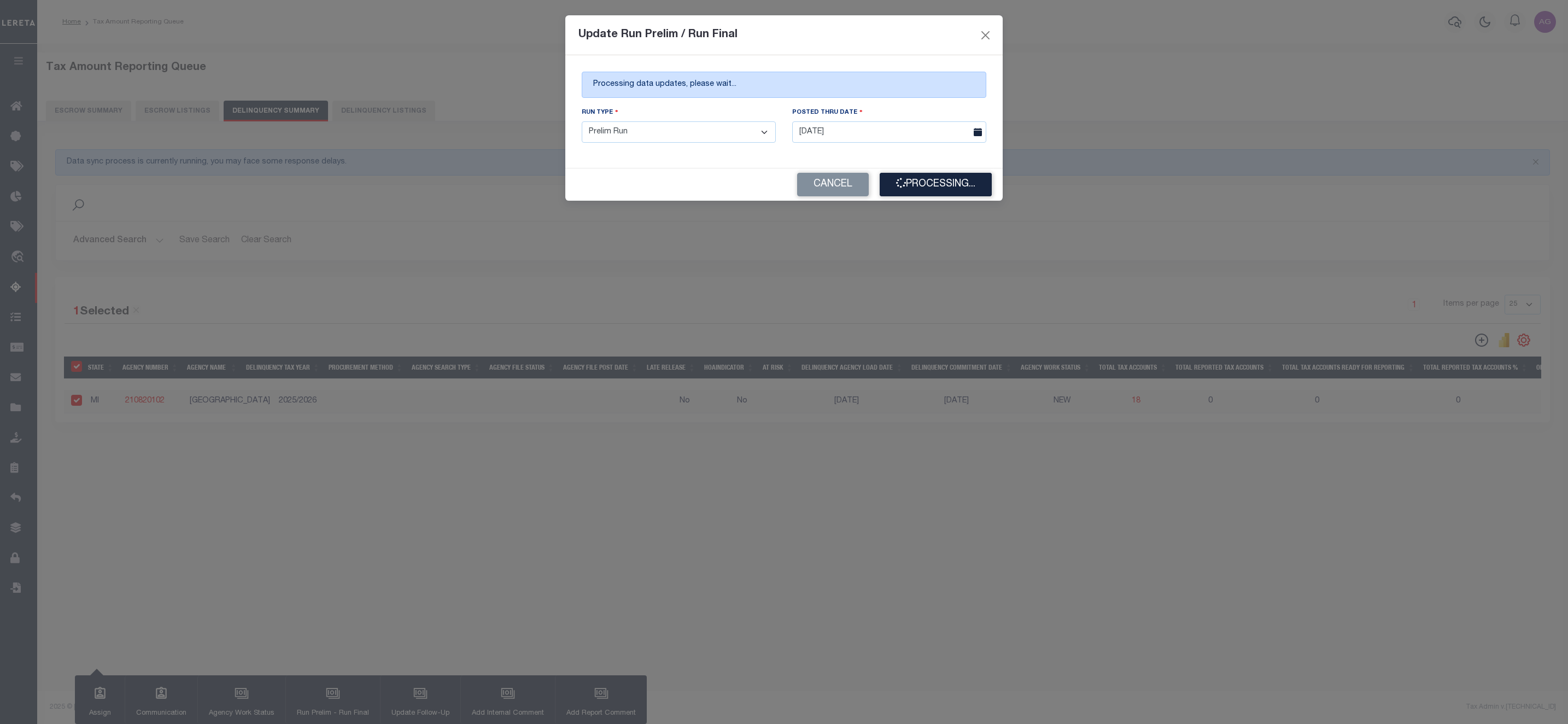
click at [939, 375] on div "Update Run Prelim / Run Final Processing data updates, please wait... Run Type …" at bounding box center [784, 362] width 1568 height 724
click at [1165, 514] on div "Update Run Prelim / Run Final Processing data updates, please wait... Run Type …" at bounding box center [784, 362] width 1568 height 724
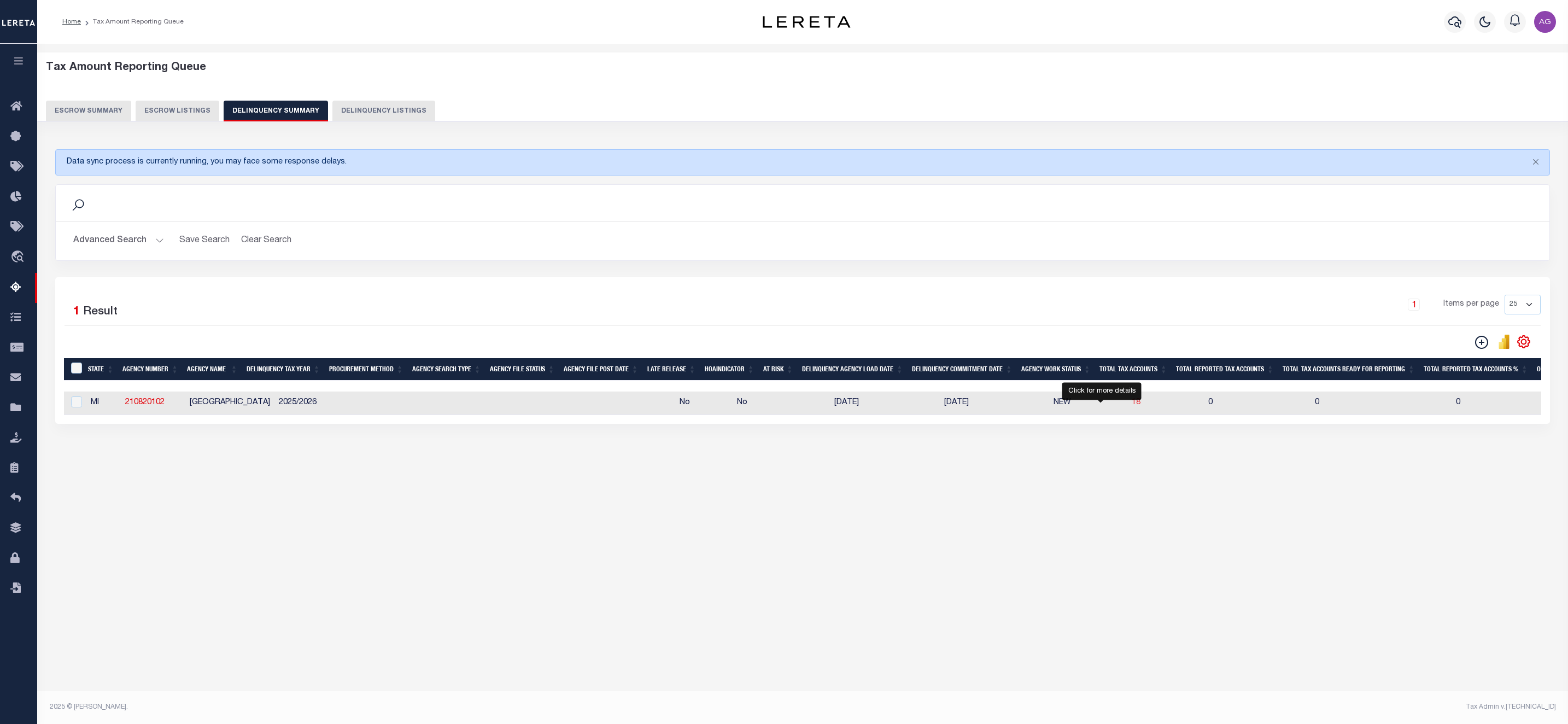
click at [1132, 406] on span "18" at bounding box center [1136, 403] width 9 height 8
select select "100"
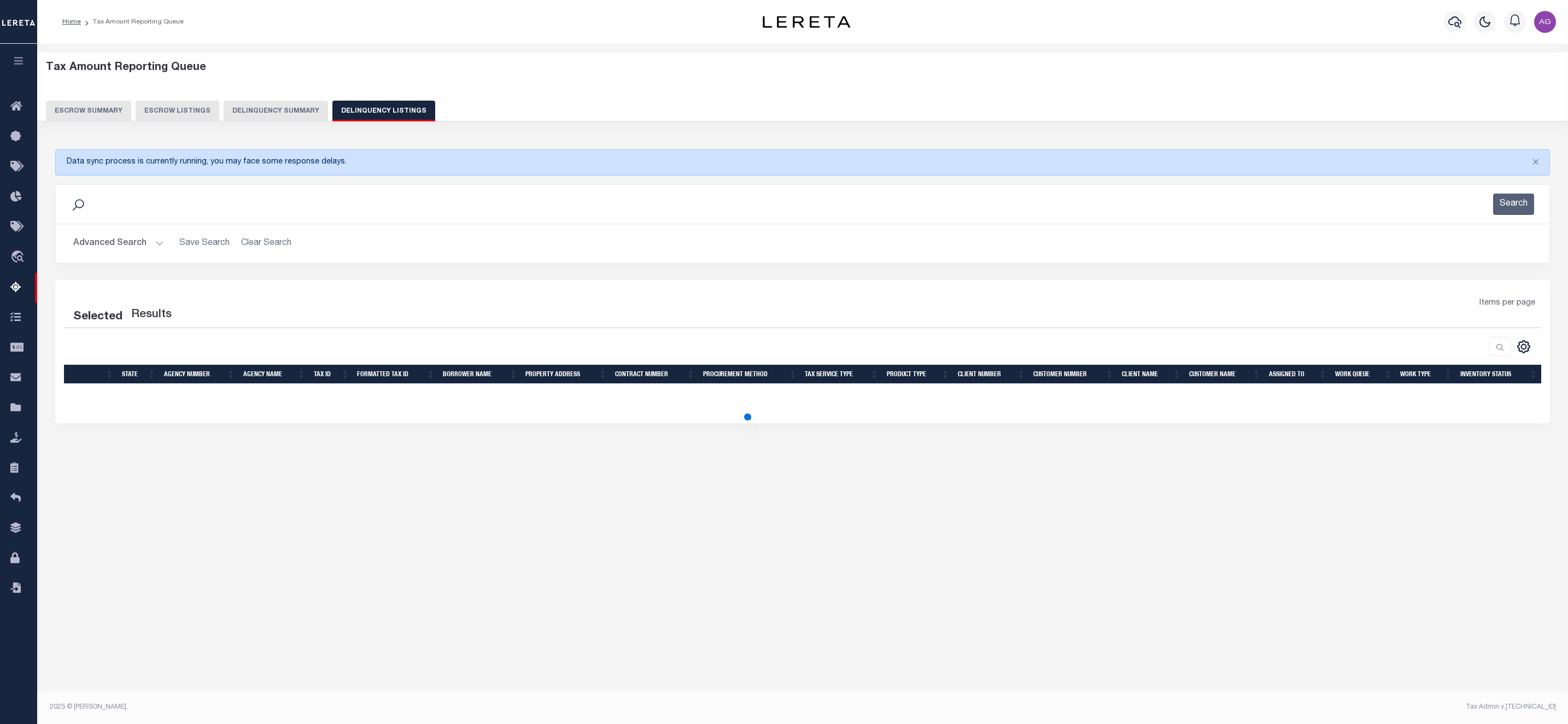
select select "100"
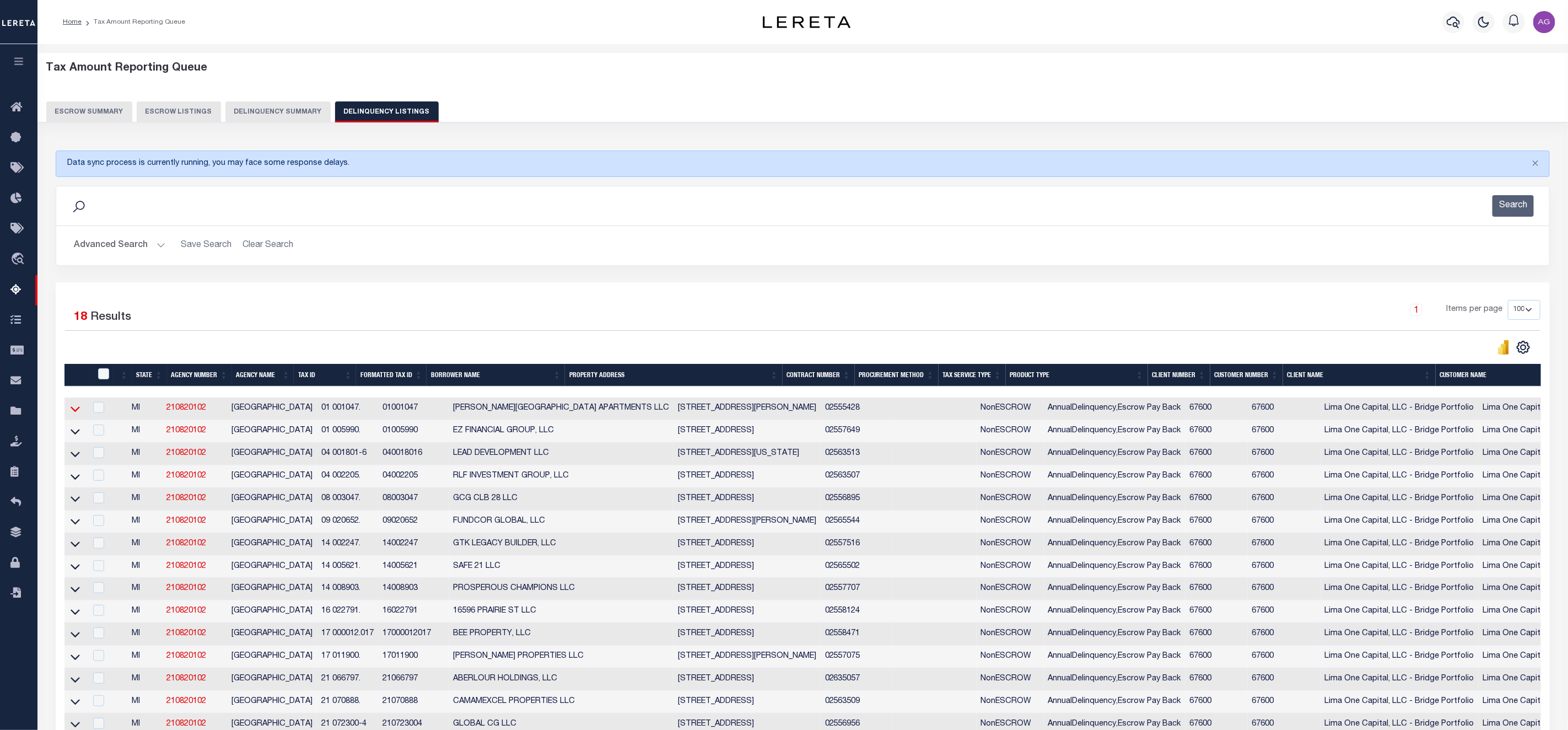
click at [73, 412] on icon at bounding box center [75, 409] width 9 height 5
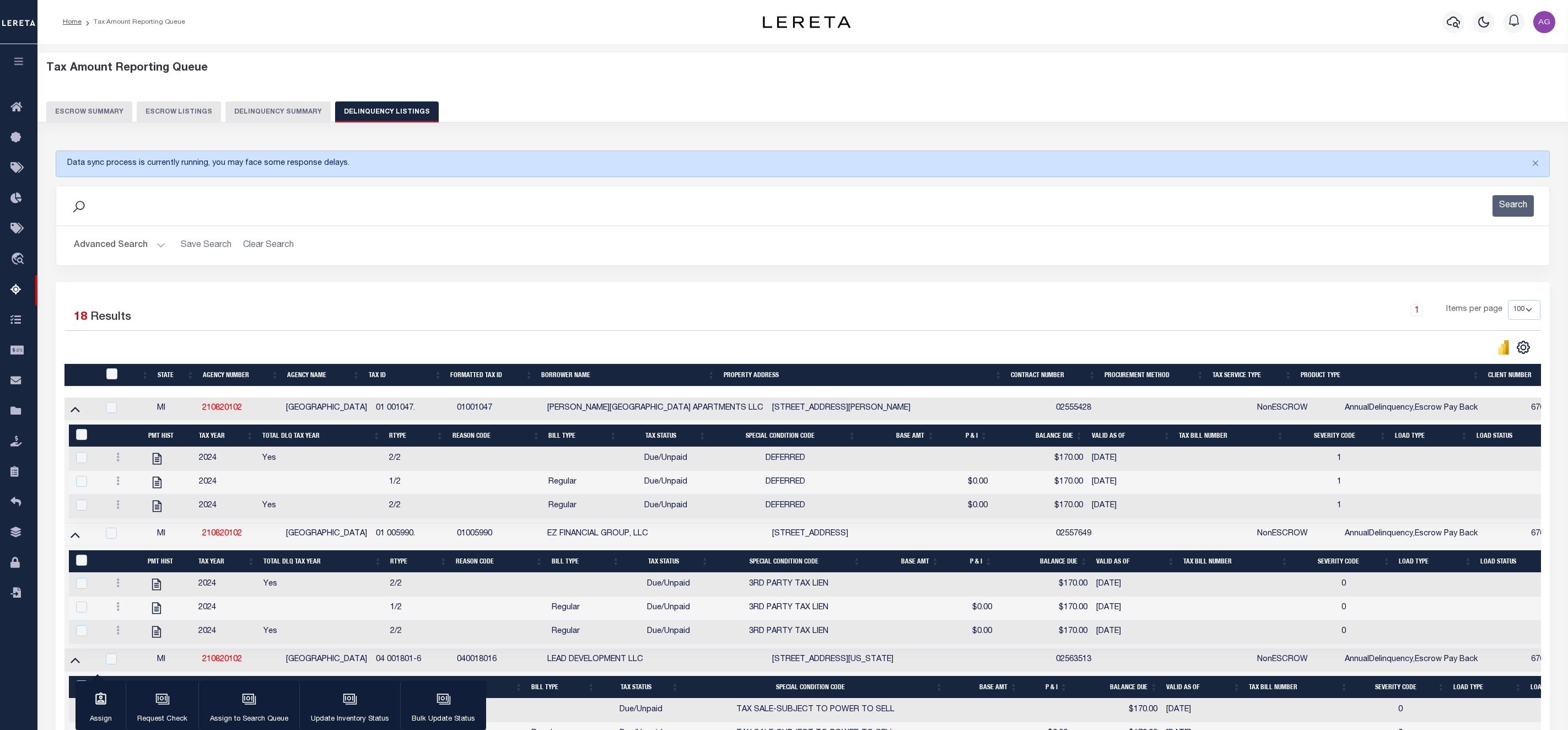
select select "100"
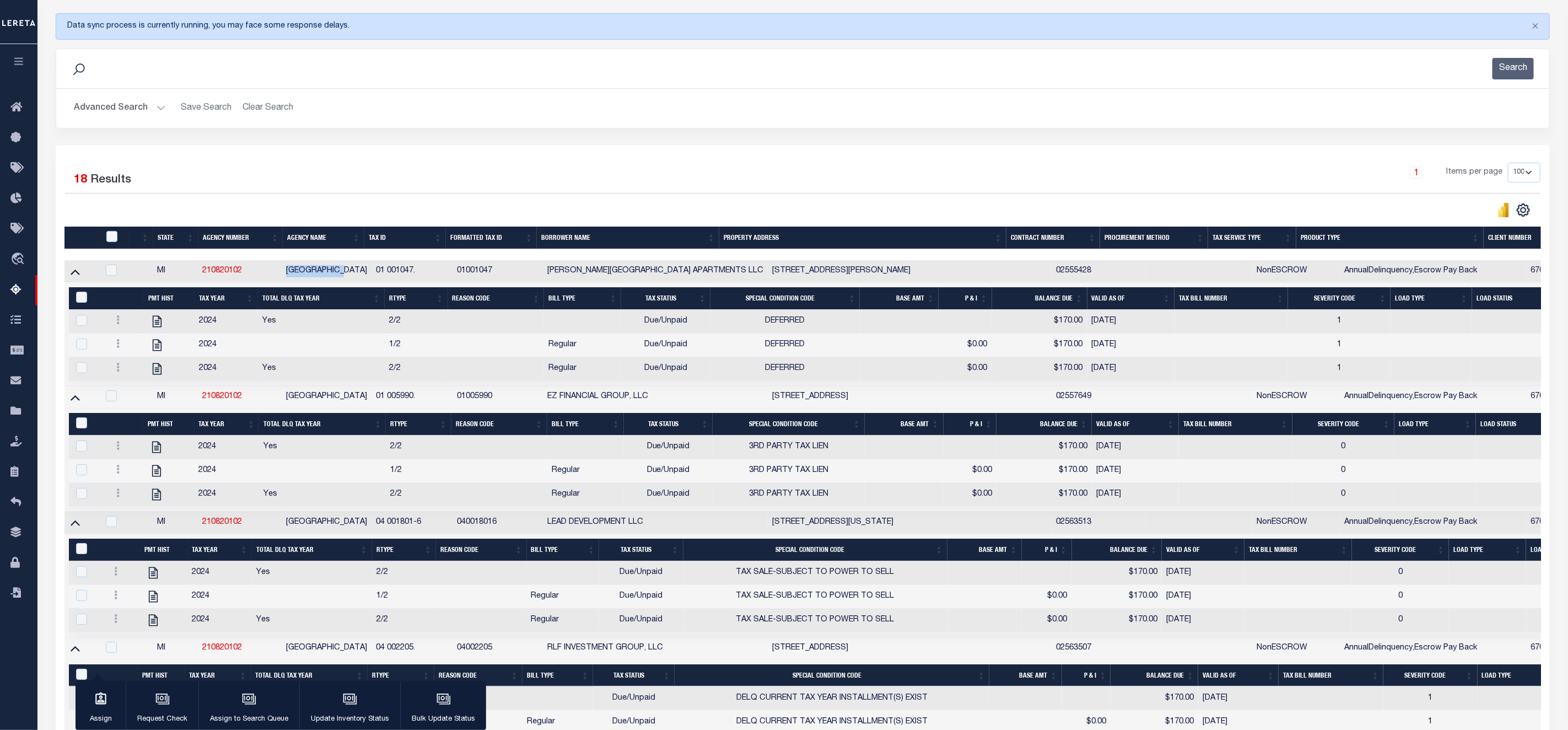
scroll to position [137, 0]
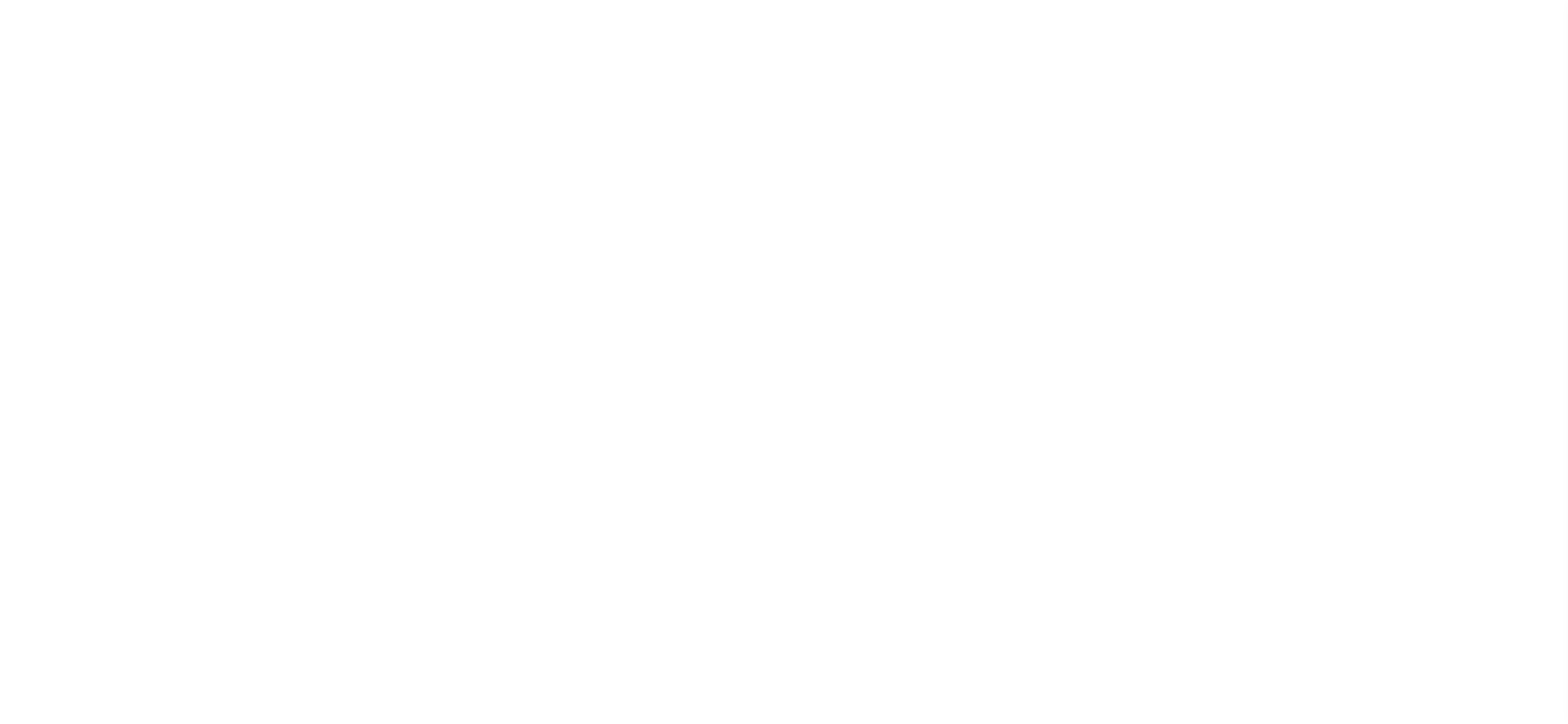
select select "200"
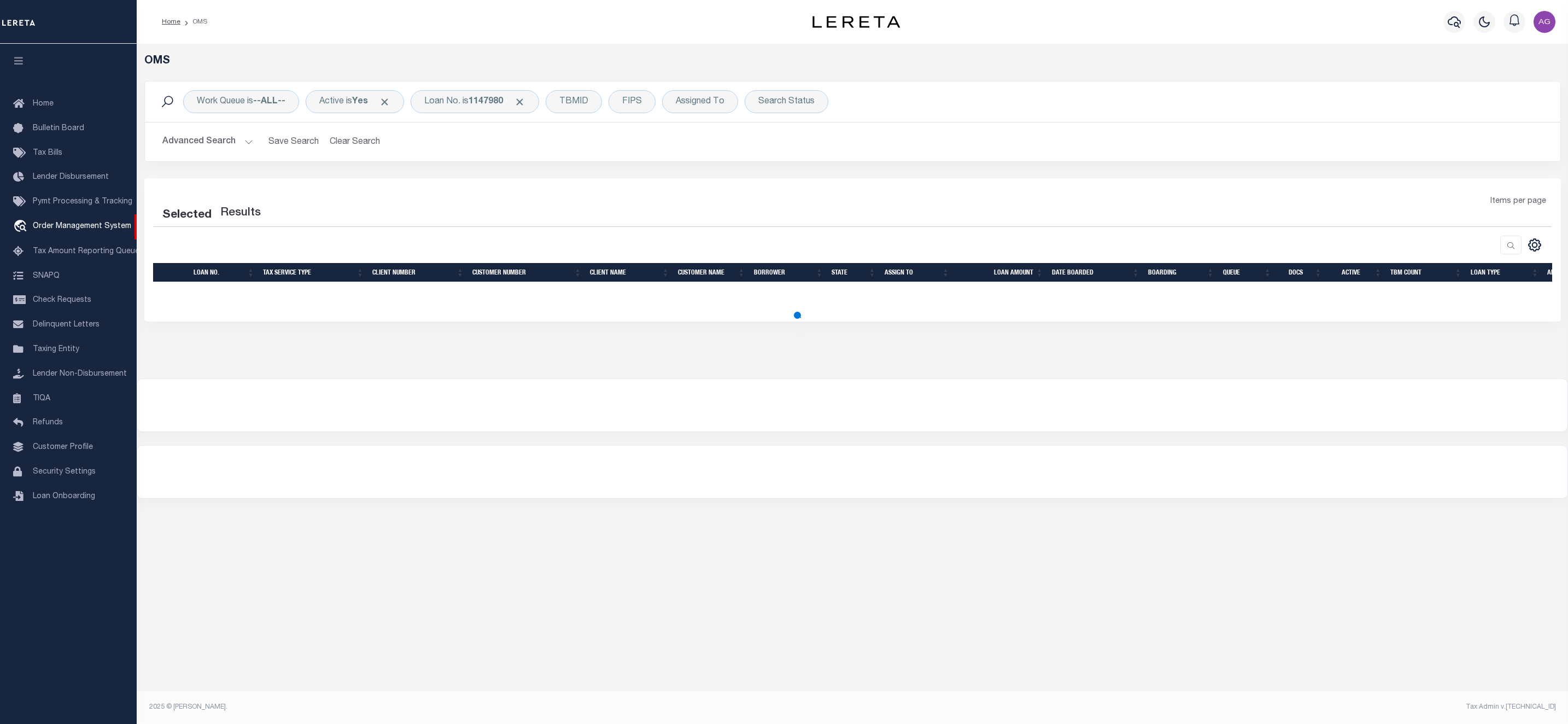
select select "200"
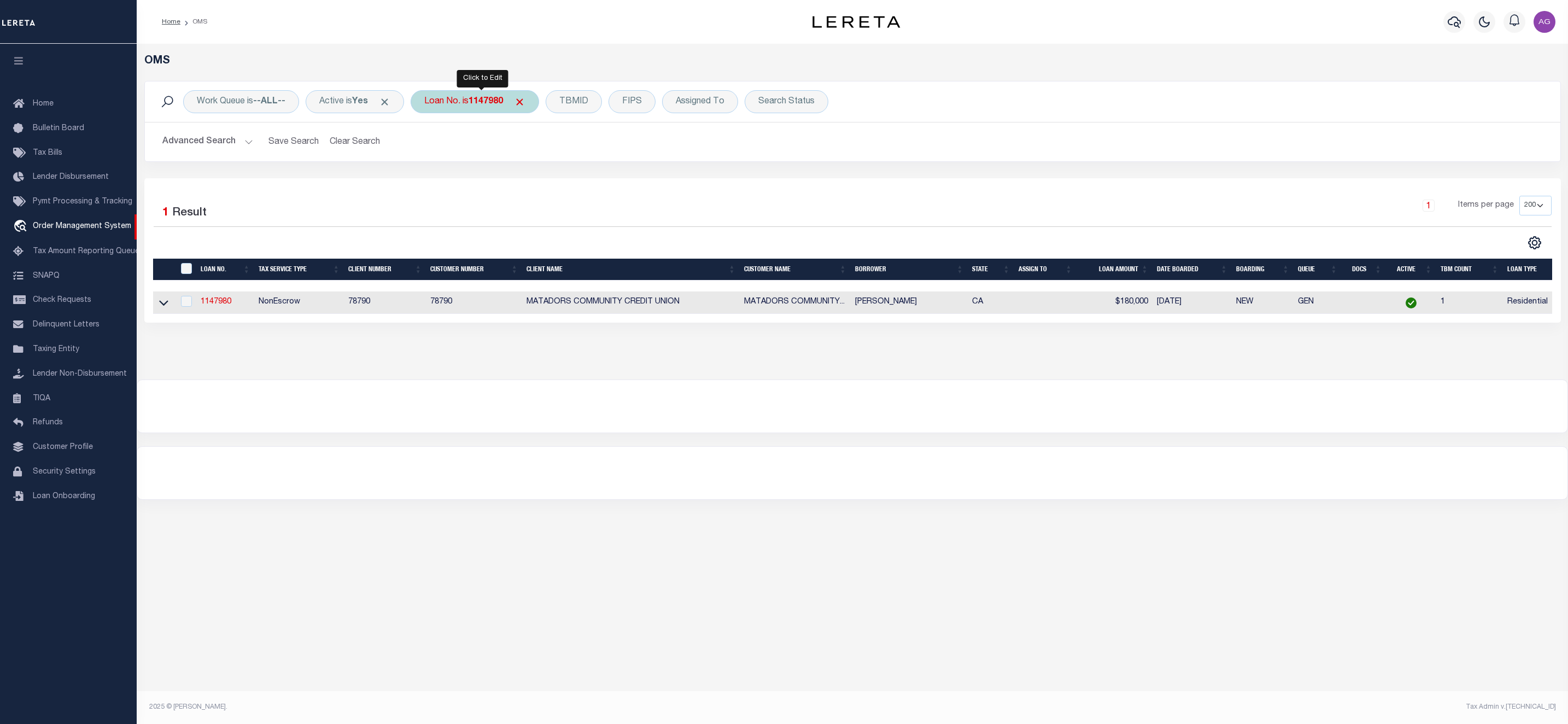
click at [486, 94] on div "Loan No. is 1147980" at bounding box center [475, 101] width 129 height 23
type input "4002741"
click at [566, 186] on input "Apply" at bounding box center [569, 179] width 32 height 18
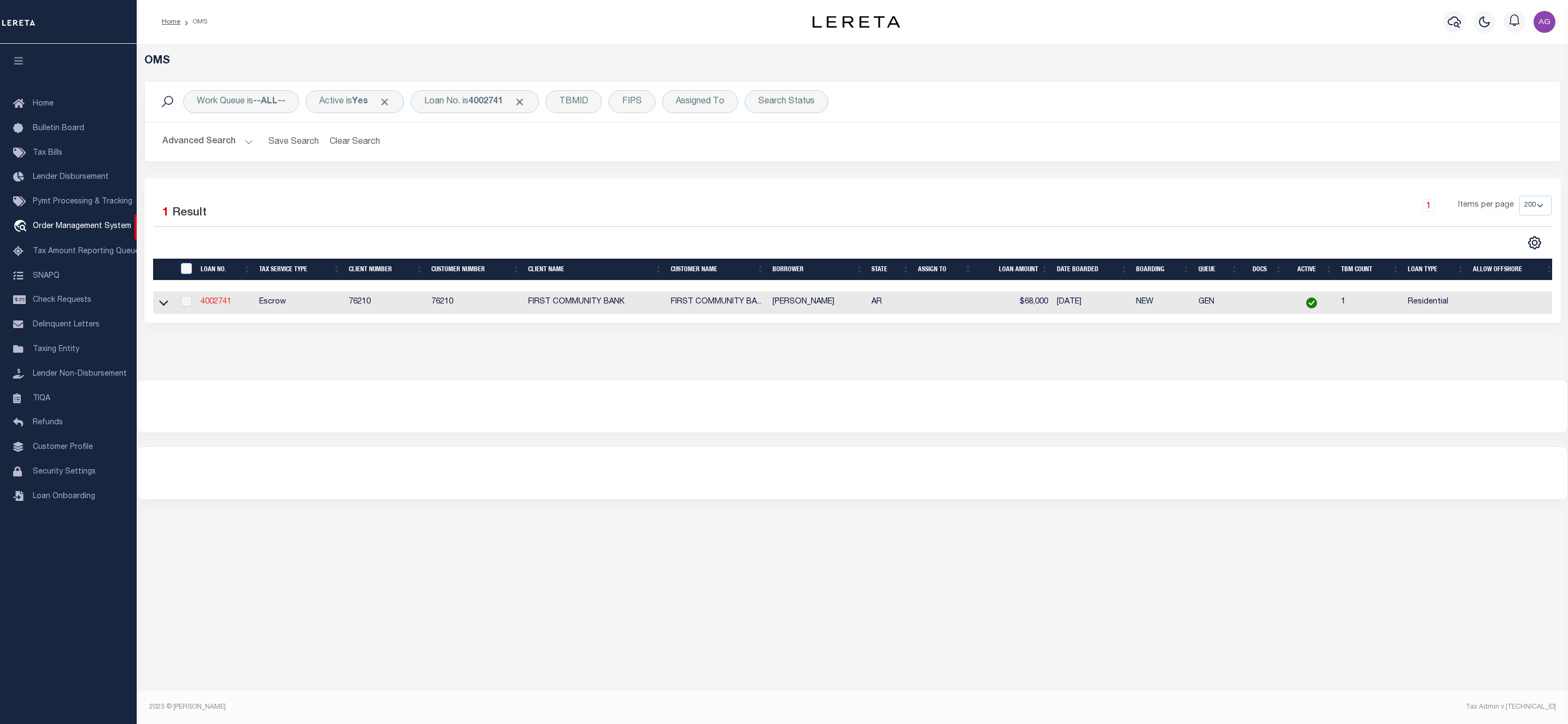
click at [219, 304] on link "4002741" at bounding box center [216, 302] width 31 height 8
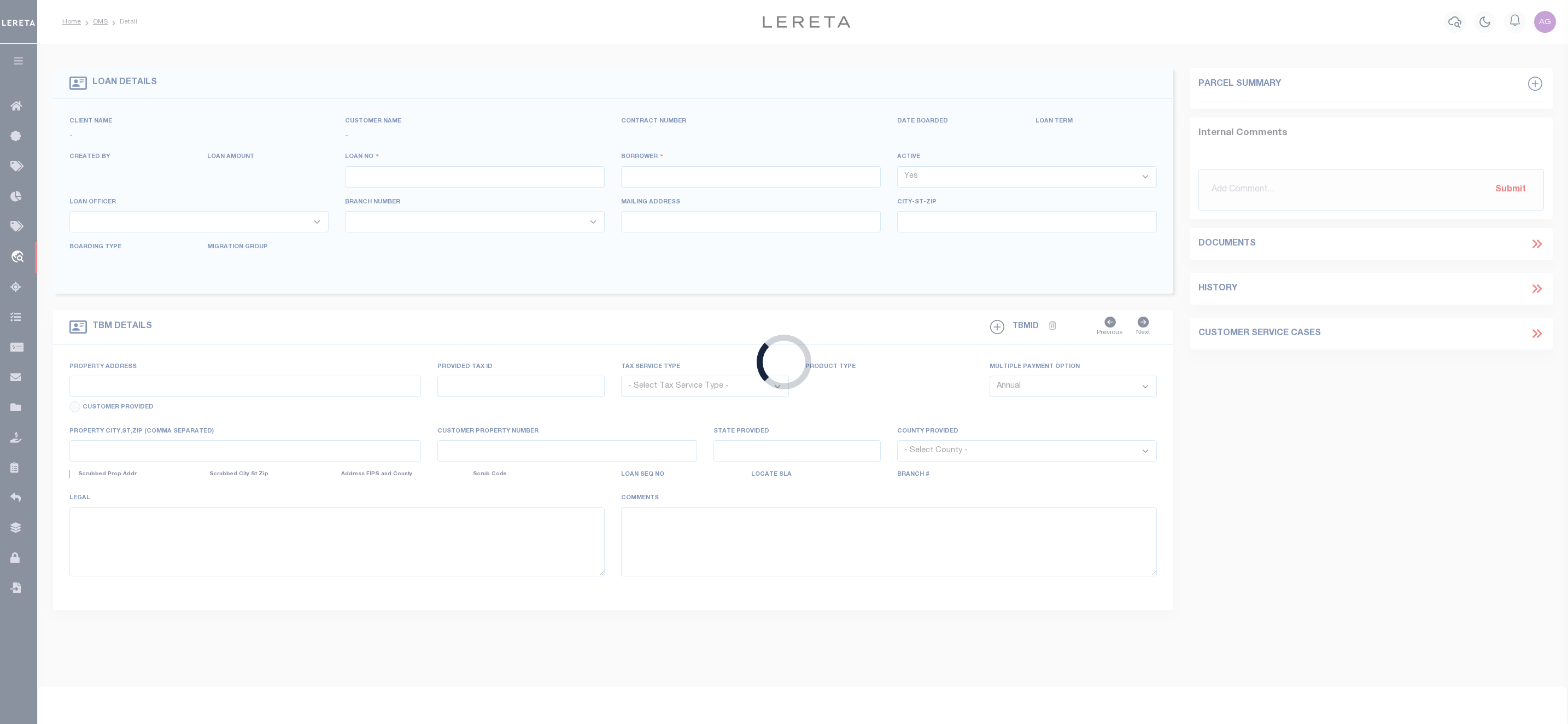
type input "4002741"
type input "[PERSON_NAME]"
select select
type input "[STREET_ADDRESS]"
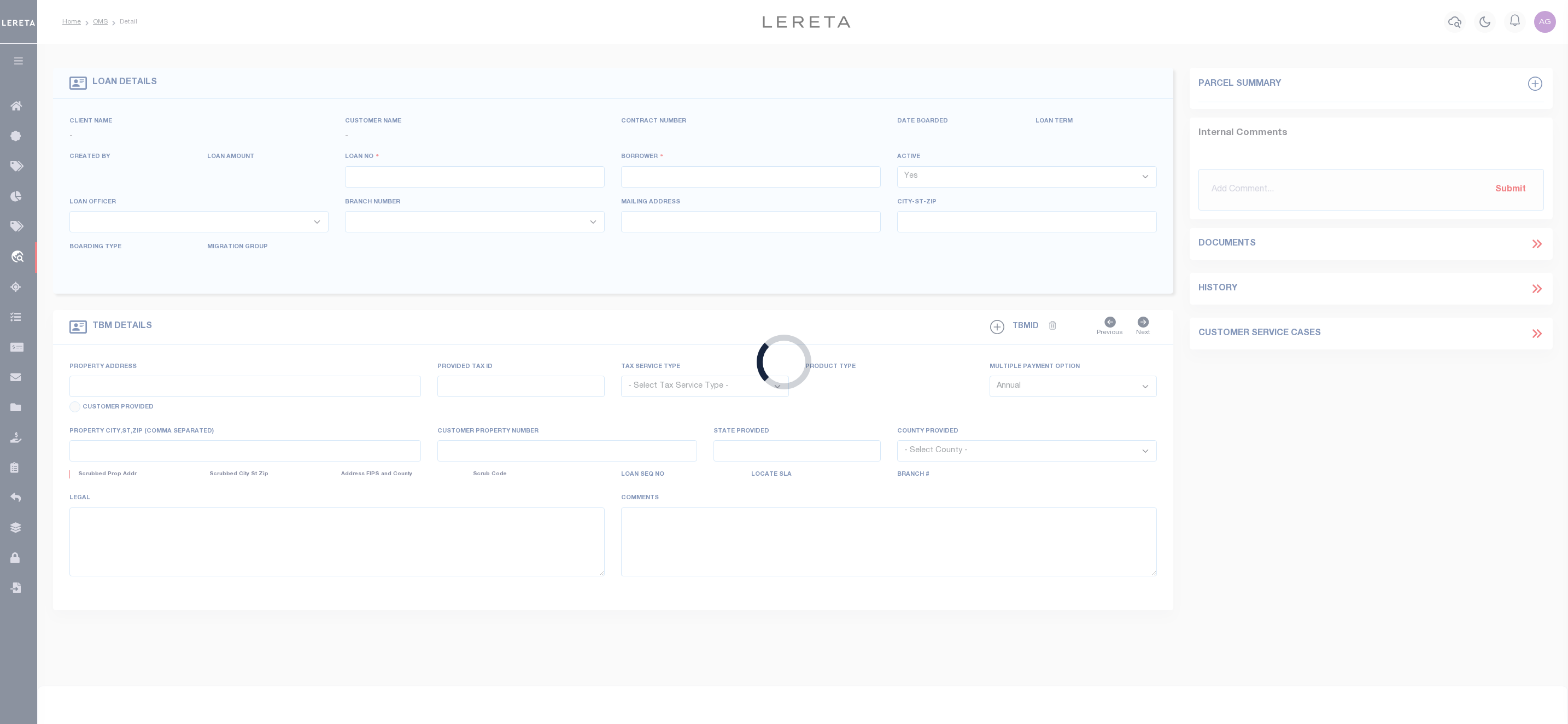
type input "[PERSON_NAME] AR 72601"
select select
select select "10"
select select
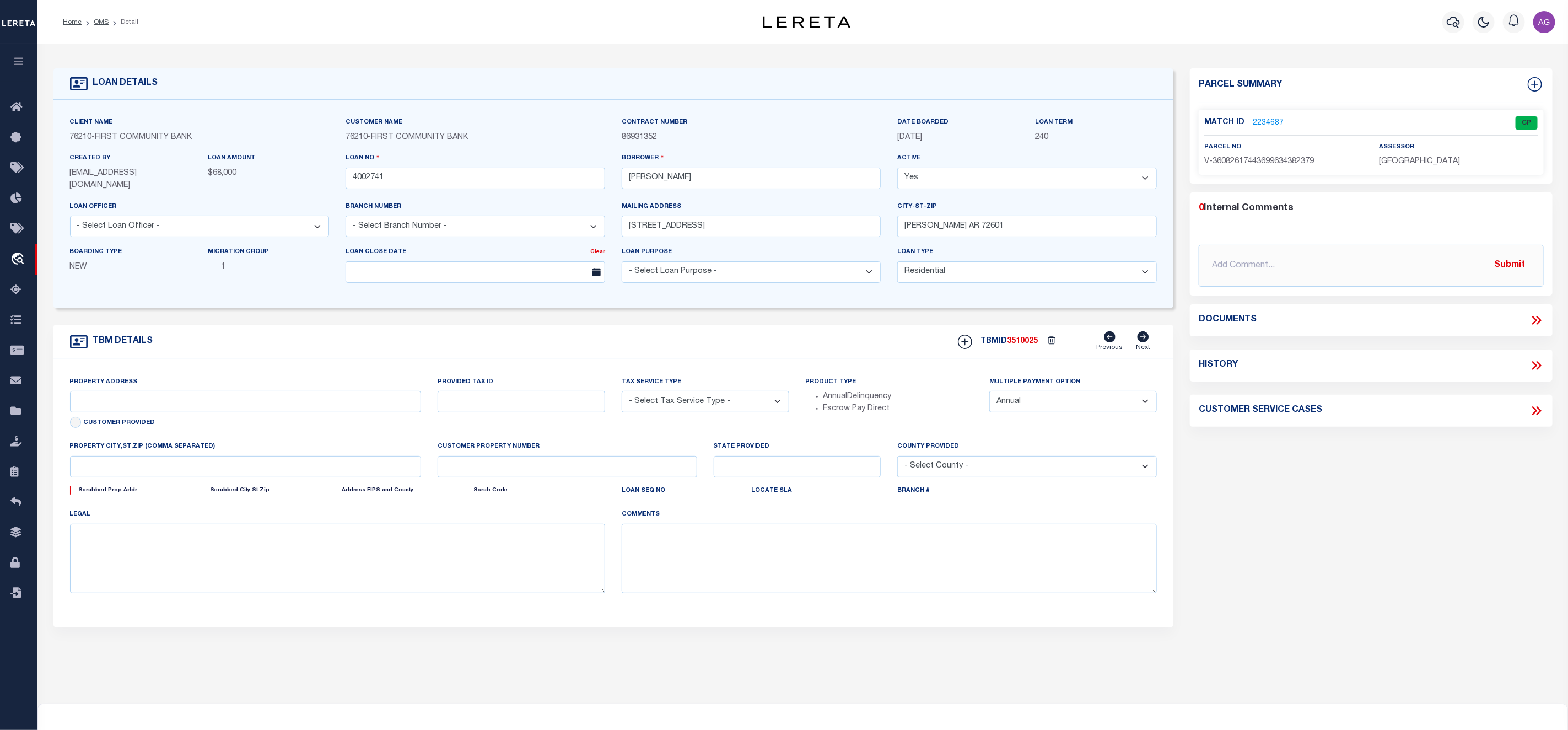
type input "[STREET_ADDRESS]"
radio input "true"
select select "Escrow"
select select
type input "[PERSON_NAME] AR 726017116"
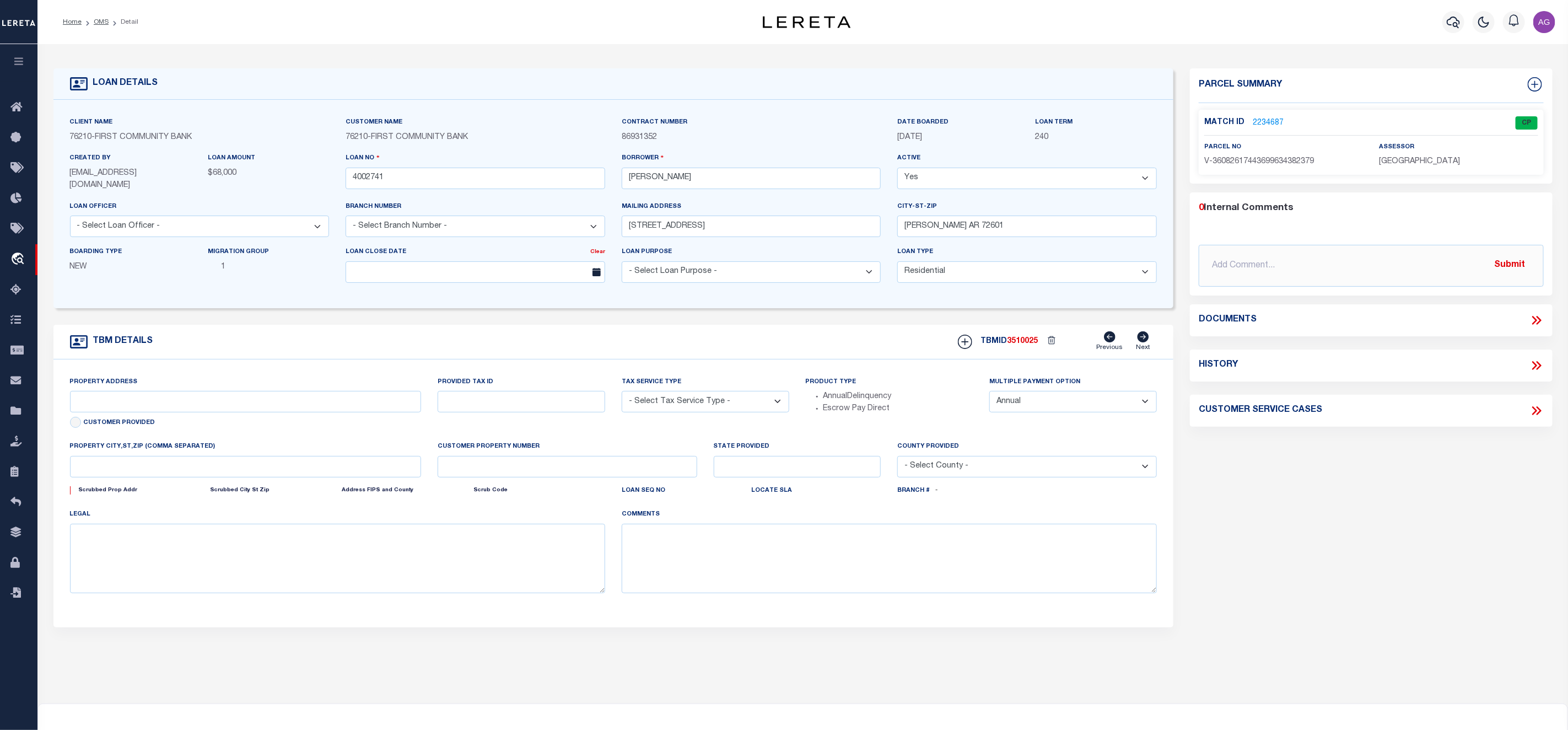
type input "4002741"
type input "AR"
type textarea "UNVERIFIED CUSTOMER SUPPLIED APN 019-01874-000LAND AND MH (SEE LEGAL DESCRIPTIO…"
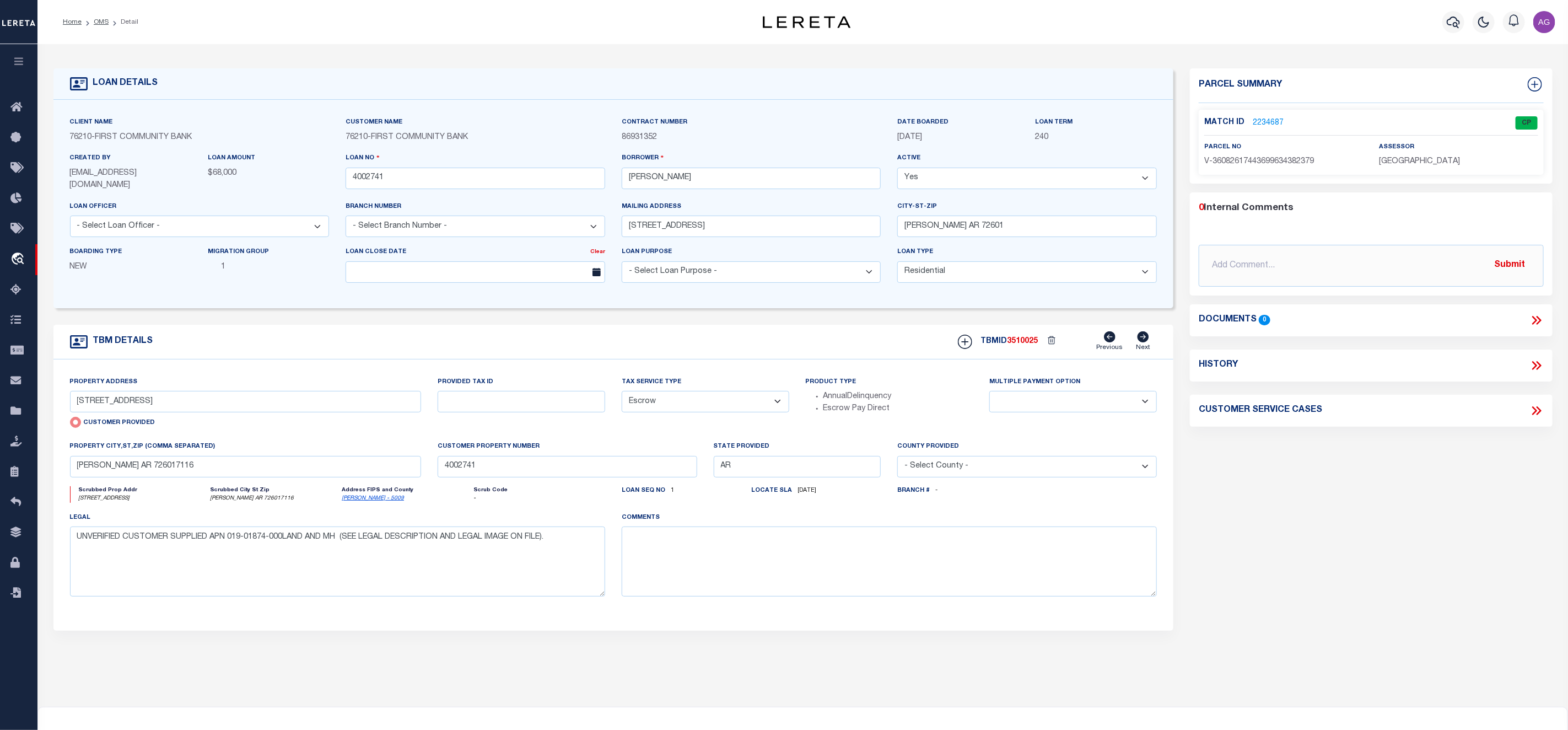
click at [1254, 123] on link "2234687" at bounding box center [1268, 123] width 31 height 12
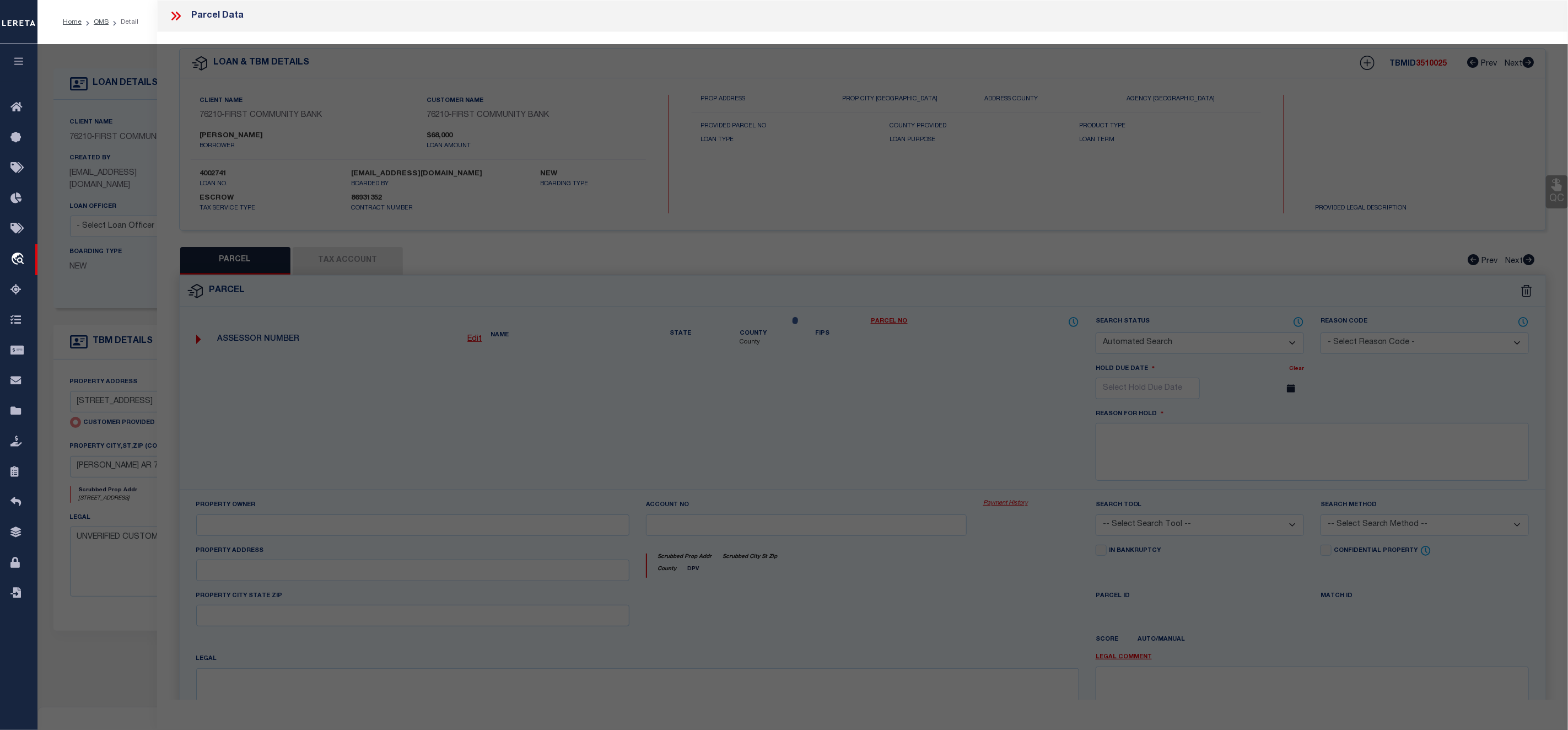
checkbox input "false"
select select "CP"
select select "AGW"
select select
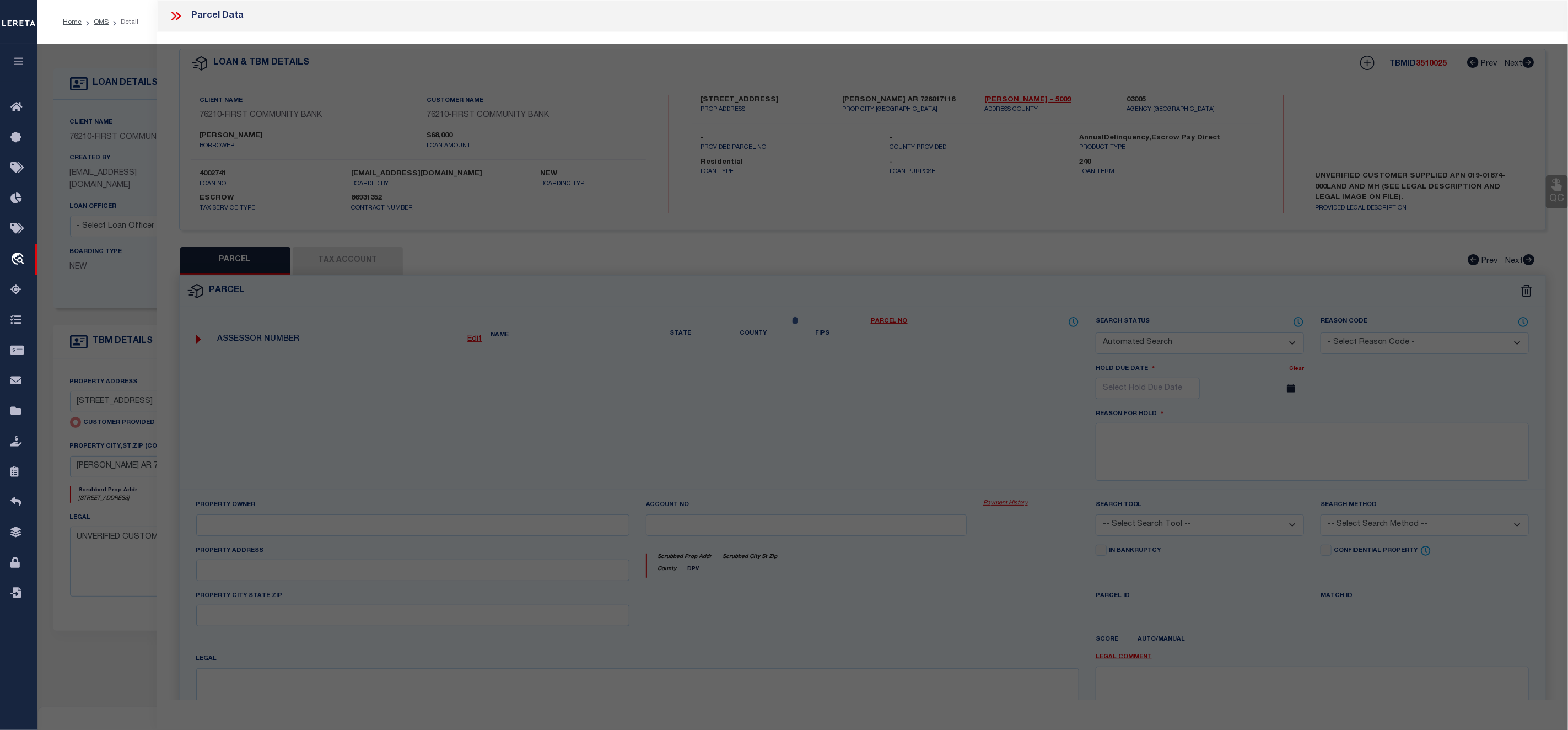
type input "[STREET_ADDRESS]"
type input "[PERSON_NAME] AR 726017116"
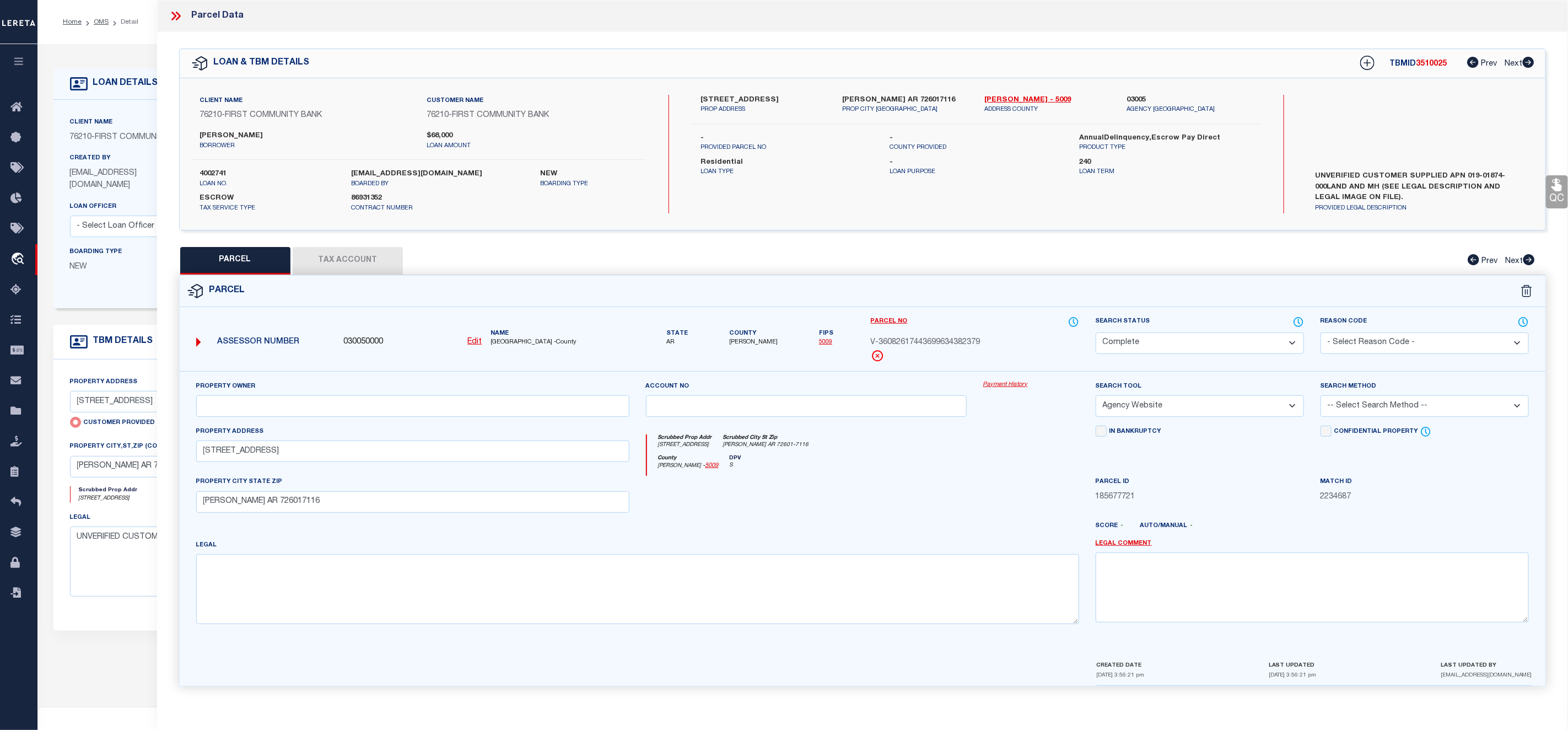
click at [1007, 386] on link "Payment History" at bounding box center [1031, 385] width 96 height 9
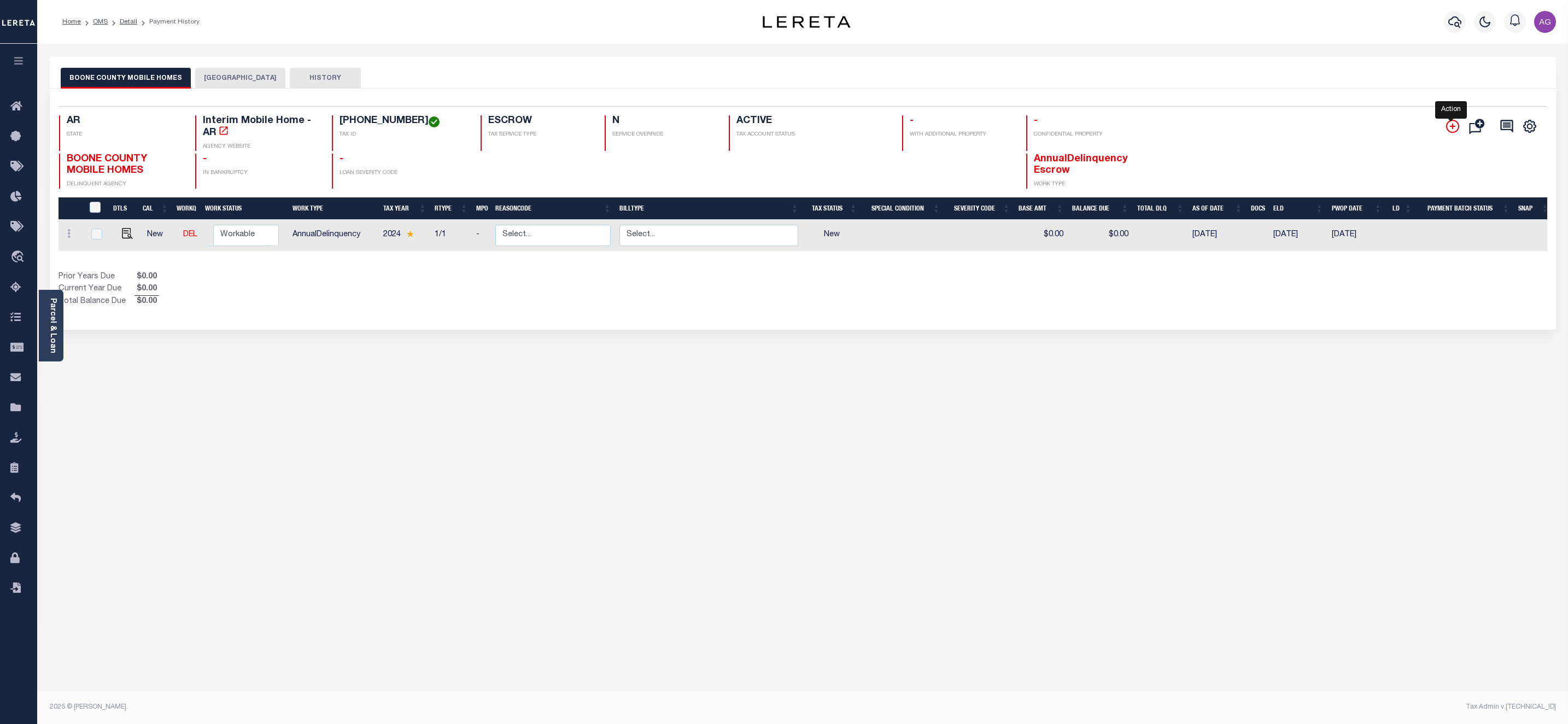
click at [1452, 129] on icon "" at bounding box center [1452, 126] width 5 height 5
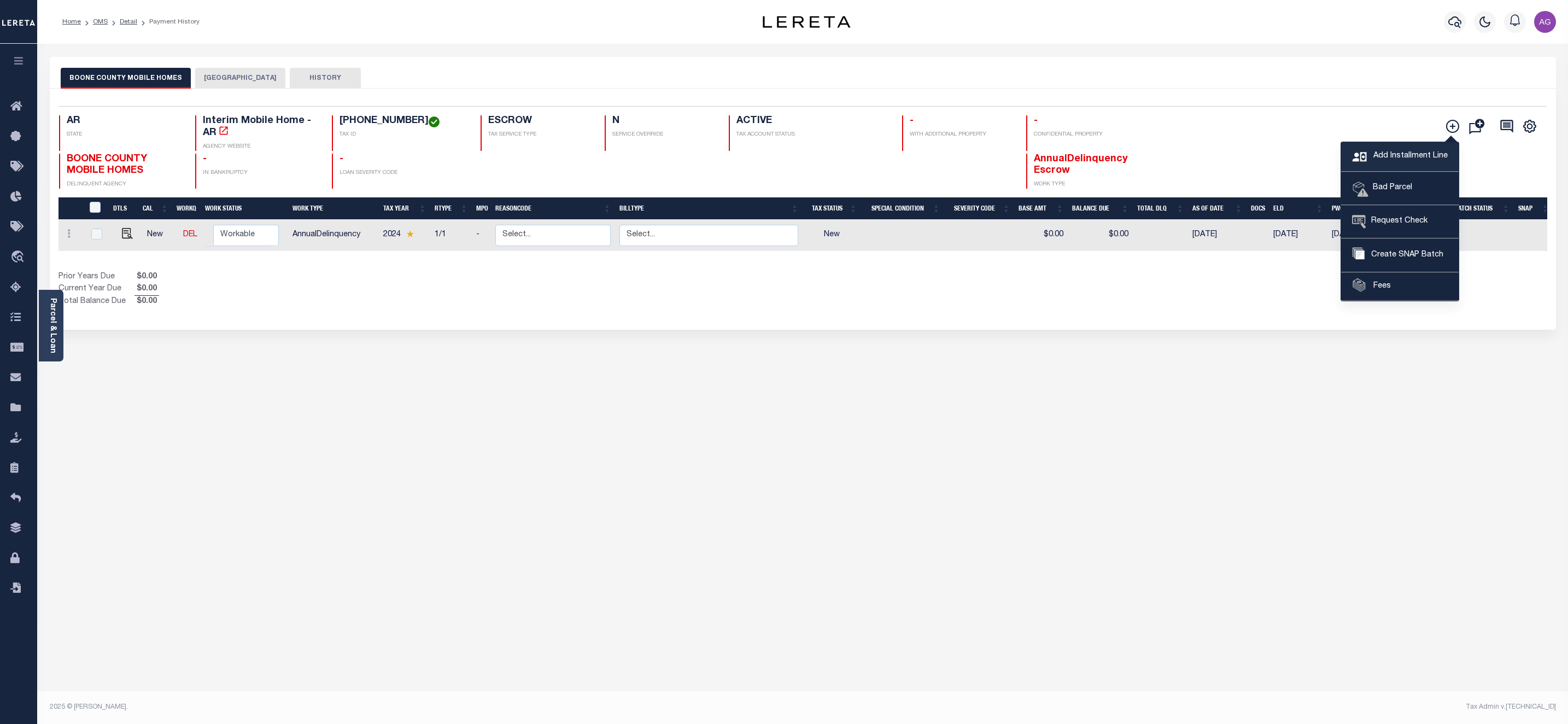
click at [1419, 149] on link "Add Installment Line" at bounding box center [1400, 156] width 118 height 29
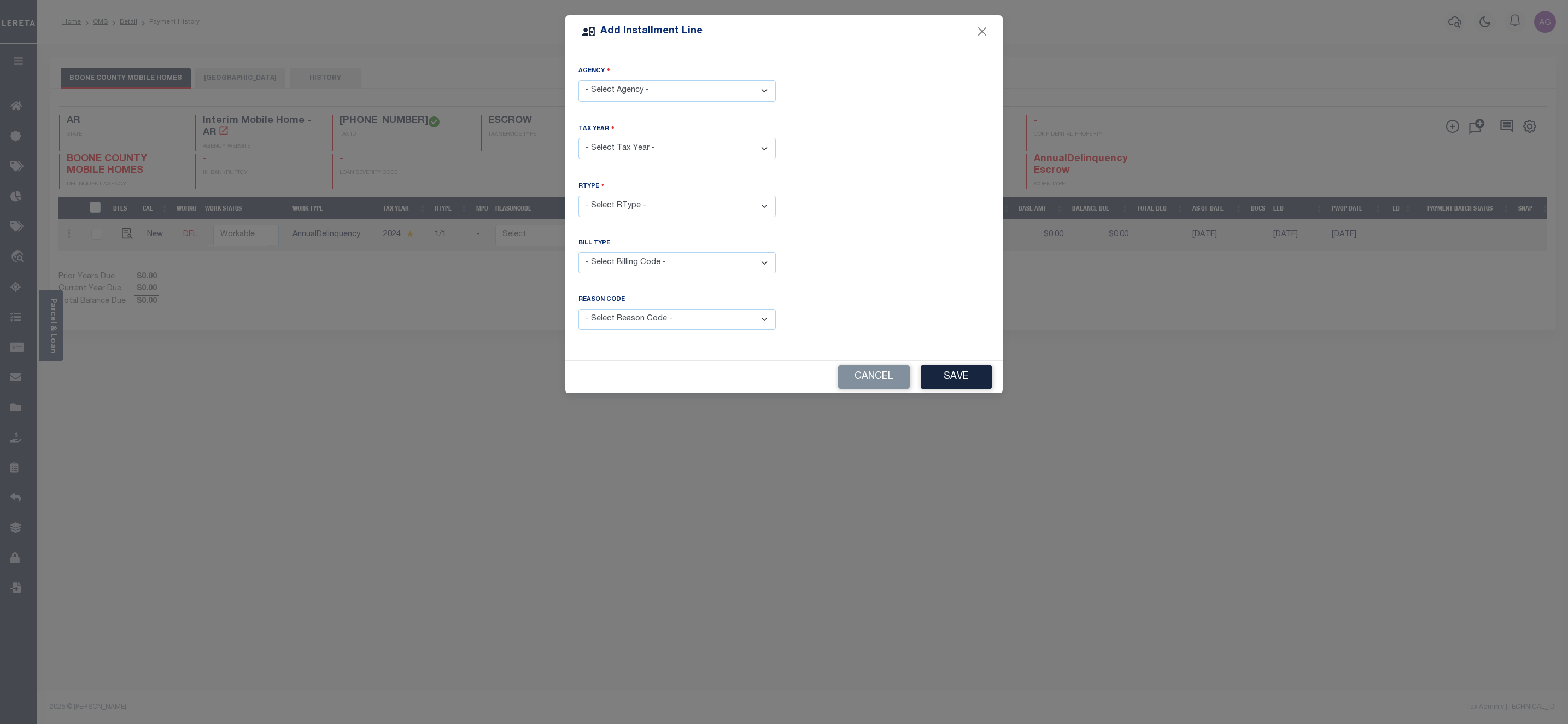
click at [656, 97] on select "- Select Agency - [GEOGRAPHIC_DATA] - County [GEOGRAPHIC_DATA] MOBILE HOMES - I…" at bounding box center [677, 91] width 197 height 22
select select "7803023387"
click at [579, 80] on select "- Select Agency - [GEOGRAPHIC_DATA] - County [GEOGRAPHIC_DATA] MOBILE HOMES - I…" at bounding box center [677, 91] width 197 height 22
click at [658, 204] on select "- Select RType -" at bounding box center [677, 206] width 197 height 22
click at [650, 149] on select "- Select Year - 2020 2021 2022 2023 2024 2025" at bounding box center [677, 148] width 197 height 22
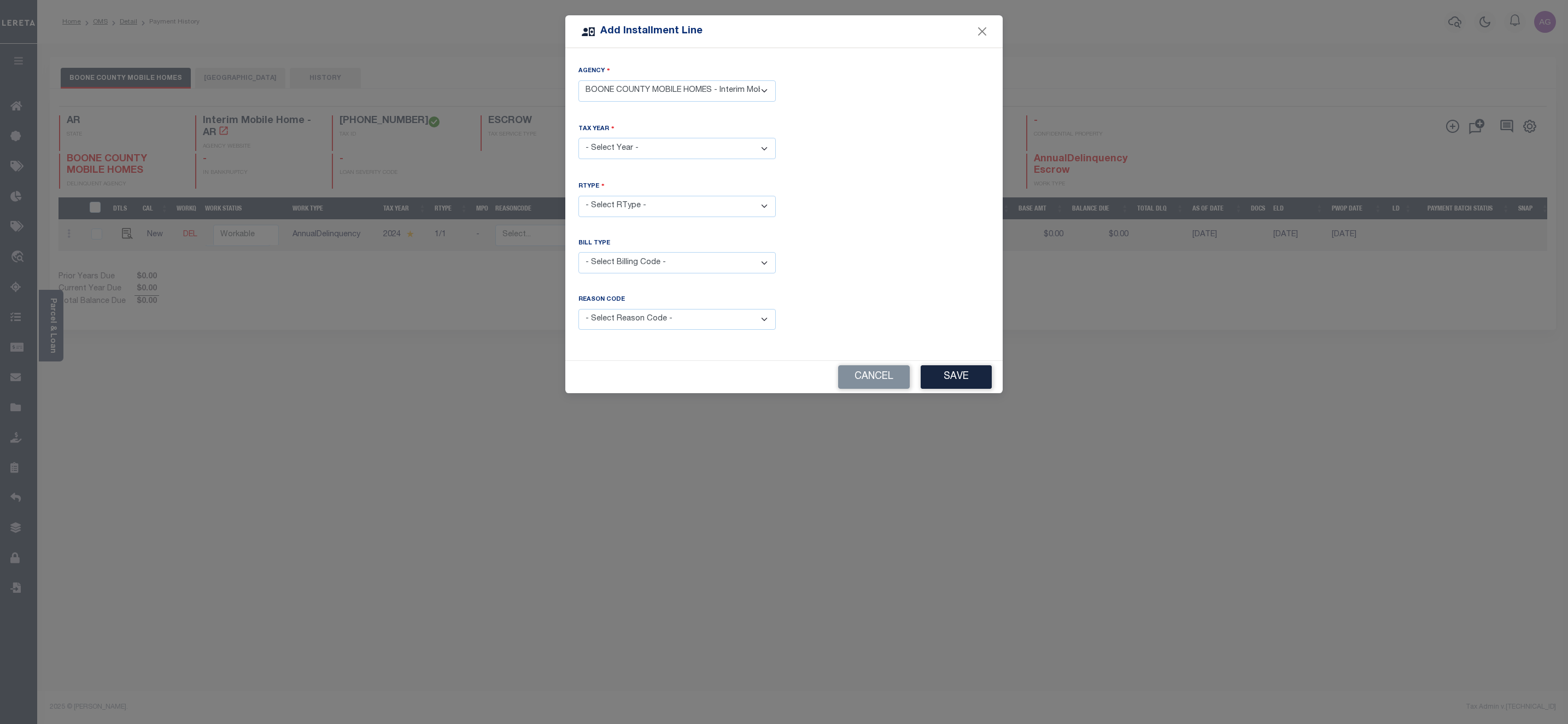
select select "2023"
click at [579, 138] on select "- Select Year - 2020 2021 2022 2023 2024 2025" at bounding box center [677, 148] width 197 height 22
click at [630, 203] on select "- Select RType -" at bounding box center [677, 206] width 197 height 22
select select "0"
click at [579, 196] on select "- Select RType - 1/1" at bounding box center [677, 206] width 197 height 22
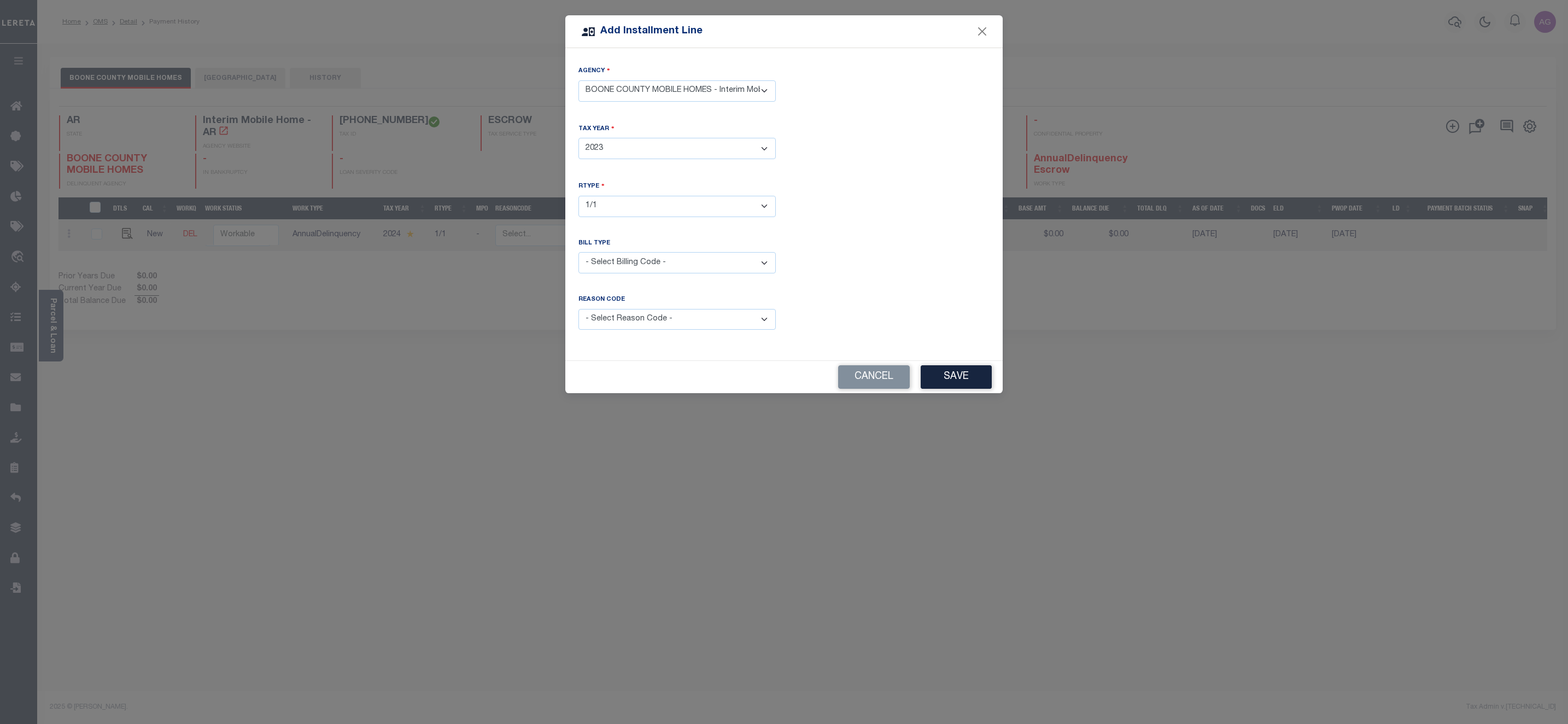
click at [947, 362] on div "Cancel Save" at bounding box center [784, 377] width 437 height 32
click at [957, 374] on button "Save" at bounding box center [956, 377] width 71 height 24
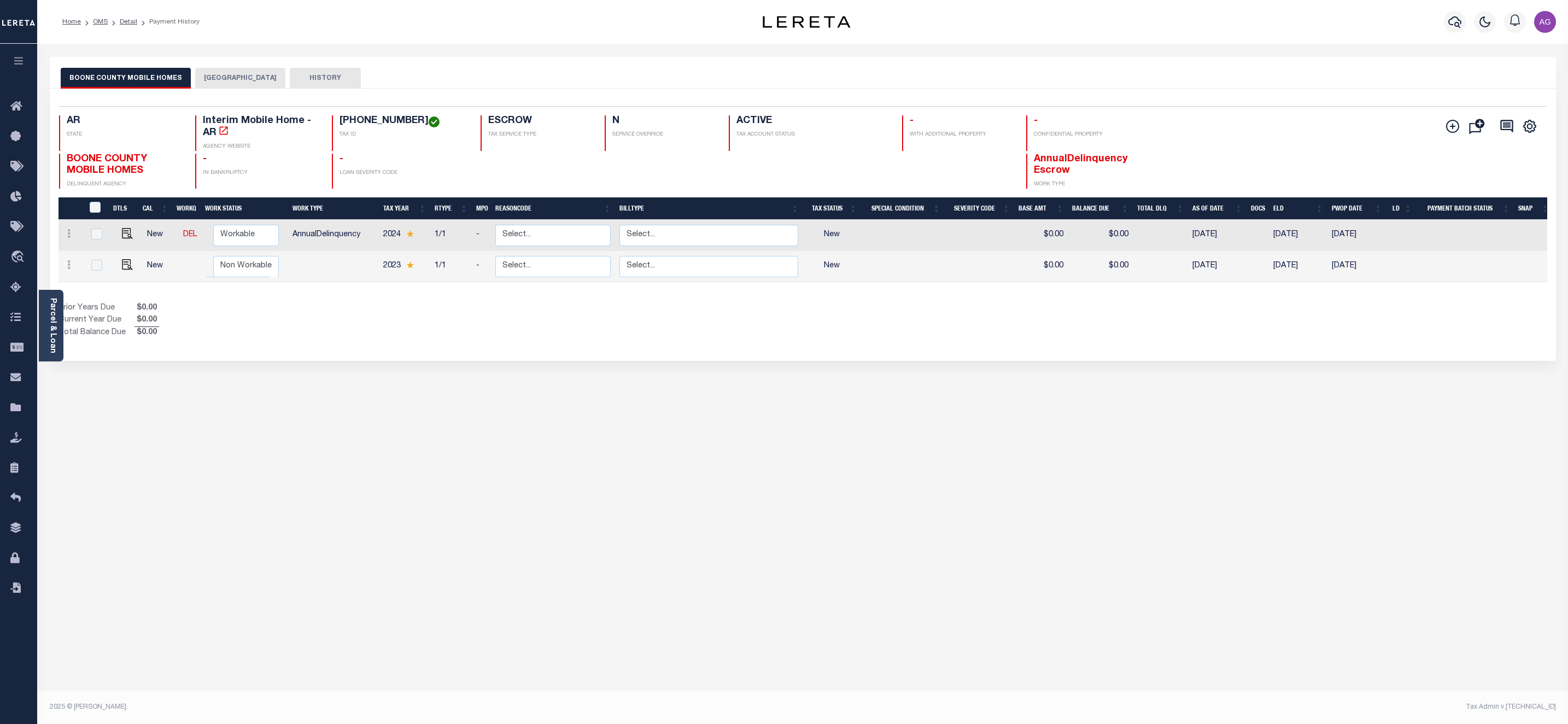
click at [69, 262] on div at bounding box center [71, 266] width 17 height 13
checkbox input "true"
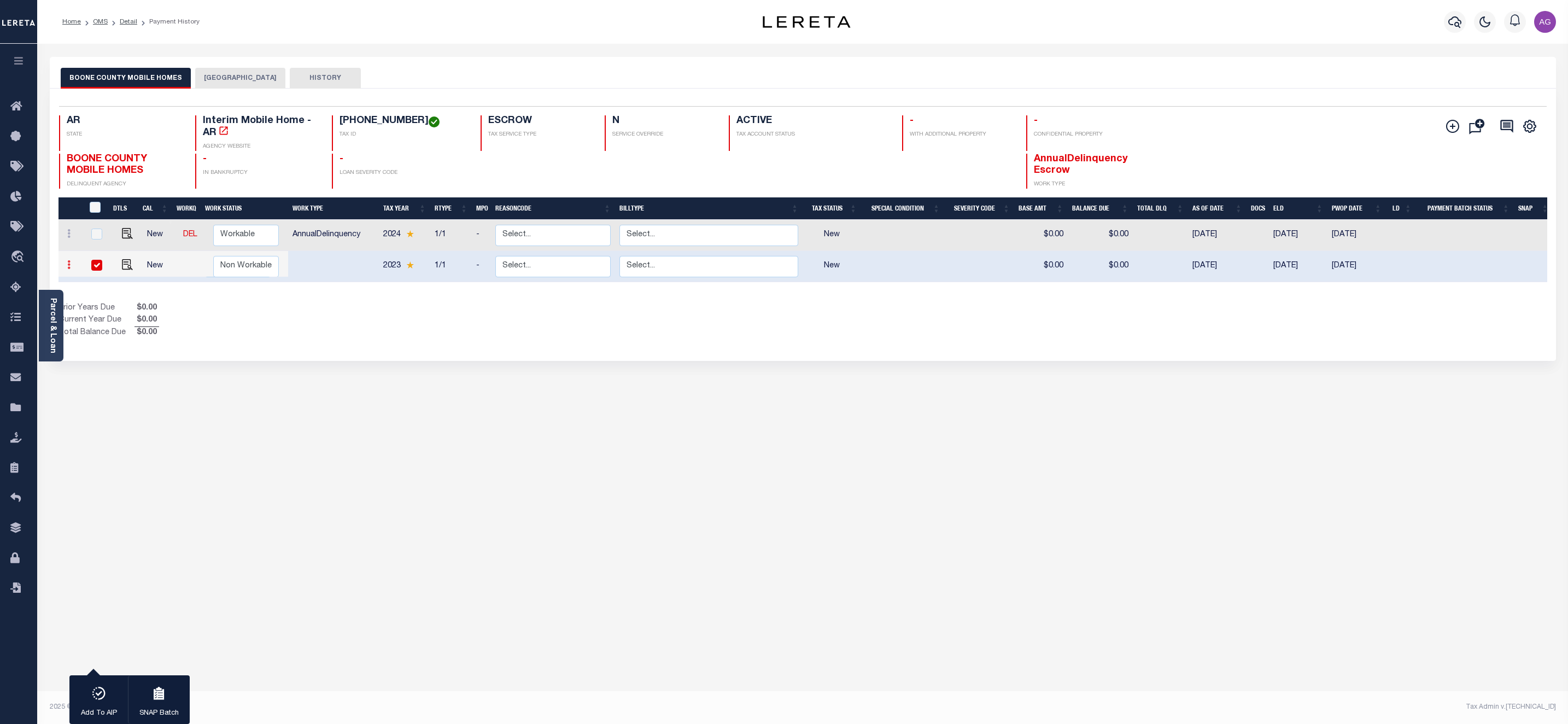
click at [71, 271] on link at bounding box center [69, 266] width 12 height 9
click at [131, 262] on img at bounding box center [134, 261] width 11 height 12
select select "NW2"
type input "$0.00"
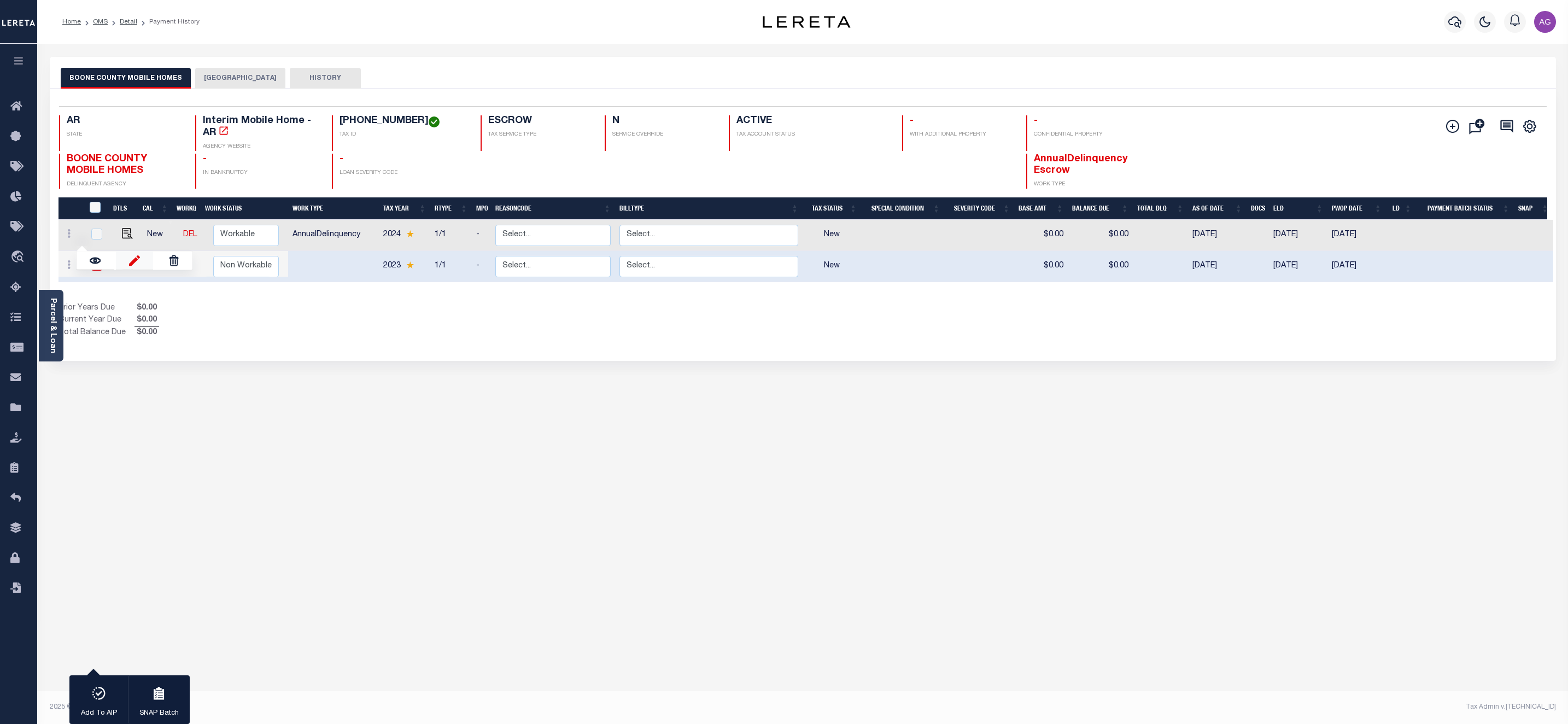
type input "[DATE]"
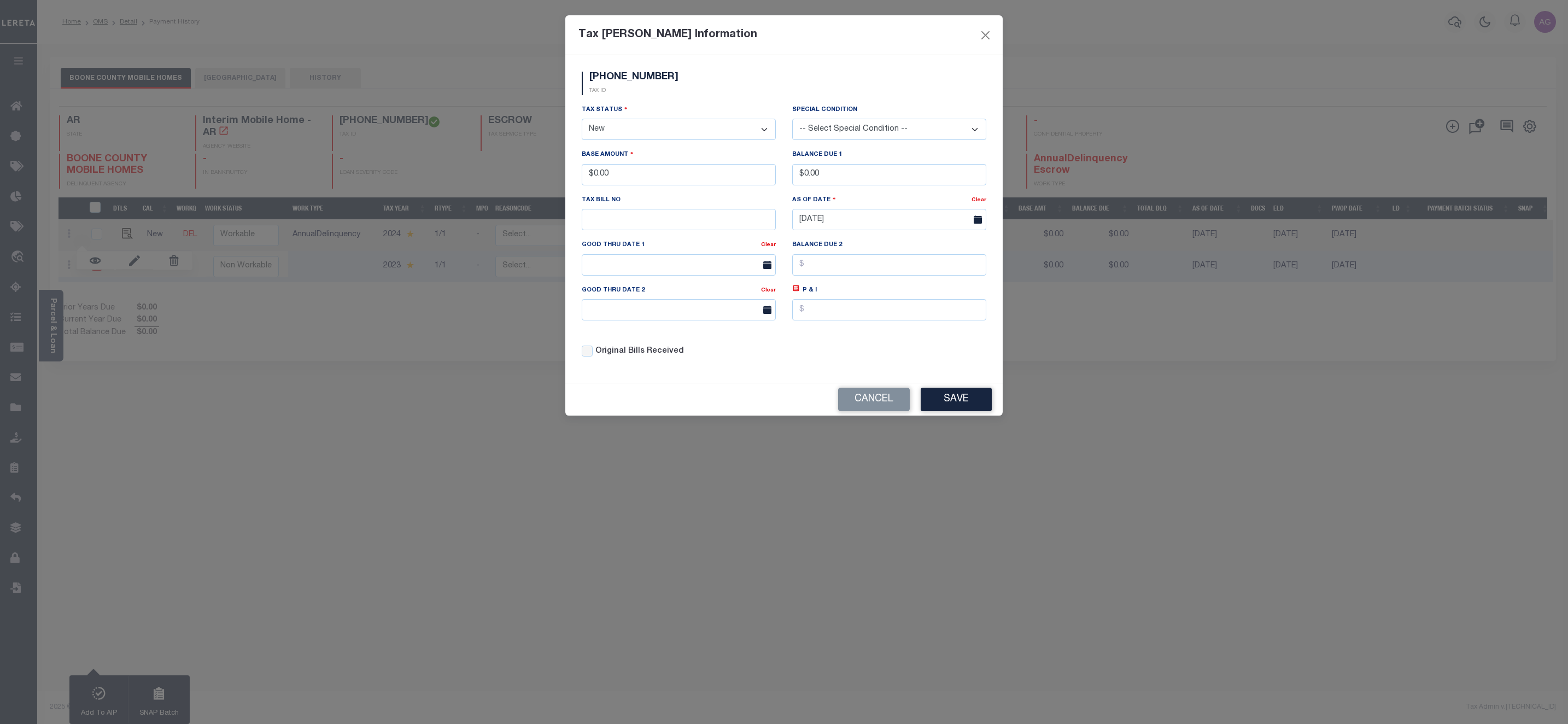
click at [663, 130] on select "- Select Status - Open Due/Unpaid Paid Incomplete No Tax Due Internal Refund Pr…" at bounding box center [679, 129] width 194 height 22
select select "DUE"
click at [582, 120] on select "- Select Status - Open Due/Unpaid Paid Incomplete No Tax Due Internal Refund Pr…" at bounding box center [679, 129] width 194 height 22
drag, startPoint x: 591, startPoint y: 178, endPoint x: 674, endPoint y: 187, distance: 83.5
click at [674, 185] on input "$0.00" at bounding box center [679, 175] width 194 height 22
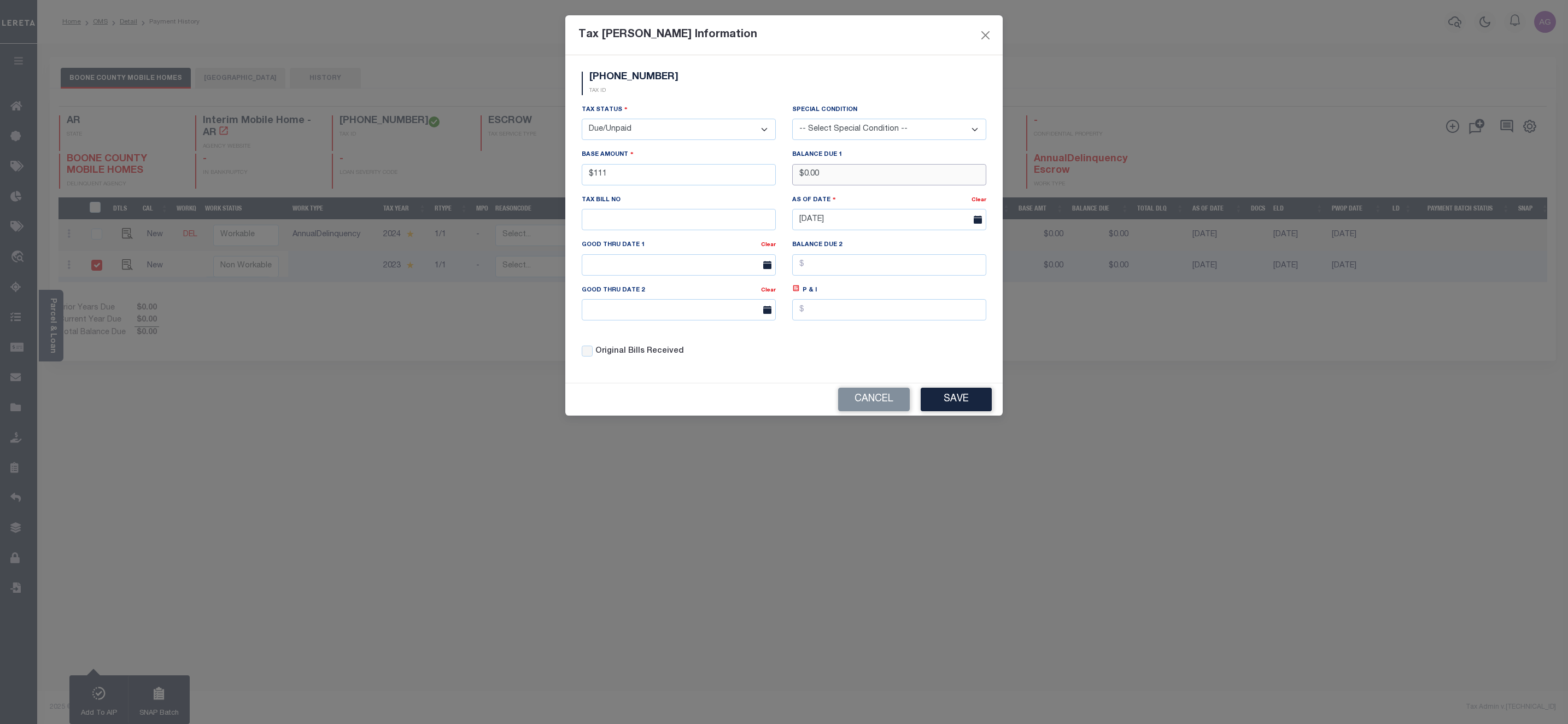
type input "$111.00"
drag, startPoint x: 800, startPoint y: 179, endPoint x: 875, endPoint y: 184, distance: 75.2
click at [874, 184] on input "$0.00" at bounding box center [889, 175] width 194 height 22
type input "$111.00"
click at [960, 411] on button "Save" at bounding box center [956, 400] width 71 height 24
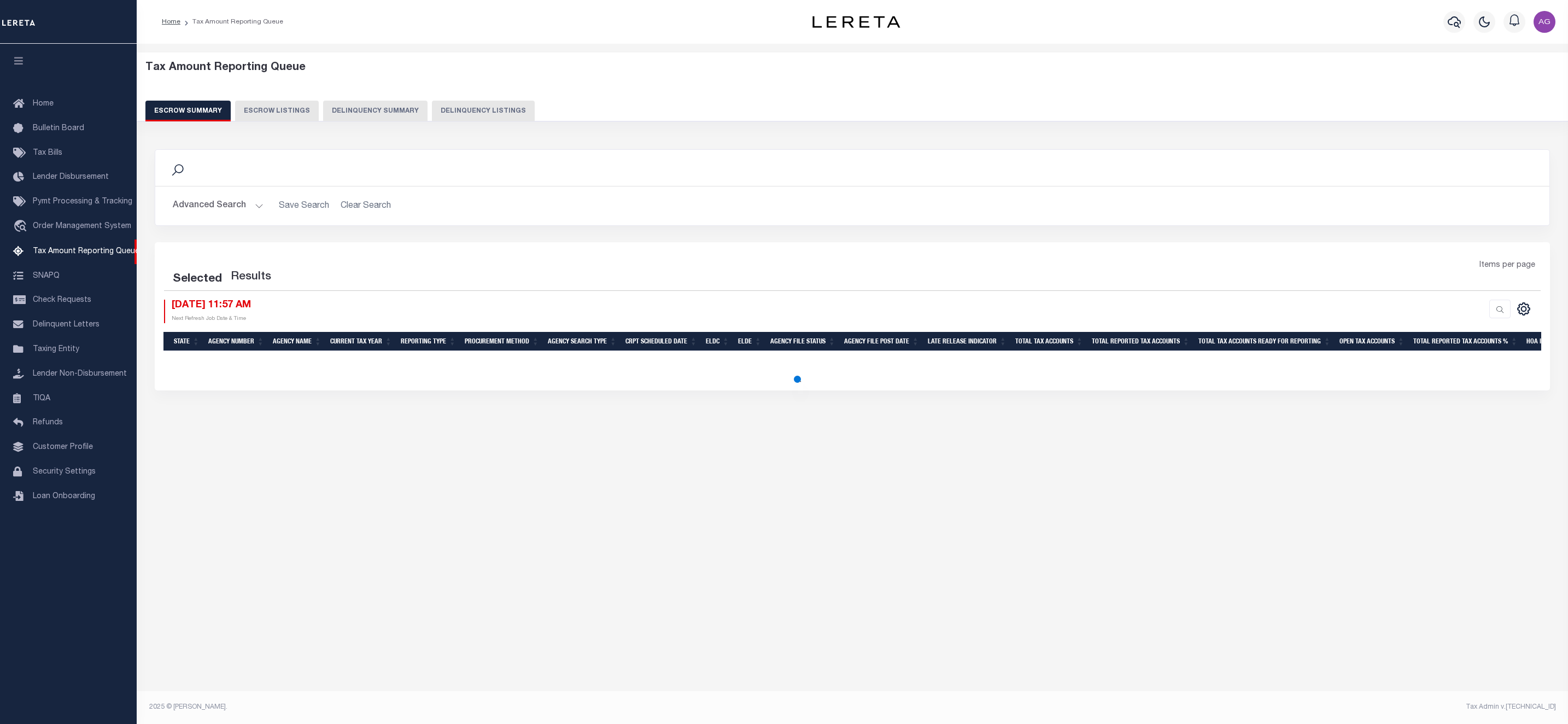
select select "100"
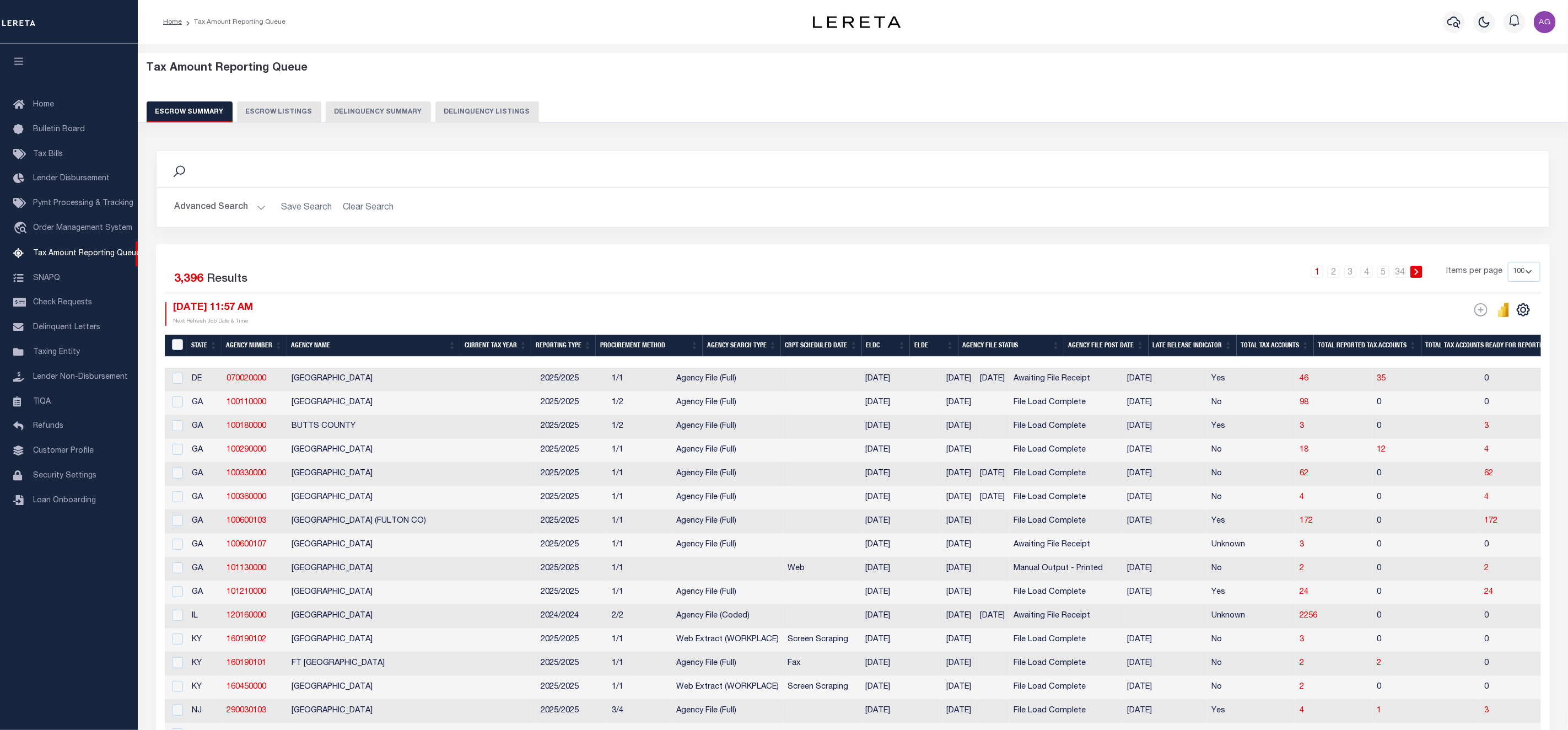
click at [386, 116] on button "Delinquency Summary" at bounding box center [378, 112] width 105 height 21
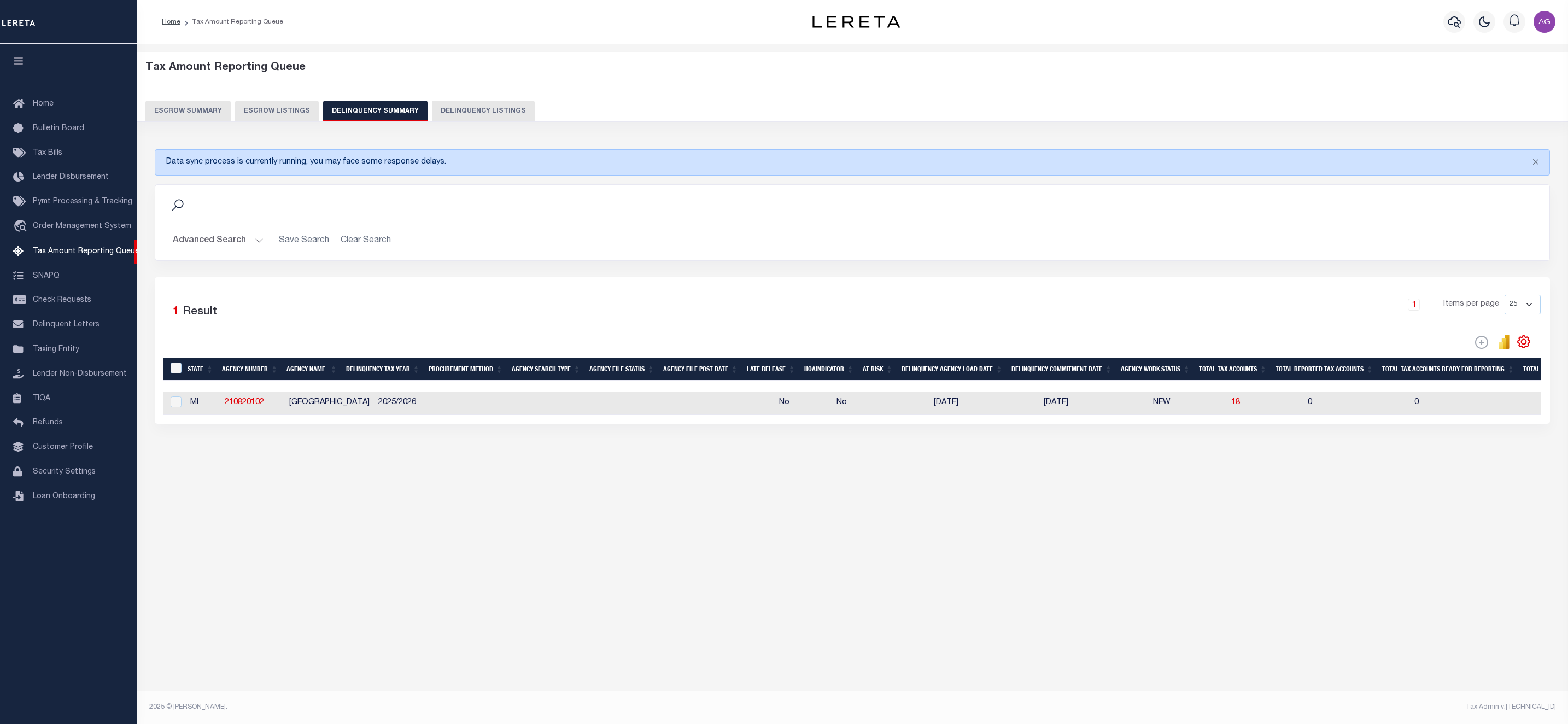
click at [231, 210] on div "Search" at bounding box center [853, 203] width 1377 height 18
click at [205, 245] on button "Advanced Search" at bounding box center [218, 241] width 91 height 22
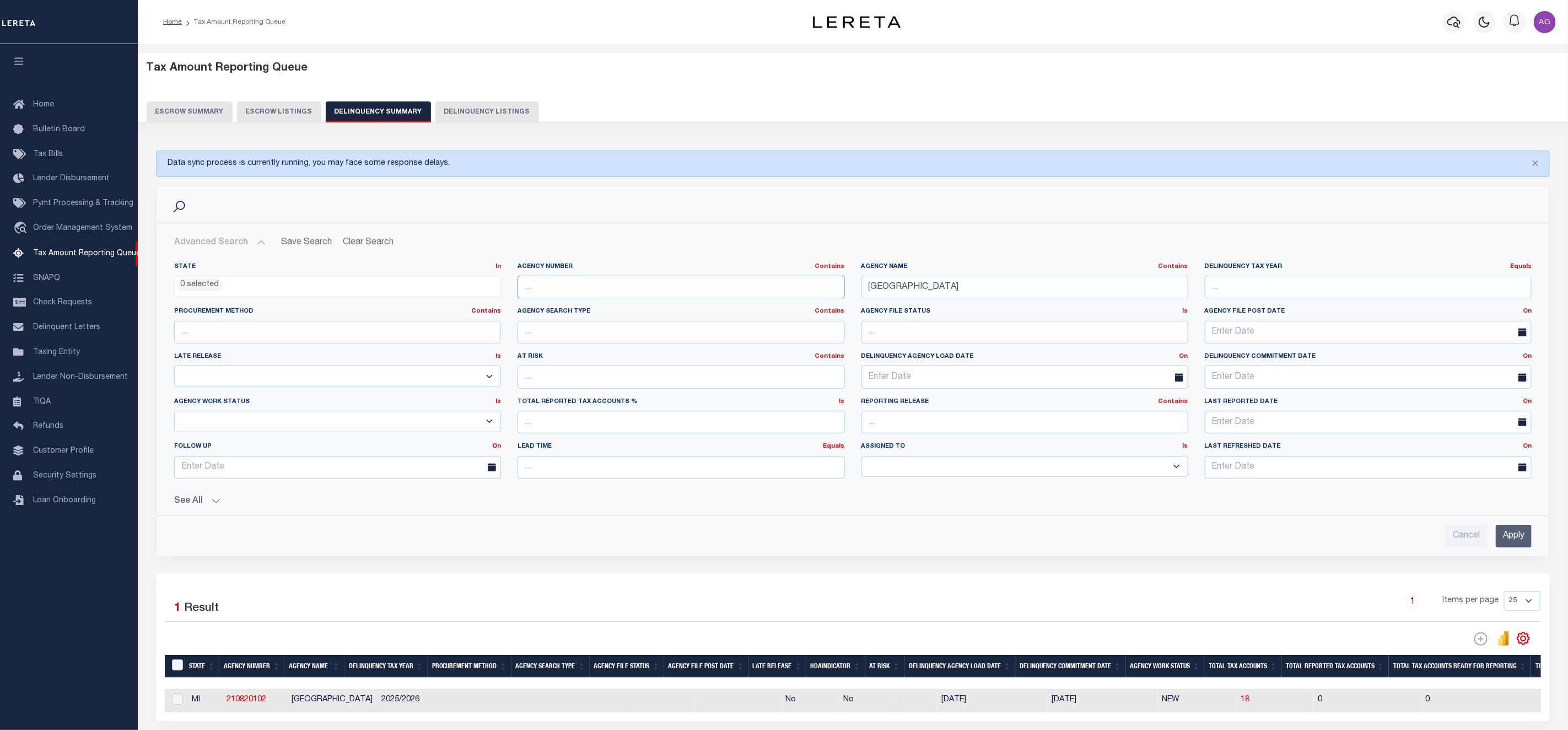
click at [643, 291] on input "text" at bounding box center [681, 287] width 327 height 22
paste input "030058801"
type input "030058801"
click at [994, 281] on input "[GEOGRAPHIC_DATA]" at bounding box center [1025, 287] width 327 height 22
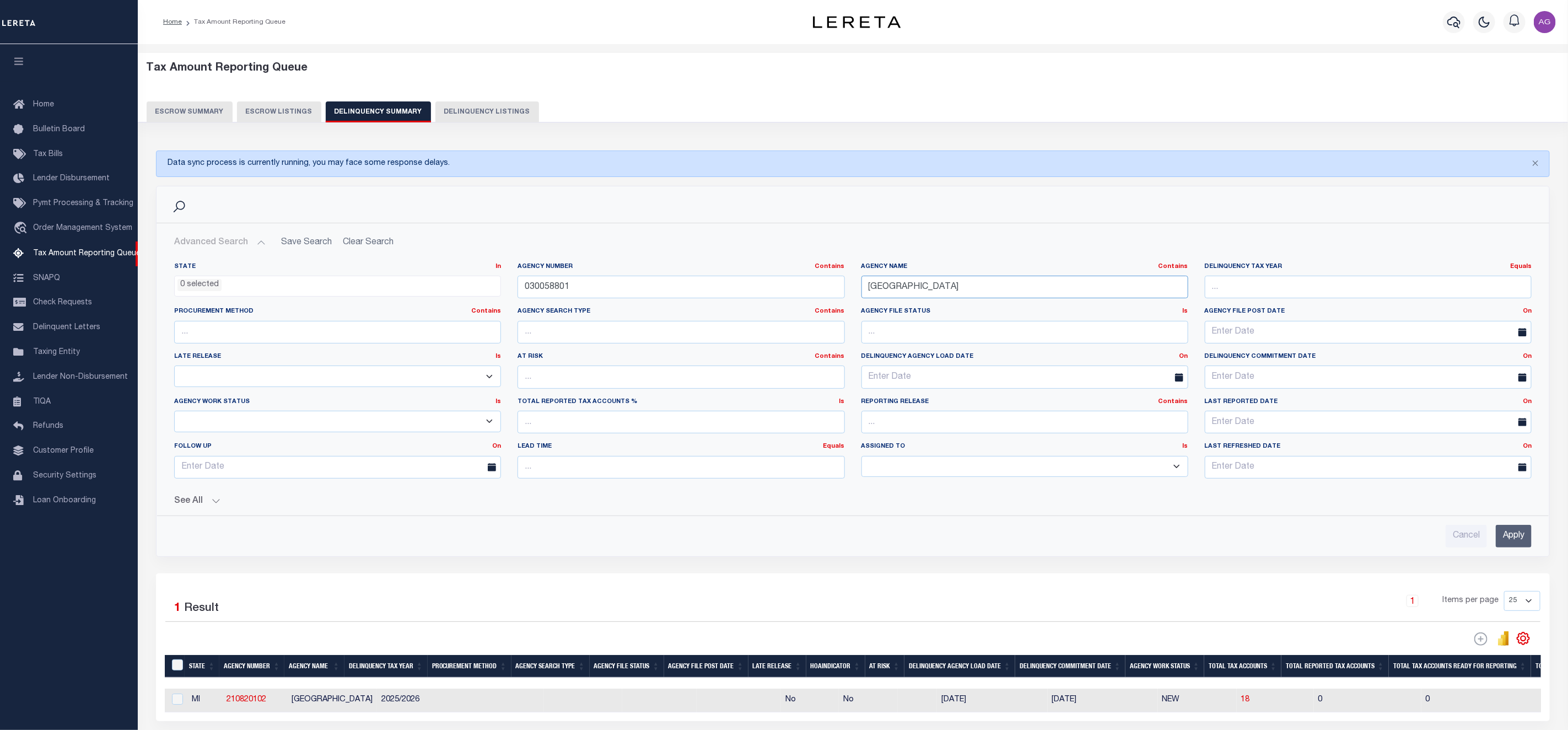
click at [994, 281] on input "[GEOGRAPHIC_DATA]" at bounding box center [1025, 287] width 327 height 22
click at [1521, 543] on input "Apply" at bounding box center [1514, 536] width 36 height 22
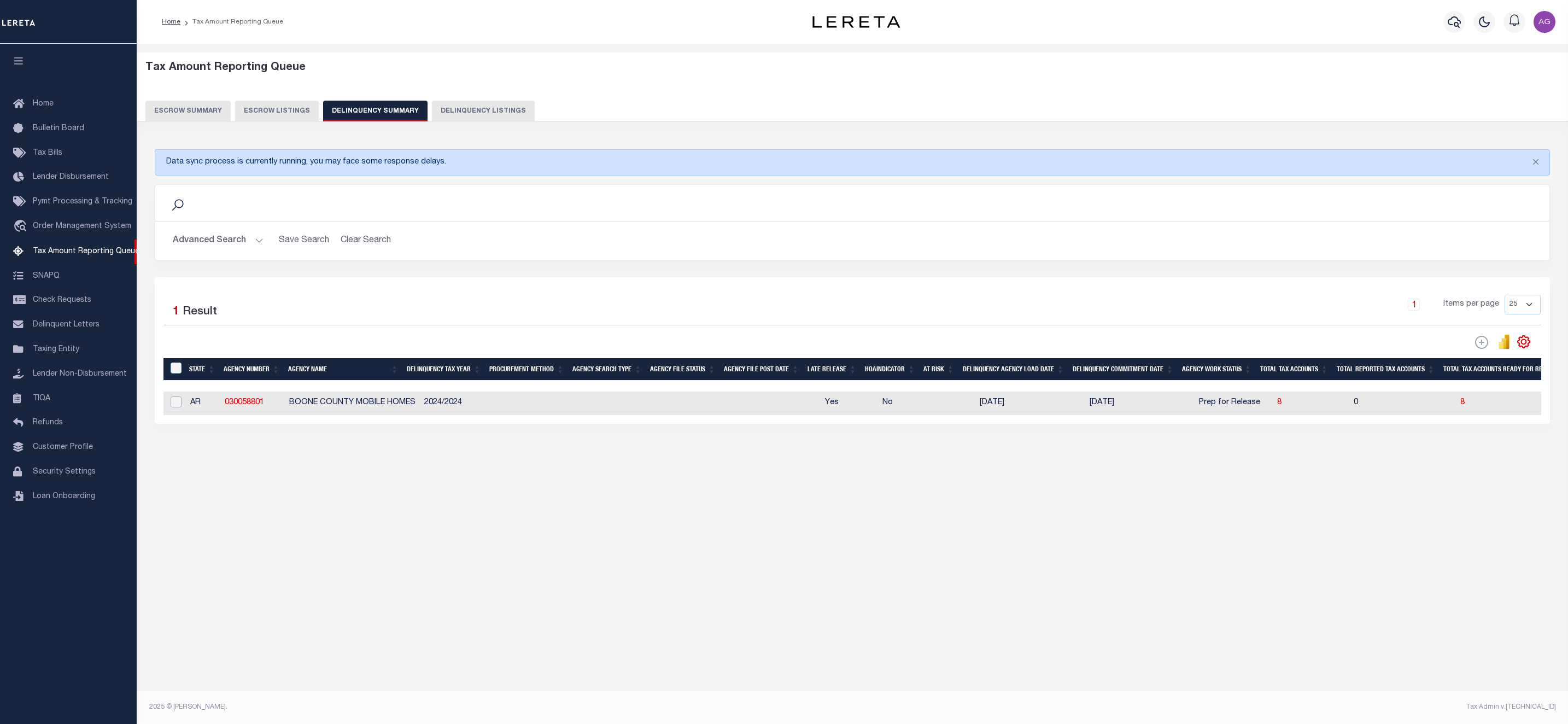
click at [171, 407] on input "checkbox" at bounding box center [176, 402] width 11 height 11
checkbox input "true"
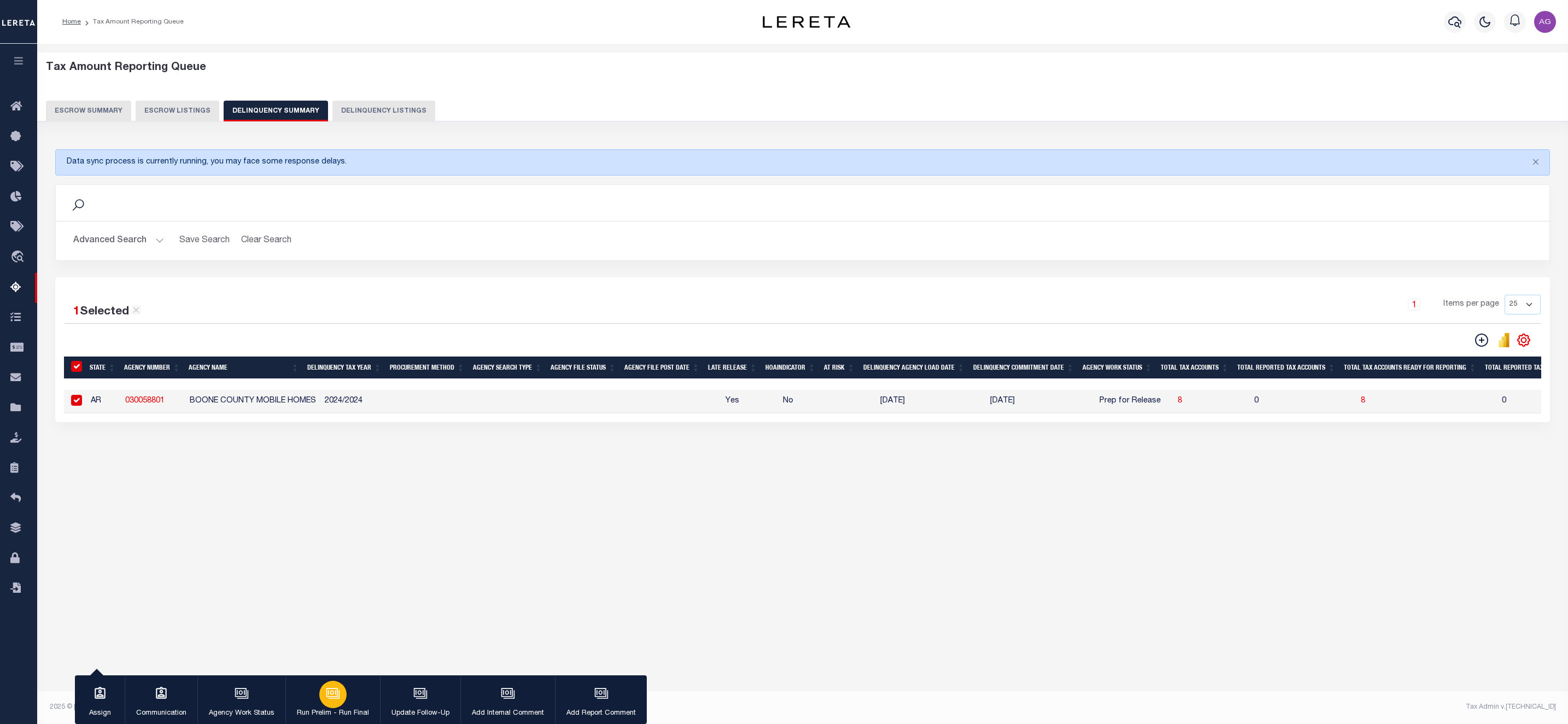
click at [309, 689] on button "Run Prelim - Run Final" at bounding box center [333, 700] width 95 height 49
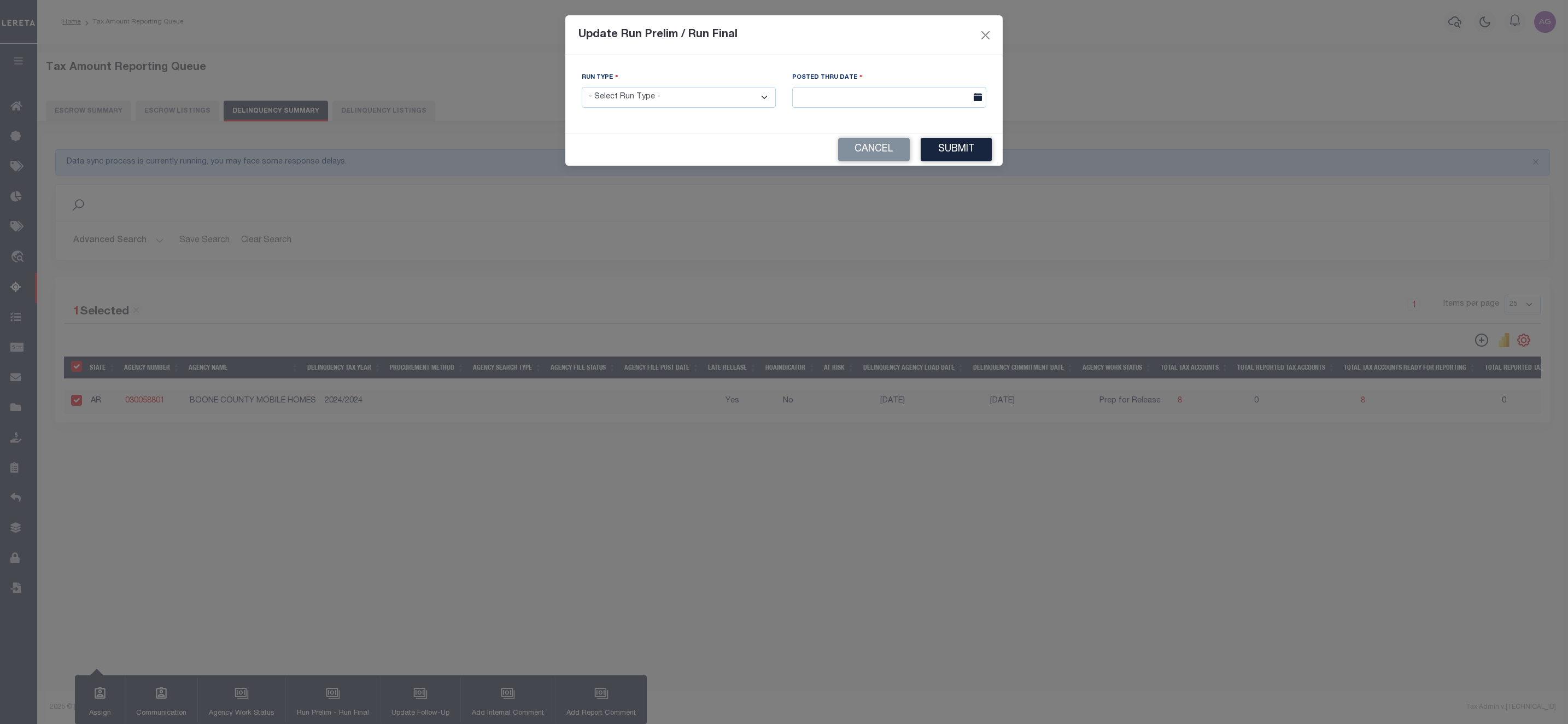
click at [668, 100] on select "- Select Run Type - Prelim Run Final Run" at bounding box center [679, 97] width 194 height 22
select select "P"
click at [582, 88] on select "- Select Run Type - Prelim Run Final Run" at bounding box center [679, 97] width 194 height 22
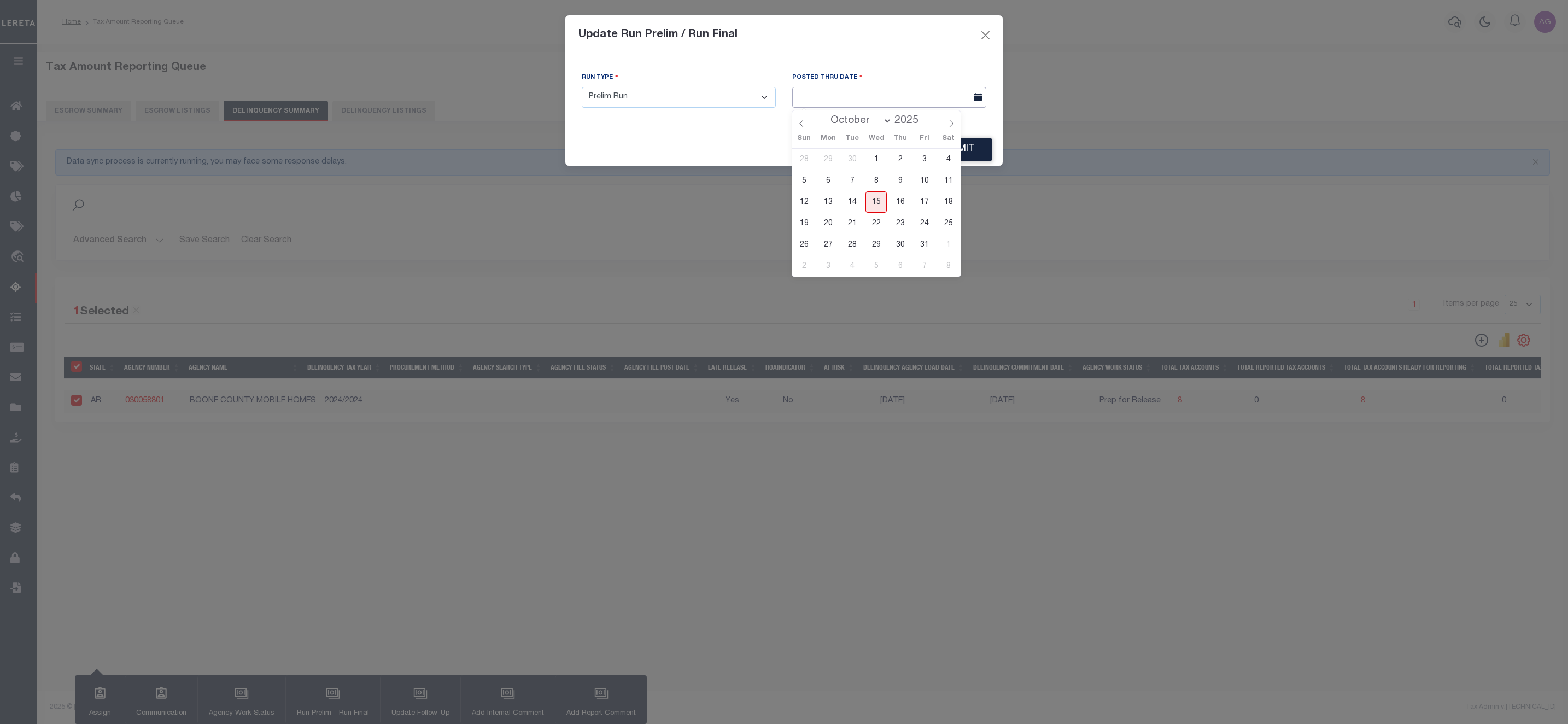
click at [898, 97] on input "text" at bounding box center [889, 97] width 194 height 22
click at [874, 205] on span "15" at bounding box center [876, 202] width 22 height 22
type input "10/15/2025"
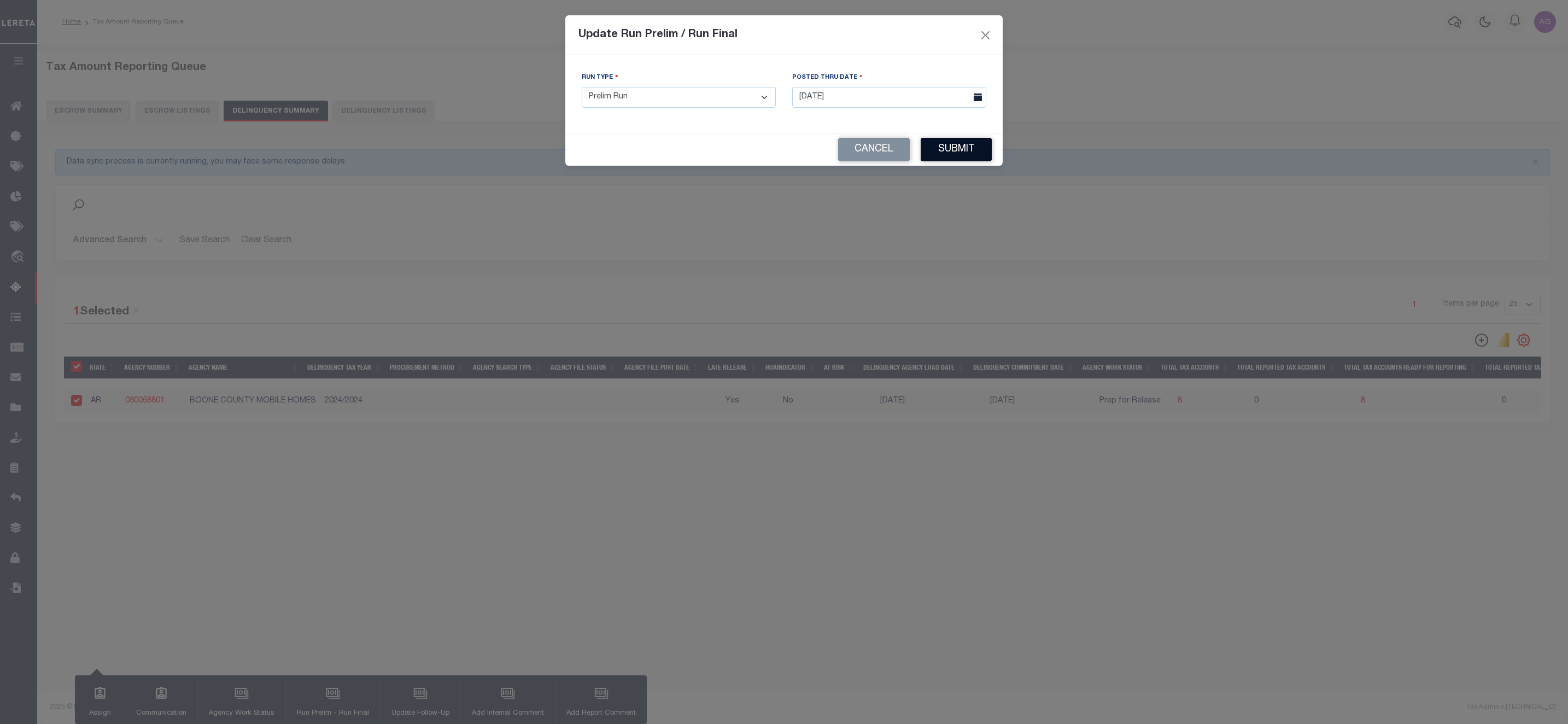
click at [981, 152] on button "Submit" at bounding box center [956, 150] width 71 height 24
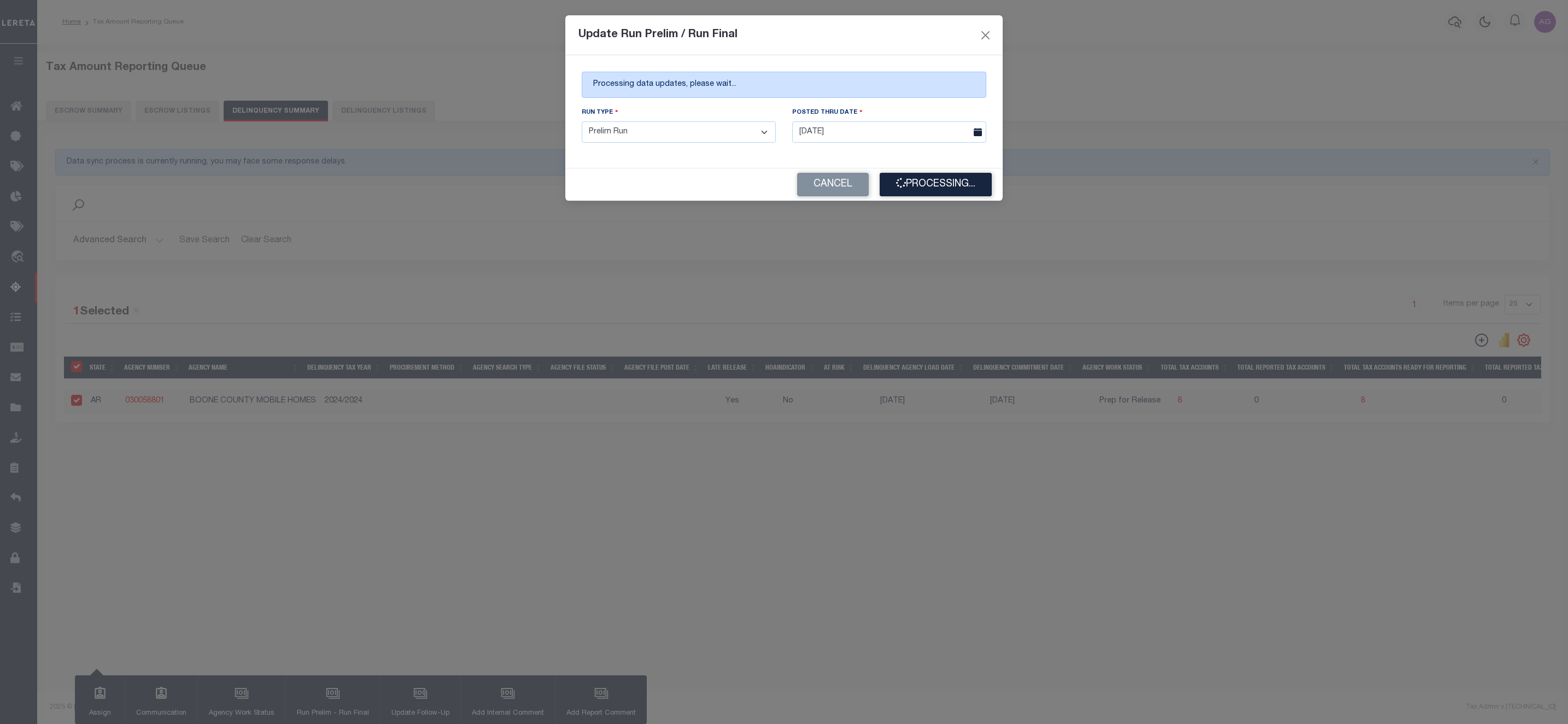
click at [1106, 499] on div "Update Run Prelim / Run Final Processing data updates, please wait... Run Type …" at bounding box center [784, 362] width 1568 height 724
click at [1195, 502] on div "Update Run Prelim / Run Final Processing data updates, please wait... Run Type …" at bounding box center [784, 362] width 1568 height 724
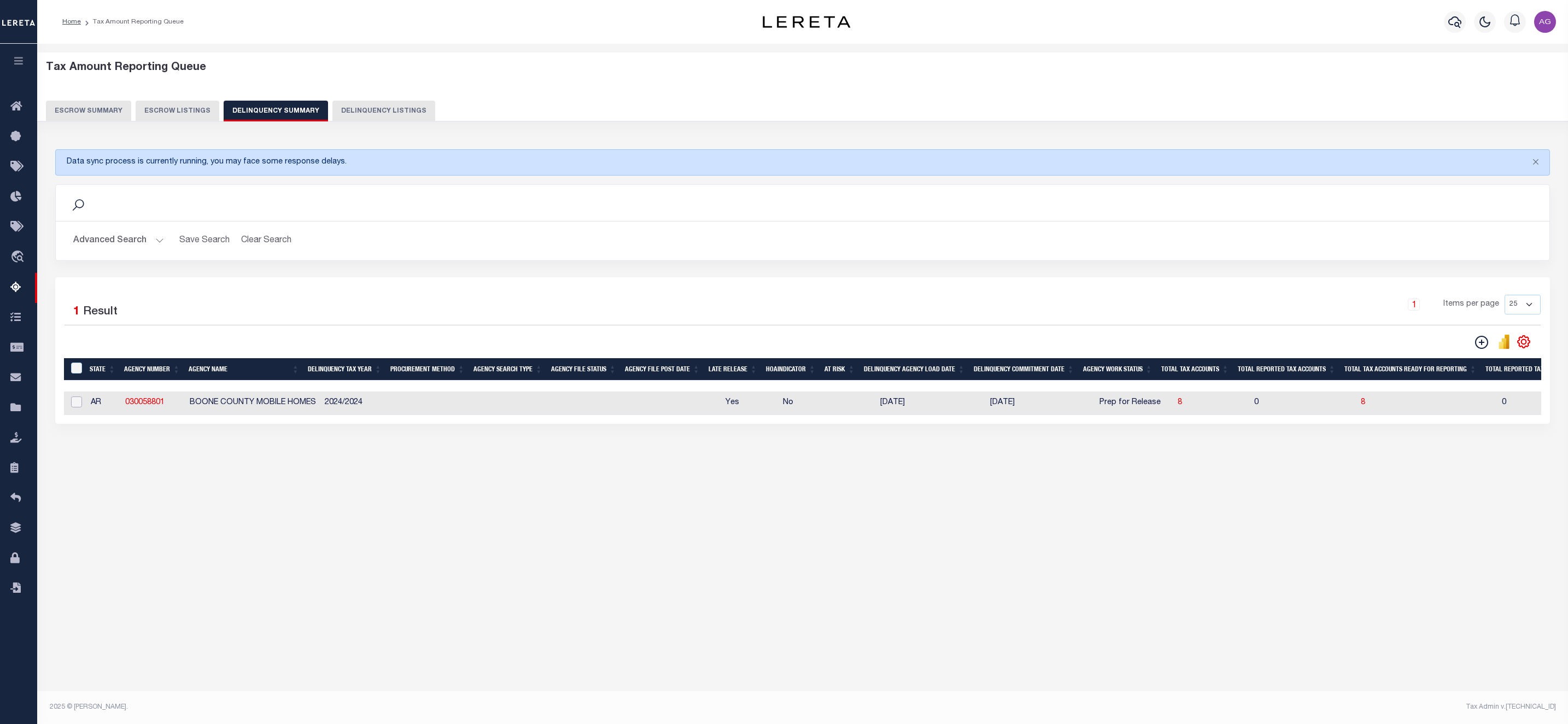
click at [74, 407] on input "checkbox" at bounding box center [77, 402] width 11 height 11
checkbox input "true"
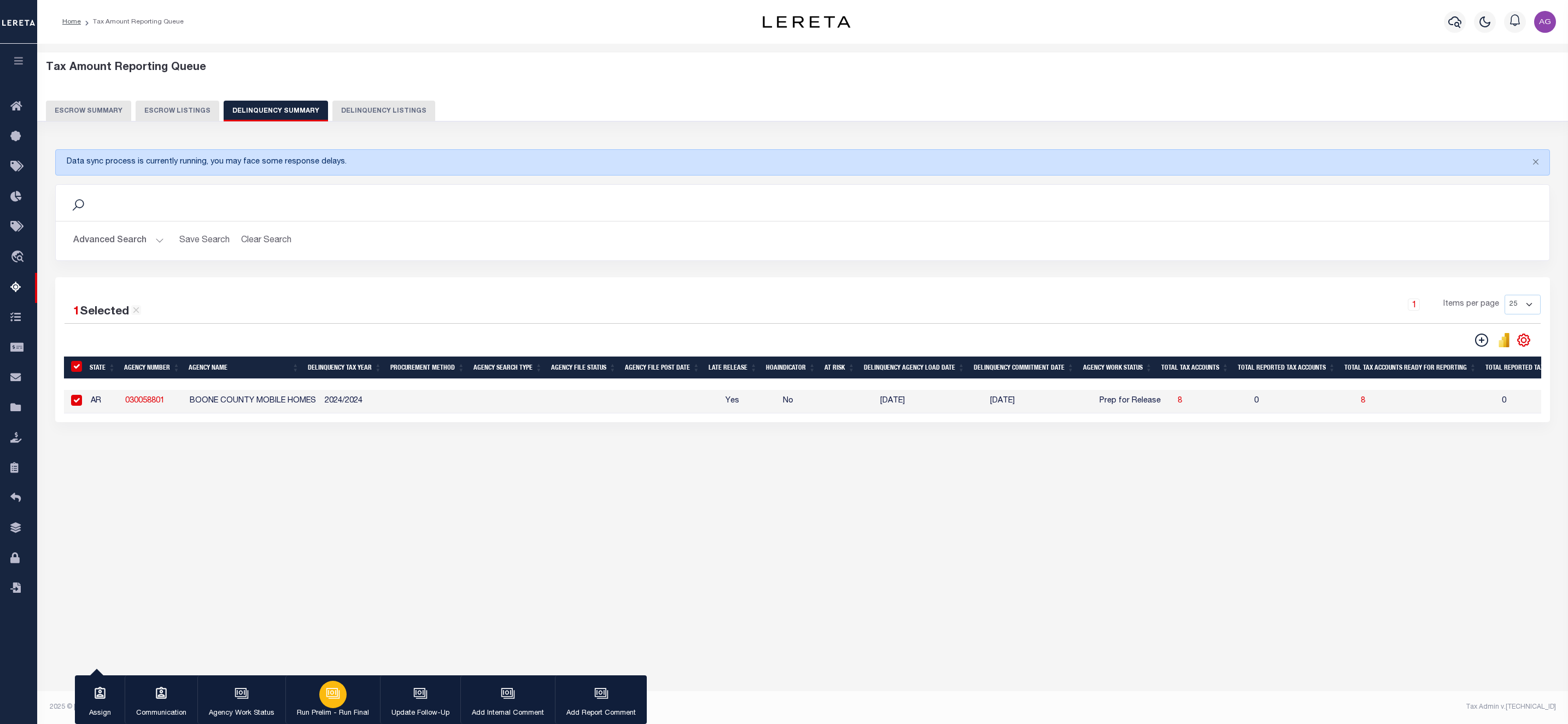
click at [327, 696] on icon "button" at bounding box center [333, 693] width 14 height 14
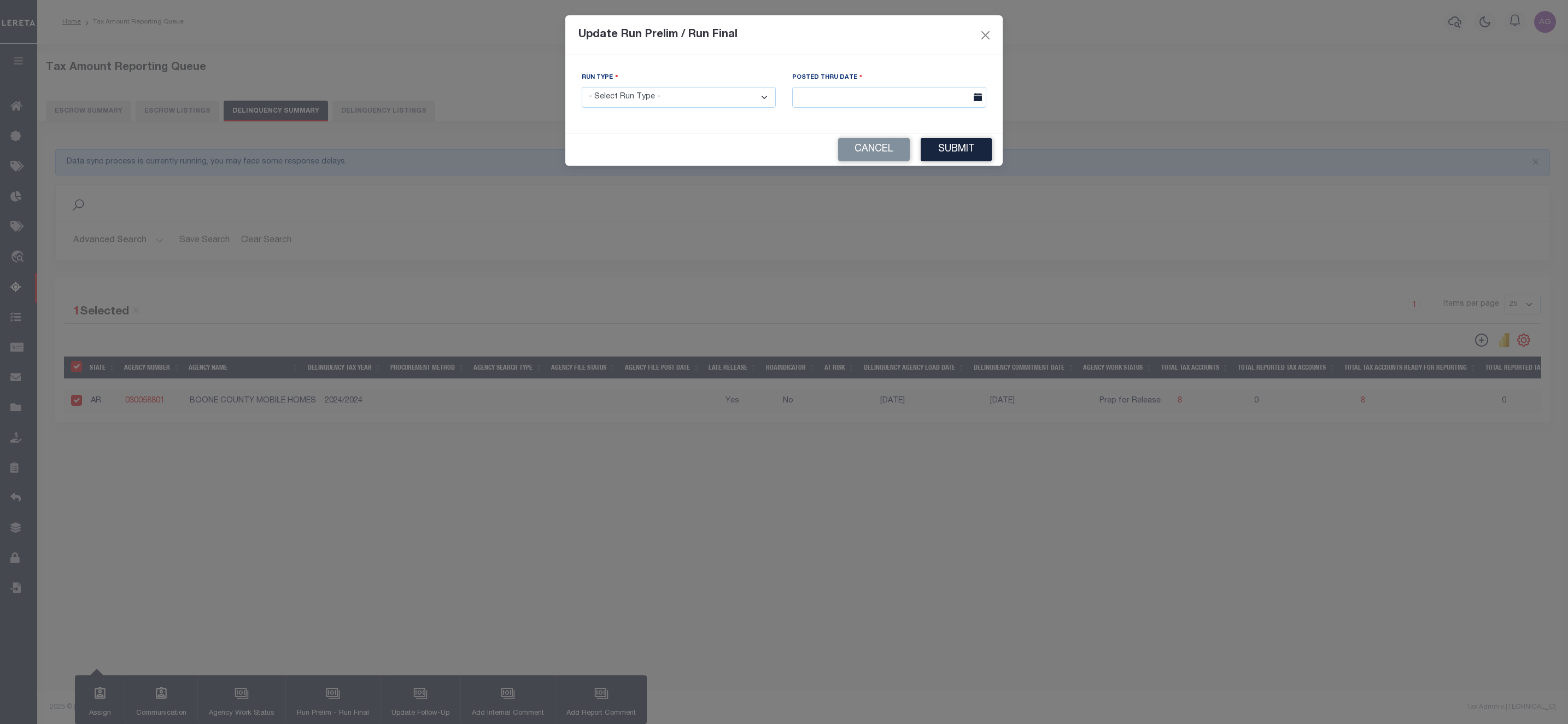
click at [704, 94] on select "- Select Run Type - Prelim Run Final Run" at bounding box center [679, 97] width 194 height 22
select select "P"
click at [582, 88] on select "- Select Run Type - Prelim Run Final Run" at bounding box center [679, 97] width 194 height 22
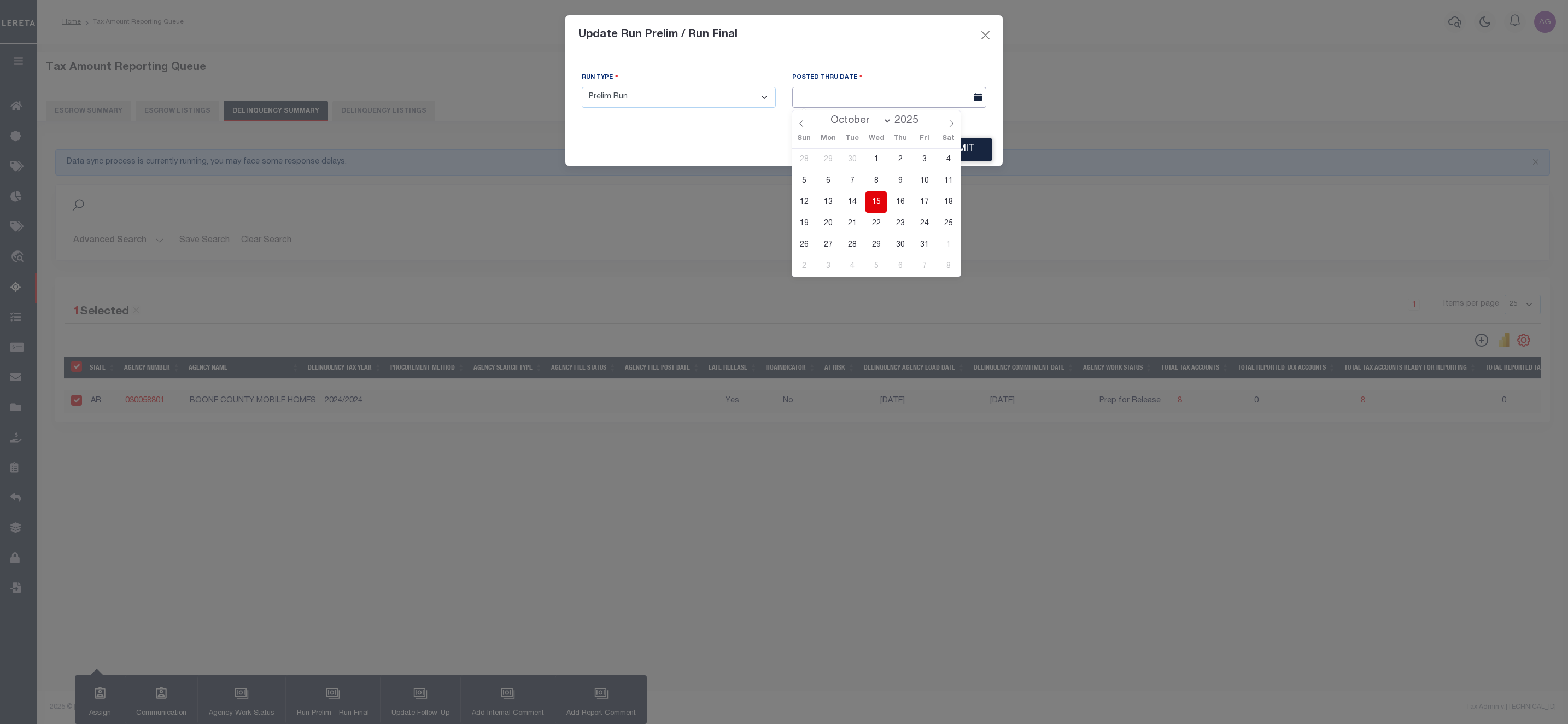
click at [890, 99] on input "text" at bounding box center [889, 97] width 194 height 22
click at [875, 207] on span "15" at bounding box center [876, 202] width 22 height 22
type input "10/15/2025"
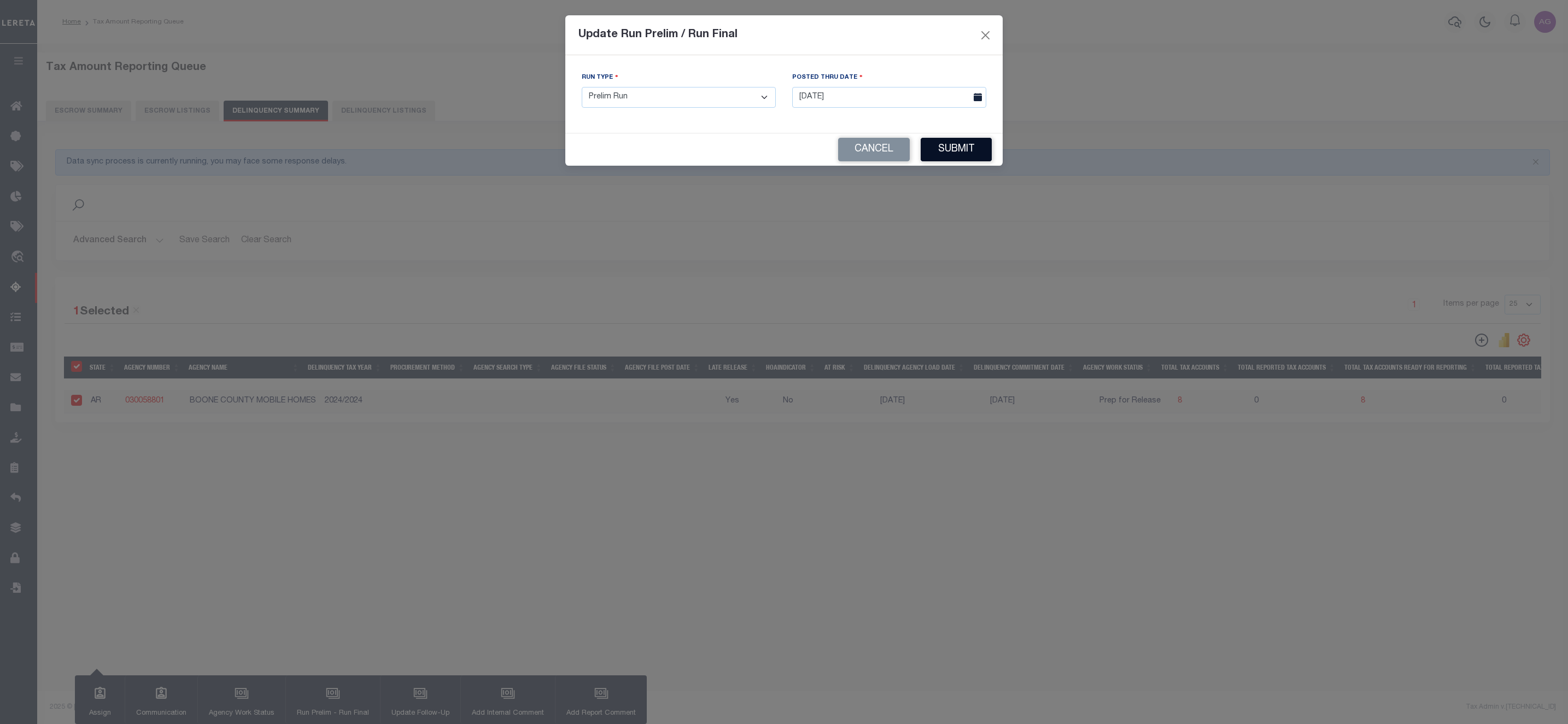
click at [960, 151] on button "Submit" at bounding box center [956, 150] width 71 height 24
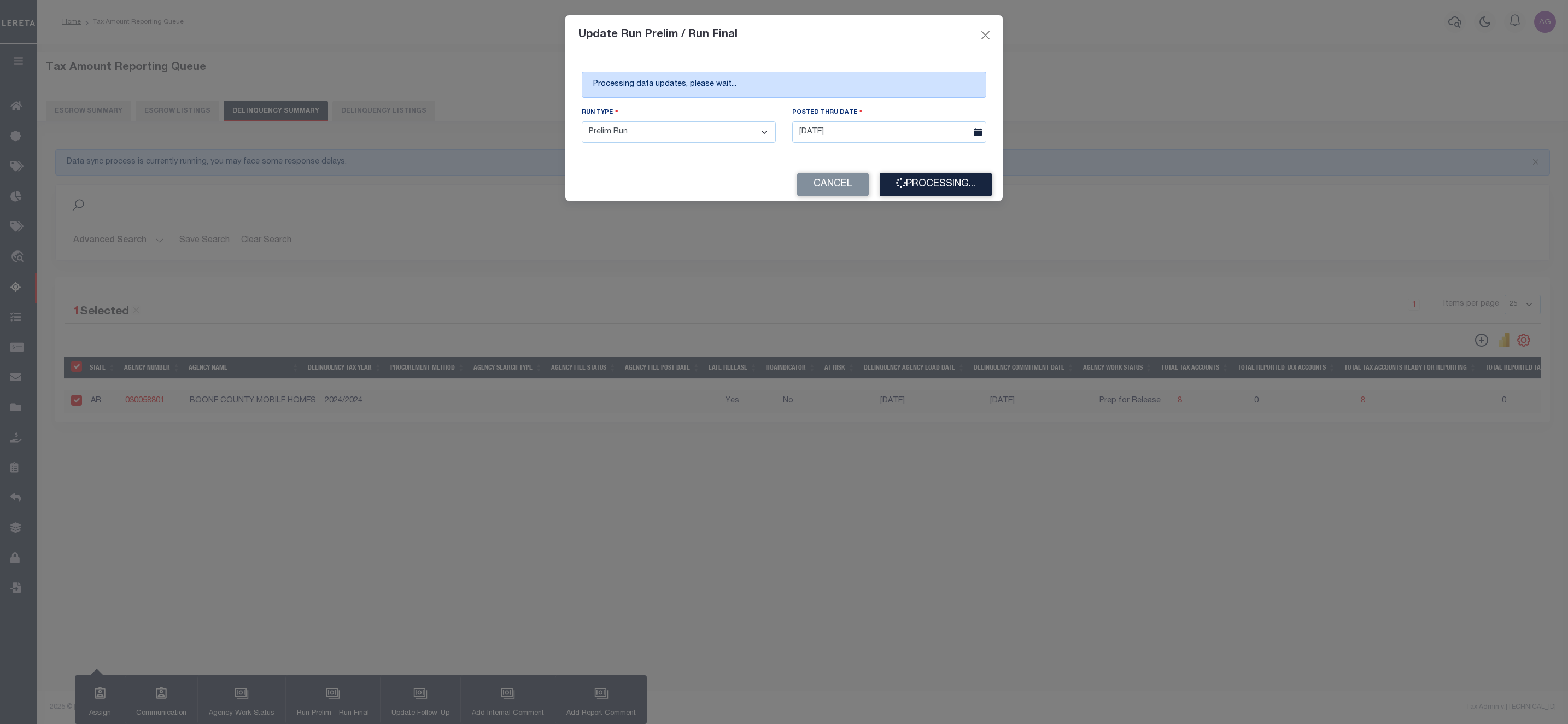
click at [1006, 513] on div "Update Run Prelim / Run Final Processing data updates, please wait... Run Type …" at bounding box center [784, 362] width 1568 height 724
